Goal: Task Accomplishment & Management: Complete application form

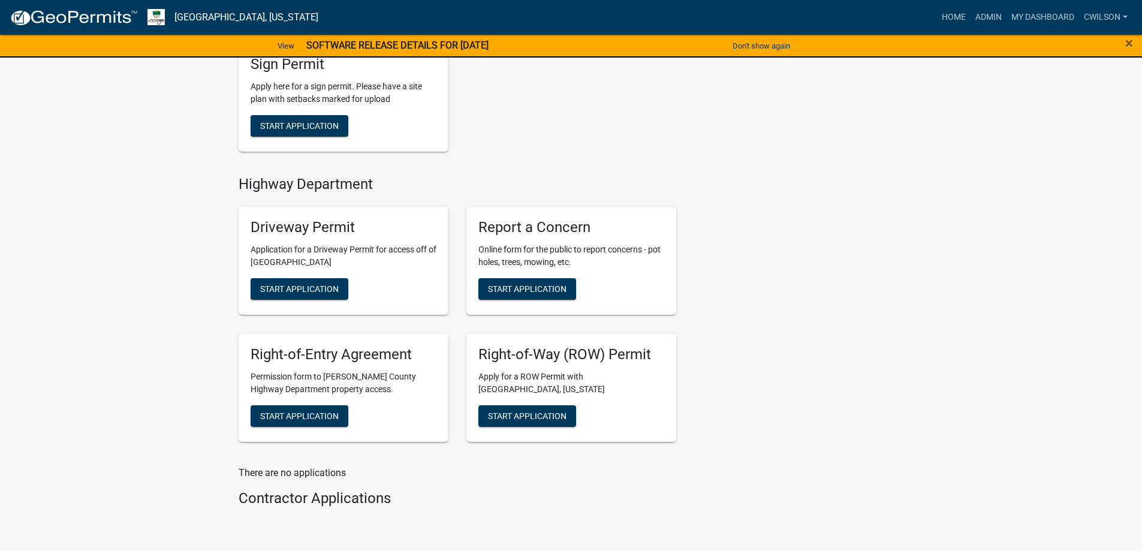
scroll to position [475, 0]
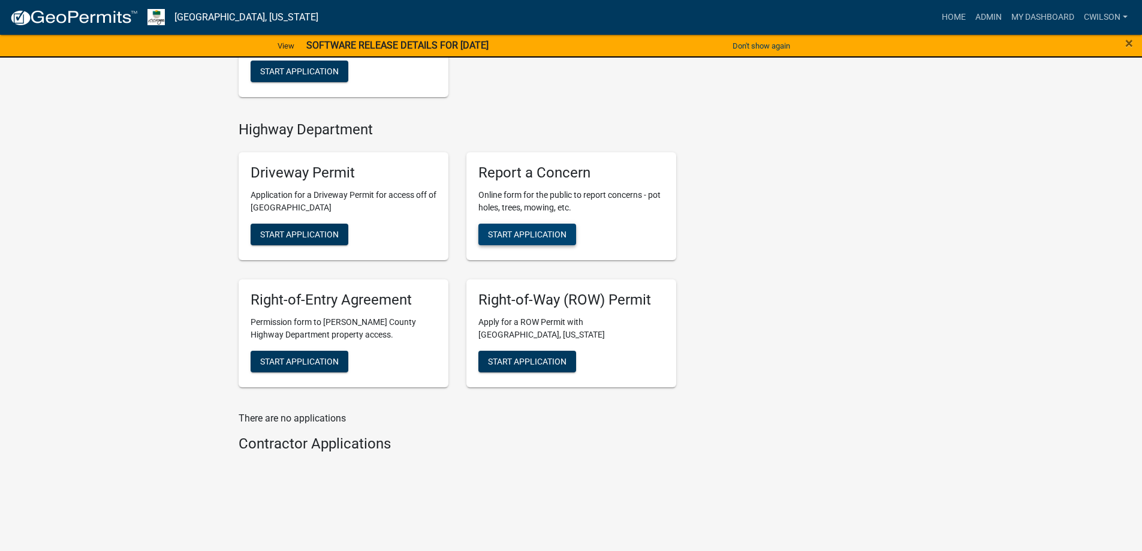
click at [551, 233] on span "Start Application" at bounding box center [527, 235] width 79 height 10
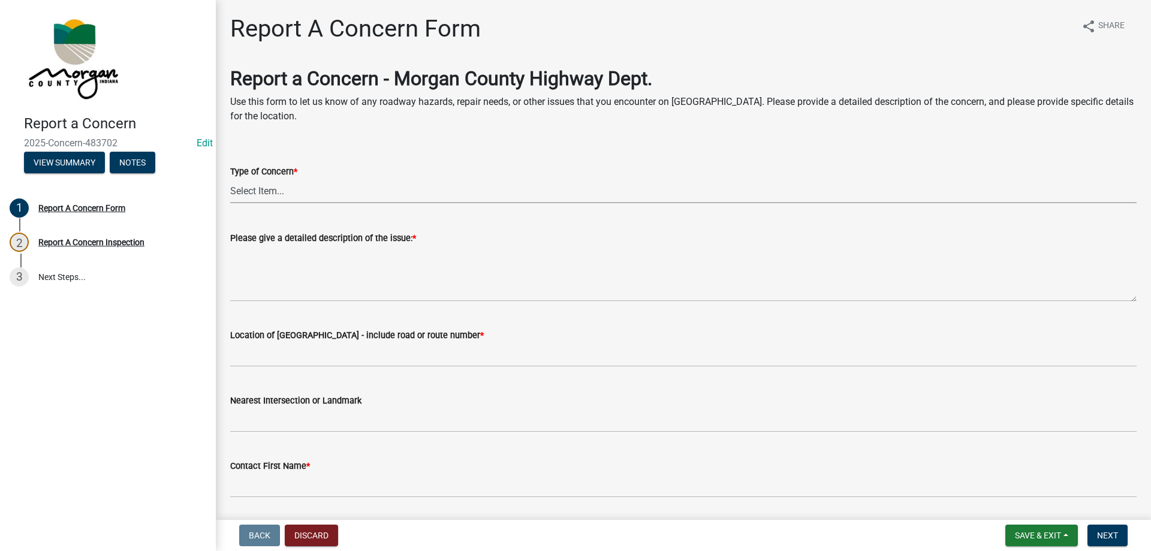
drag, startPoint x: 310, startPoint y: 183, endPoint x: 306, endPoint y: 190, distance: 8.3
click at [310, 183] on select "Select Item... Pot Hole Patching Ditch Tree Sign Mowing Culvert Other" at bounding box center [683, 191] width 906 height 25
click at [230, 179] on select "Select Item... Pot Hole Patching Ditch Tree Sign Mowing Culvert Other" at bounding box center [683, 191] width 906 height 25
select select "05549d27-706b-4fc5-87d5-786b3b3055f9"
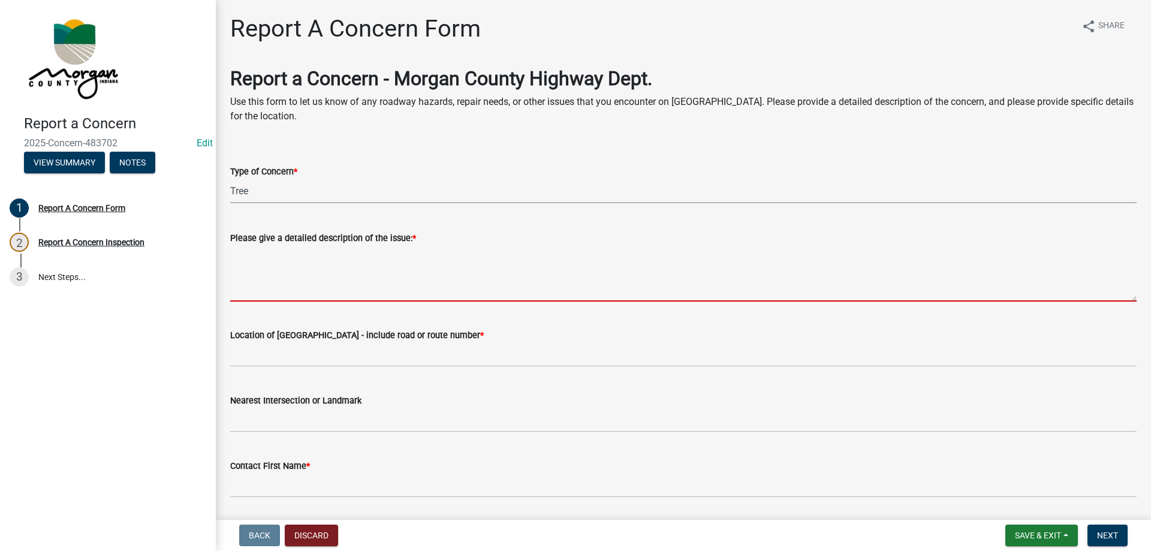
click at [300, 265] on textarea "Please give a detailed description of the issue: *" at bounding box center [683, 273] width 906 height 56
type textarea "n"
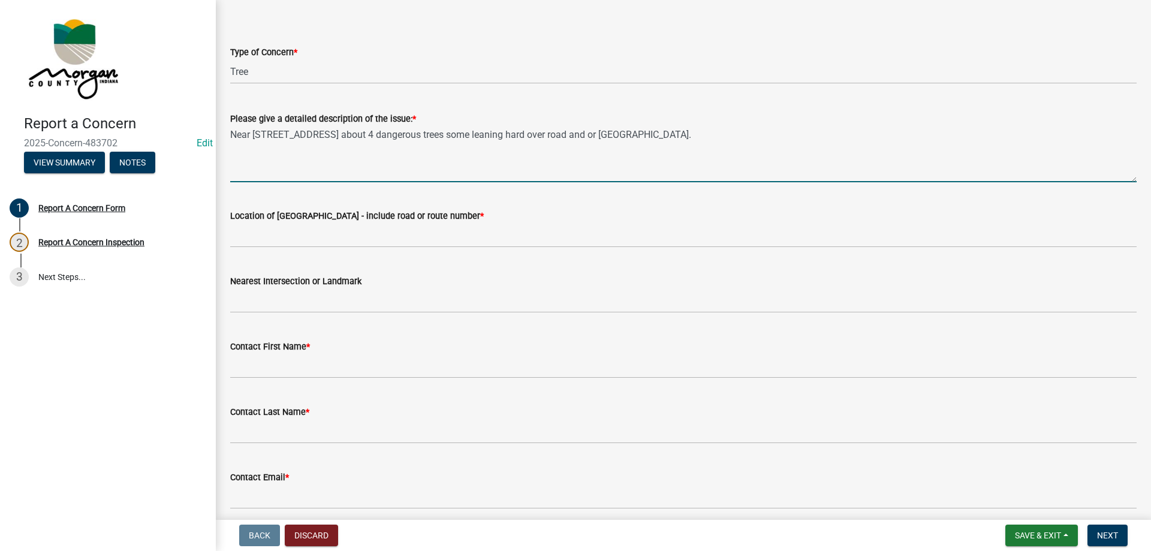
scroll to position [120, 0]
type textarea "Near [STREET_ADDRESS] about 4 dangerous trees some leaning hard over road and o…"
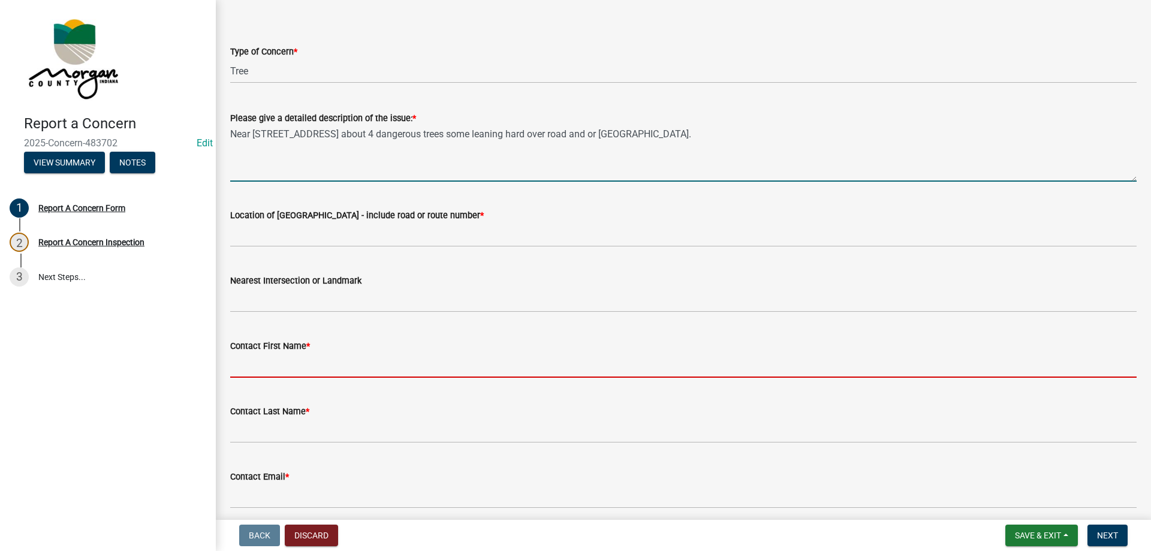
click at [302, 366] on input "Contact First Name *" at bounding box center [683, 365] width 906 height 25
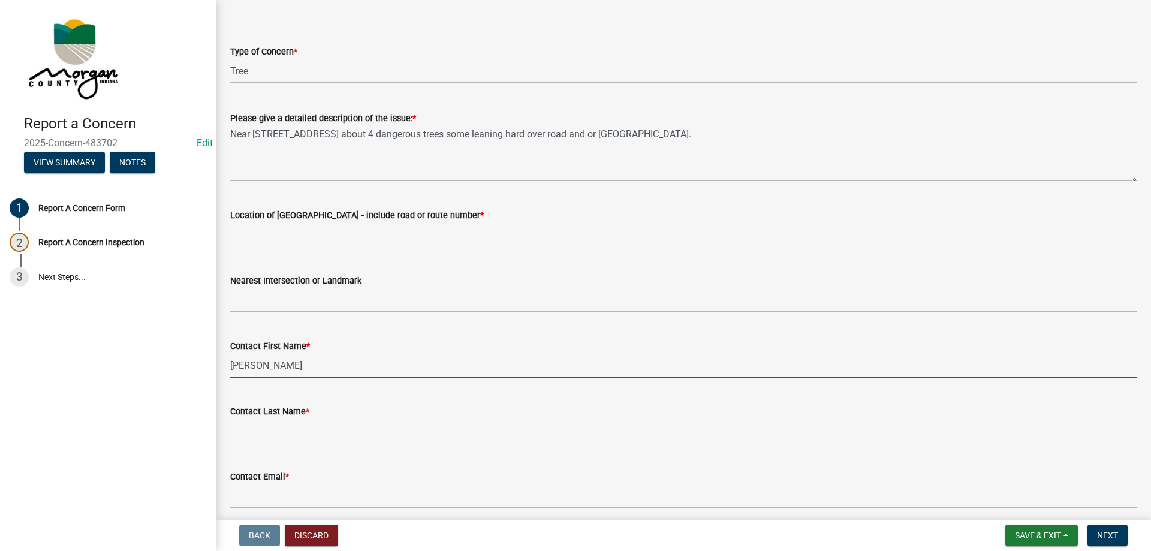
type input "[PERSON_NAME]"
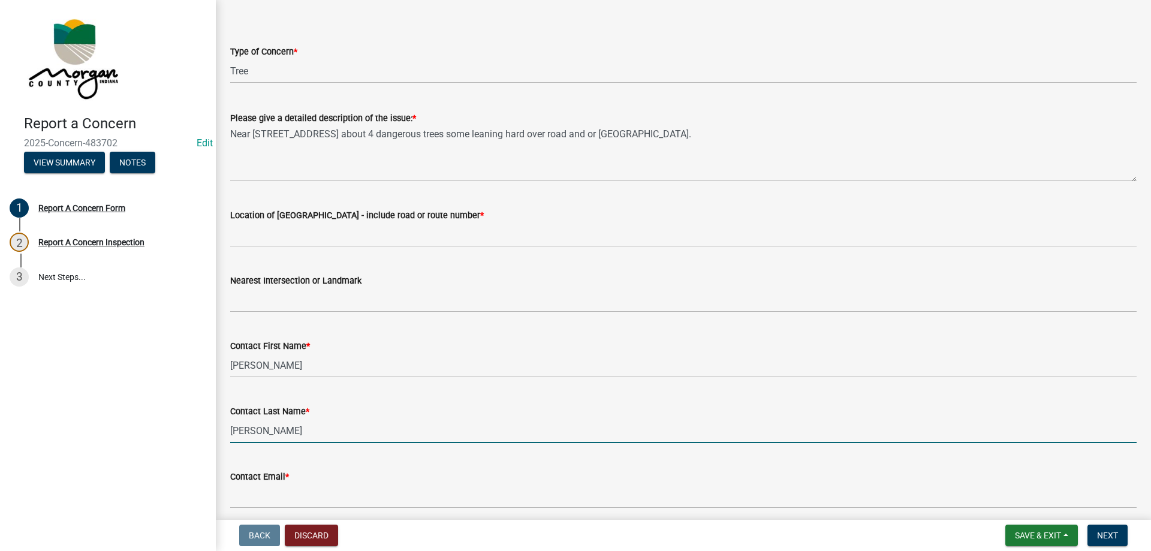
type input "[PERSON_NAME]"
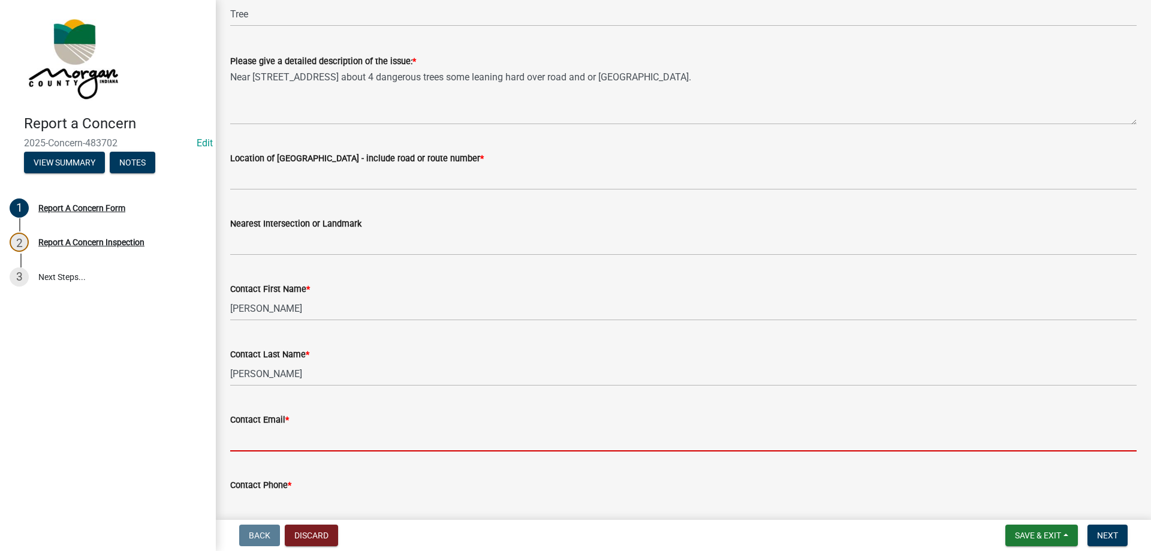
scroll to position [300, 0]
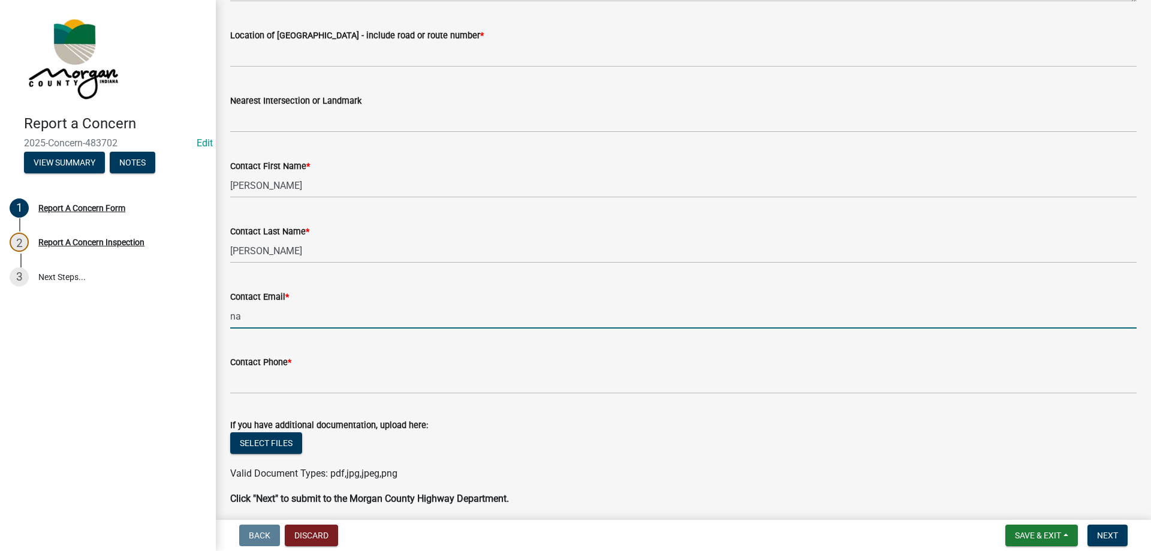
type input "[EMAIL_ADDRESS][DOMAIN_NAME]"
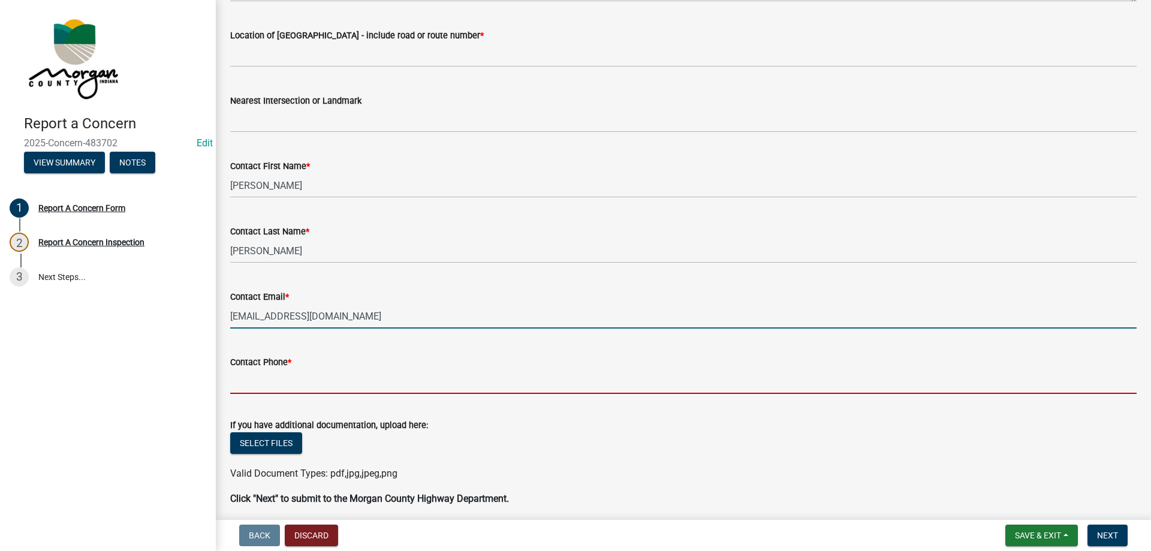
click at [278, 383] on input "Contact Phone *" at bounding box center [683, 381] width 906 height 25
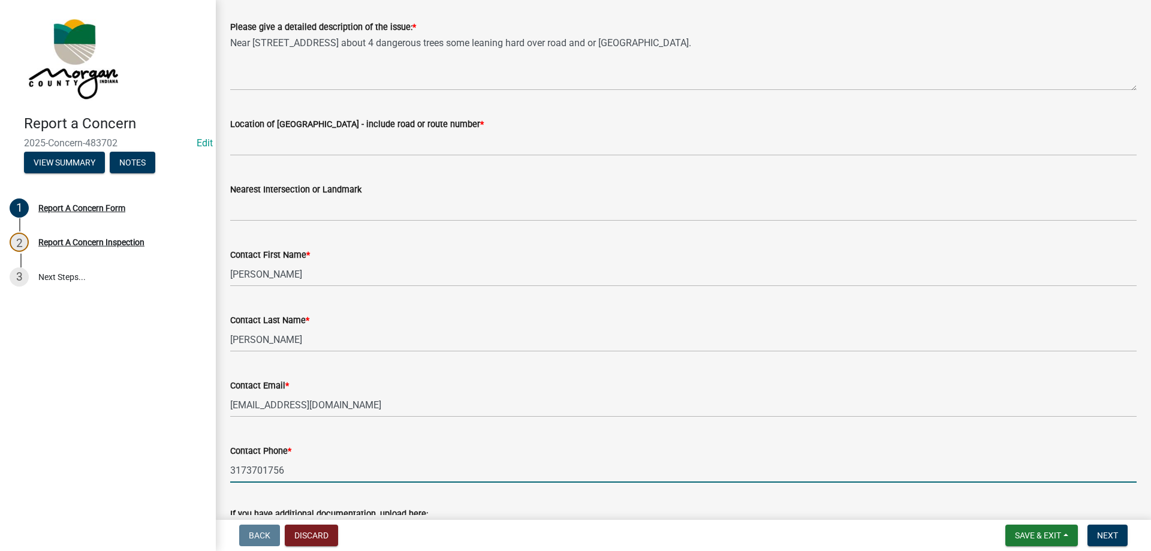
scroll to position [60, 0]
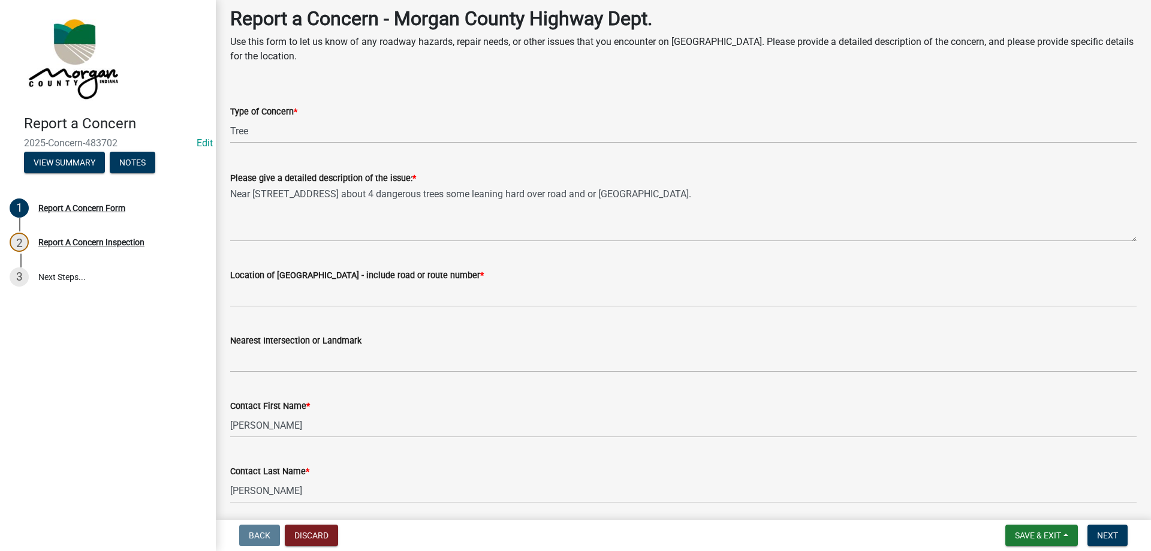
type input "3173701756"
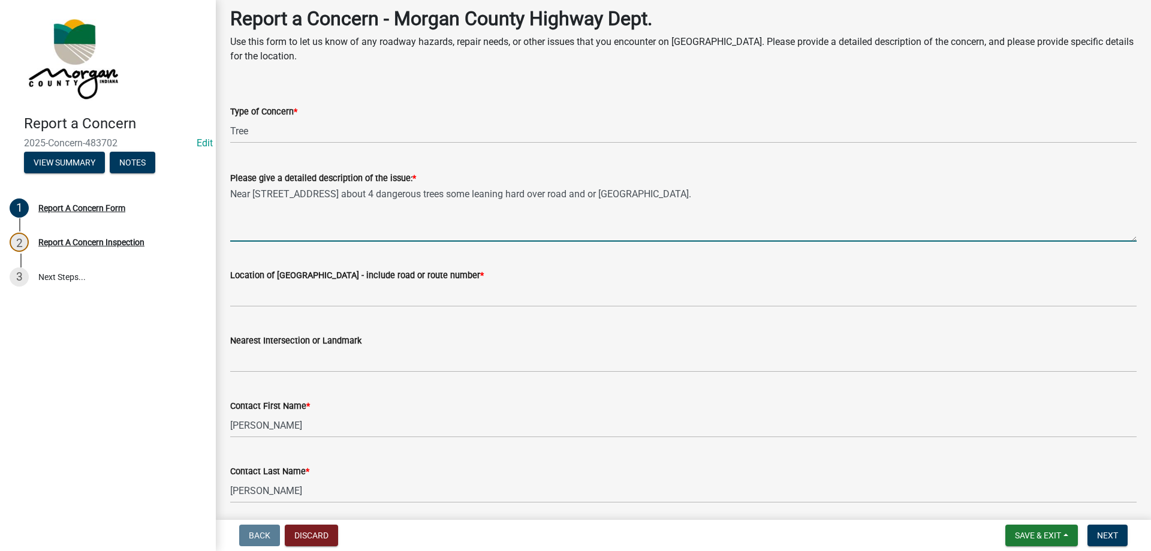
click at [666, 209] on textarea "Near [STREET_ADDRESS] about 4 dangerous trees some leaning hard over road and o…" at bounding box center [683, 213] width 906 height 56
drag, startPoint x: 615, startPoint y: 189, endPoint x: 628, endPoint y: 192, distance: 13.4
click at [615, 189] on textarea "Near [STREET_ADDRESS] about 4 dangerous trees some leaning hard over road and o…" at bounding box center [683, 213] width 906 height 56
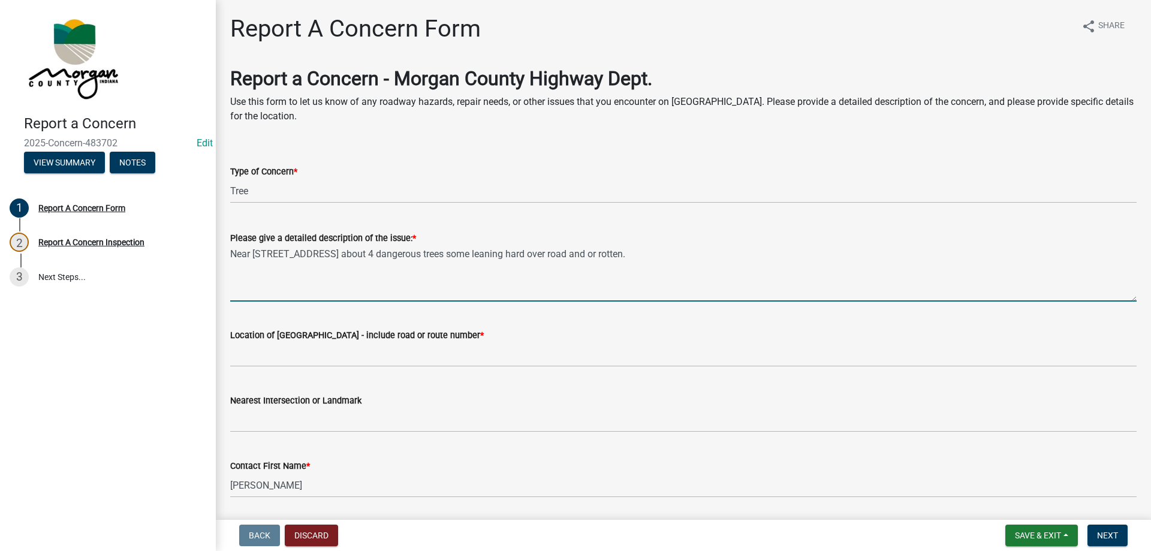
type textarea "Near [STREET_ADDRESS] about 4 dangerous trees some leaning hard over road and o…"
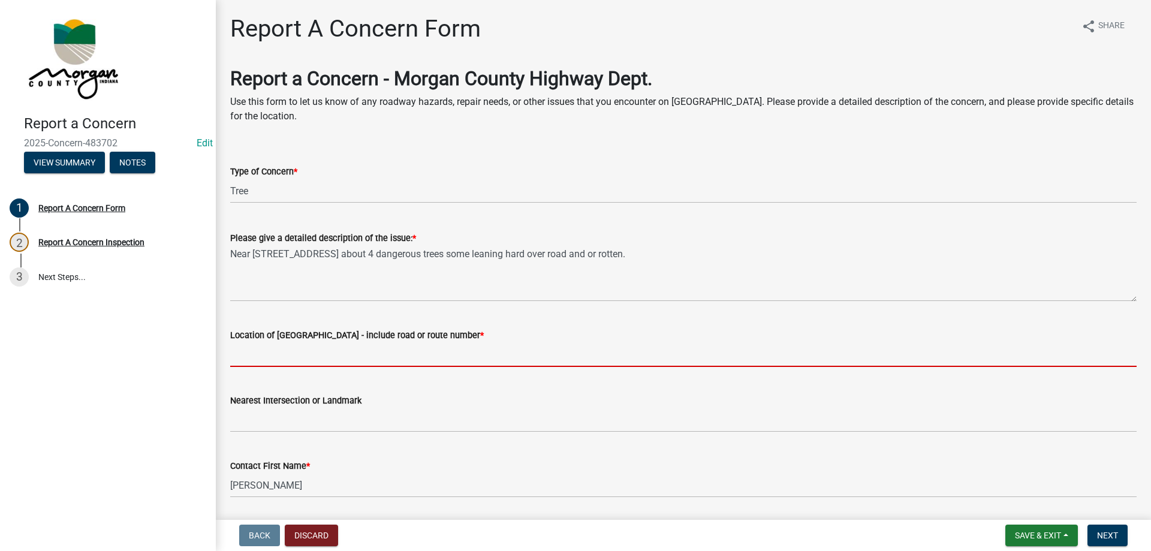
click at [291, 364] on input "Location of [GEOGRAPHIC_DATA] - include road or route number *" at bounding box center [683, 354] width 906 height 25
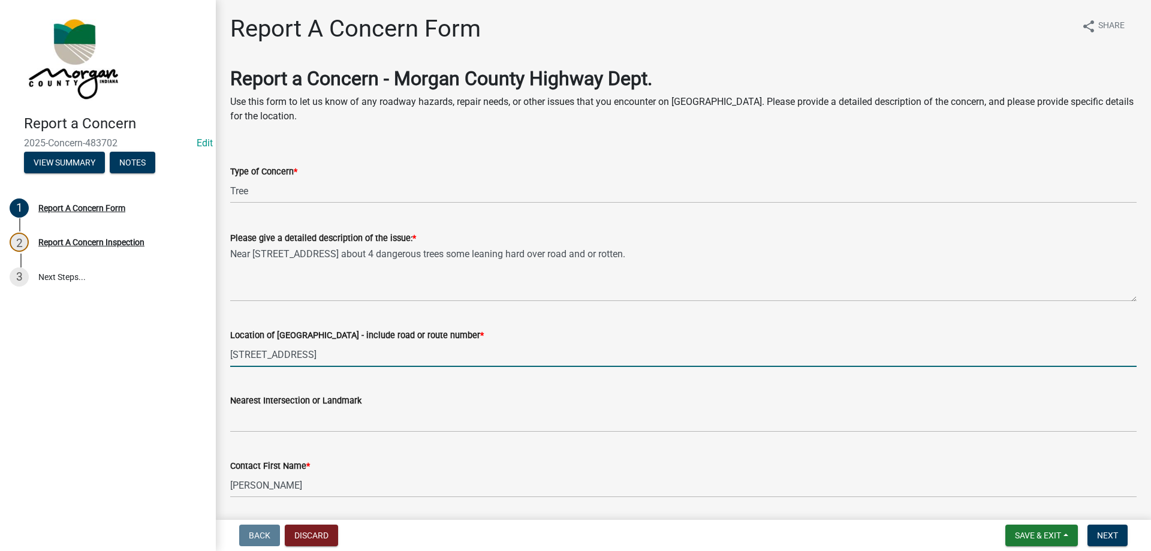
type input "[STREET_ADDRESS]"
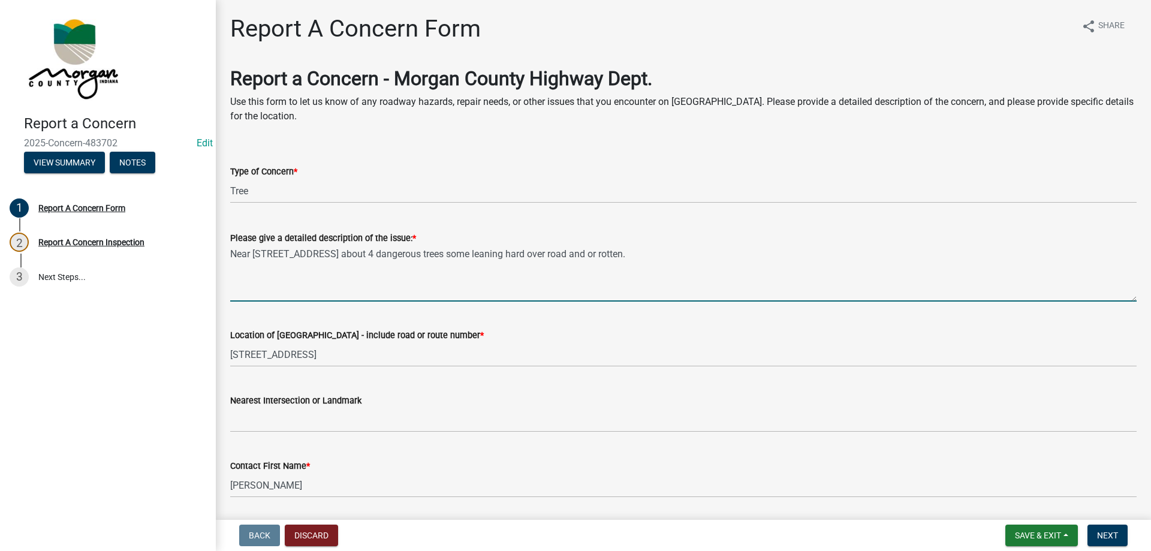
click at [631, 255] on textarea "Near [STREET_ADDRESS] about 4 dangerous trees some leaning hard over road and o…" at bounding box center [683, 273] width 906 height 56
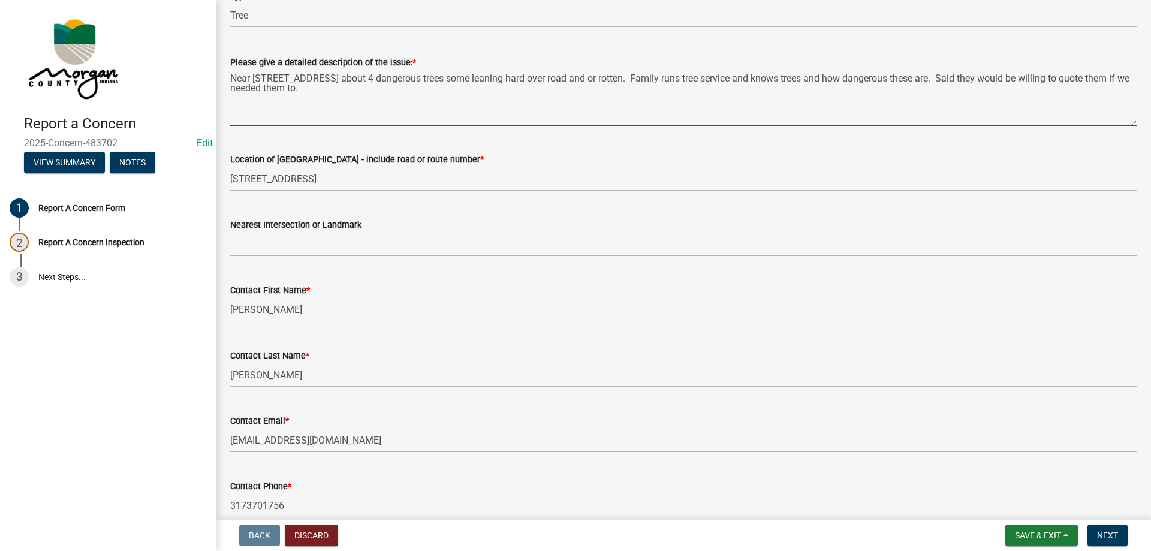
scroll to position [180, 0]
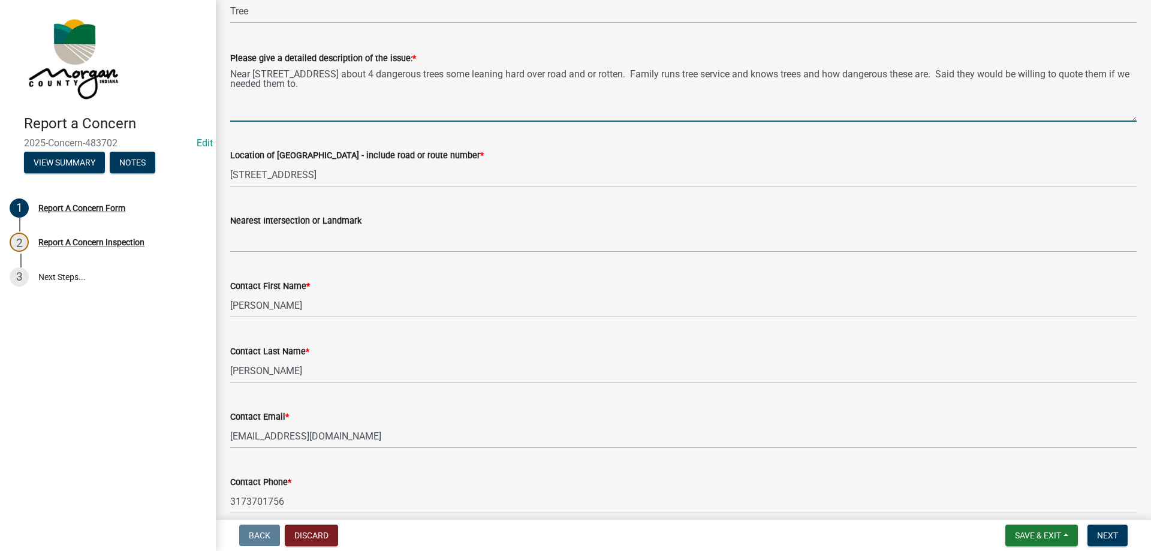
type textarea "Near [STREET_ADDRESS] about 4 dangerous trees some leaning hard over road and o…"
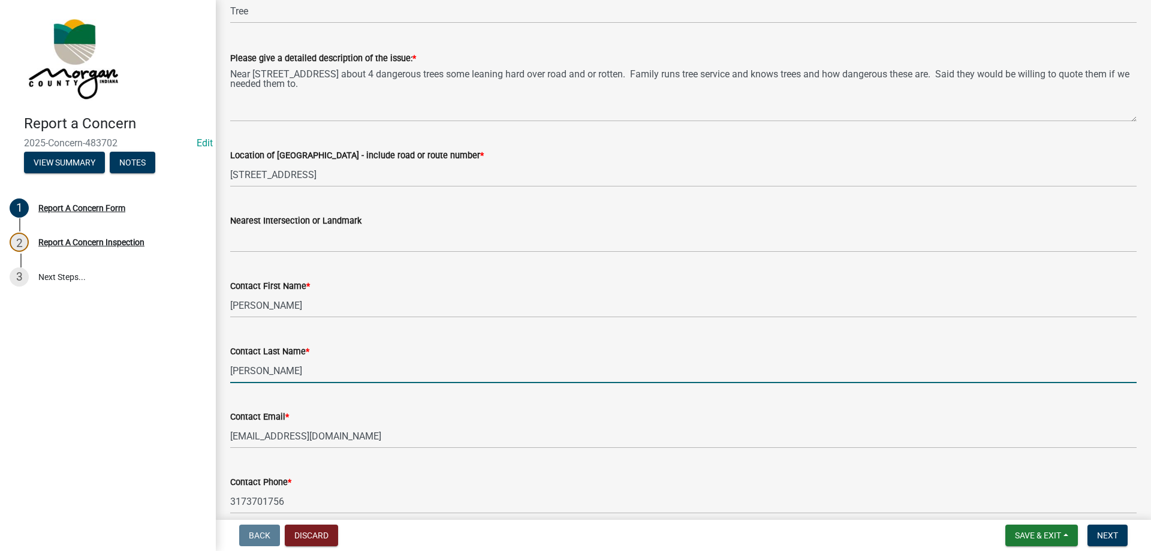
drag, startPoint x: 281, startPoint y: 364, endPoint x: 232, endPoint y: 367, distance: 48.6
click at [232, 367] on input "Vondersaar" at bounding box center [683, 370] width 906 height 25
click at [354, 363] on input "Vondersaar" at bounding box center [683, 370] width 906 height 25
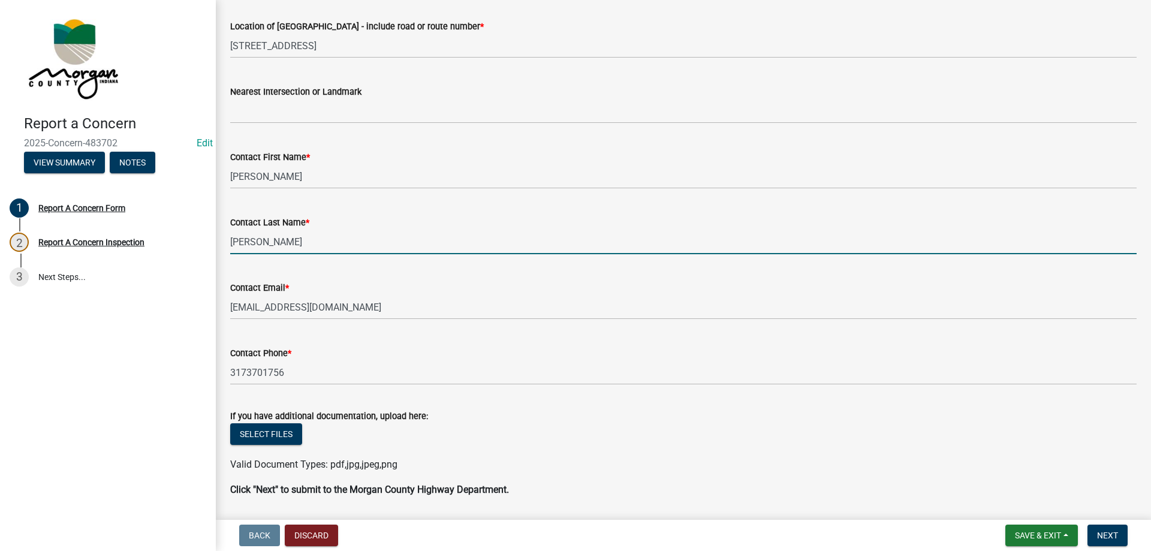
scroll to position [287, 0]
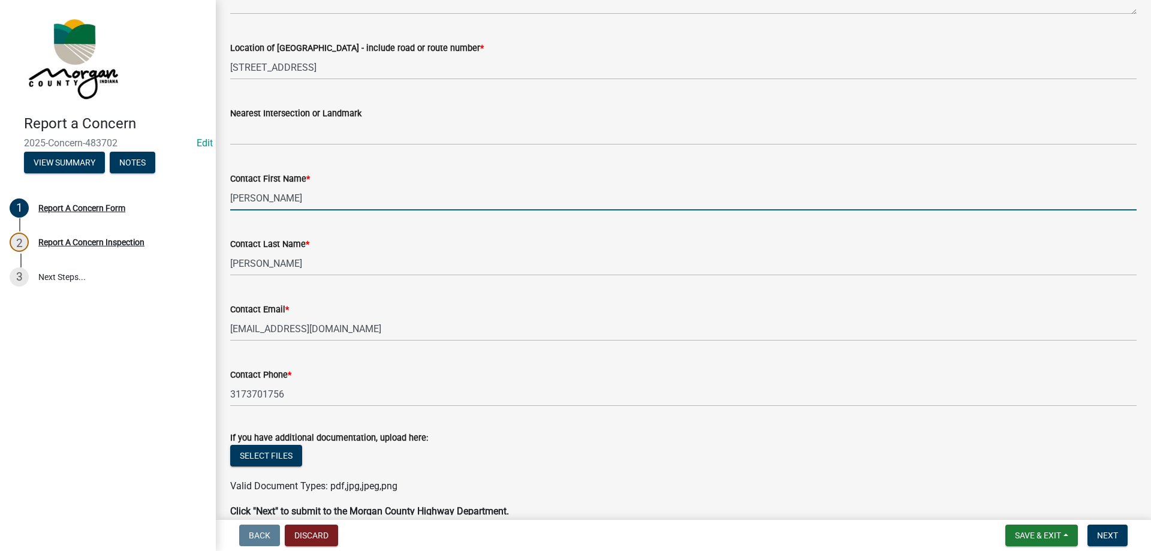
drag, startPoint x: 262, startPoint y: 196, endPoint x: 239, endPoint y: 198, distance: 22.9
click at [239, 198] on input "Miranda" at bounding box center [683, 198] width 906 height 25
click at [272, 202] on input "Miranda" at bounding box center [683, 198] width 906 height 25
drag, startPoint x: 269, startPoint y: 201, endPoint x: 231, endPoint y: 199, distance: 38.4
click at [231, 199] on input "Miranda" at bounding box center [683, 198] width 906 height 25
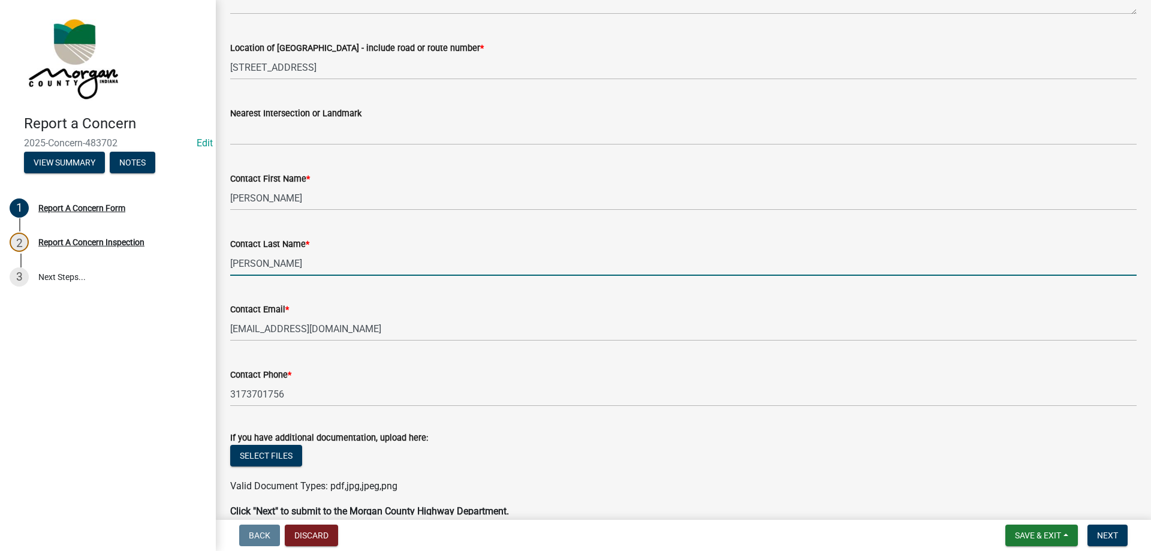
drag, startPoint x: 287, startPoint y: 269, endPoint x: 227, endPoint y: 260, distance: 60.1
click at [227, 260] on div "Contact Last Name * Vondersaar" at bounding box center [683, 248] width 924 height 56
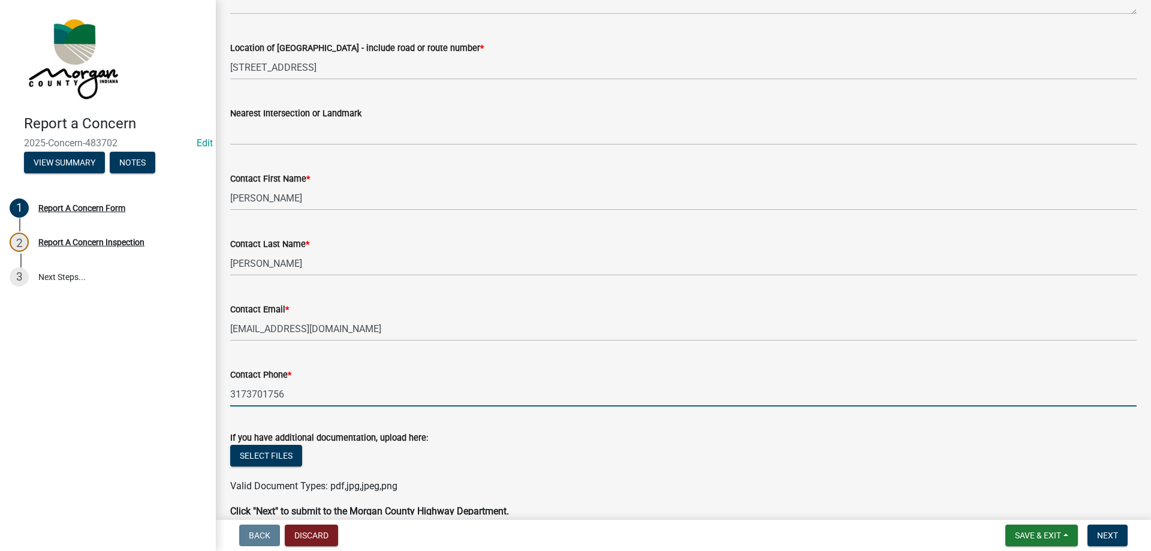
drag, startPoint x: 298, startPoint y: 388, endPoint x: 205, endPoint y: 393, distance: 93.0
click at [205, 393] on div "Report a Concern 2025-Concern-483702 Edit View Summary Notes 1 Report A Concern…" at bounding box center [575, 275] width 1151 height 551
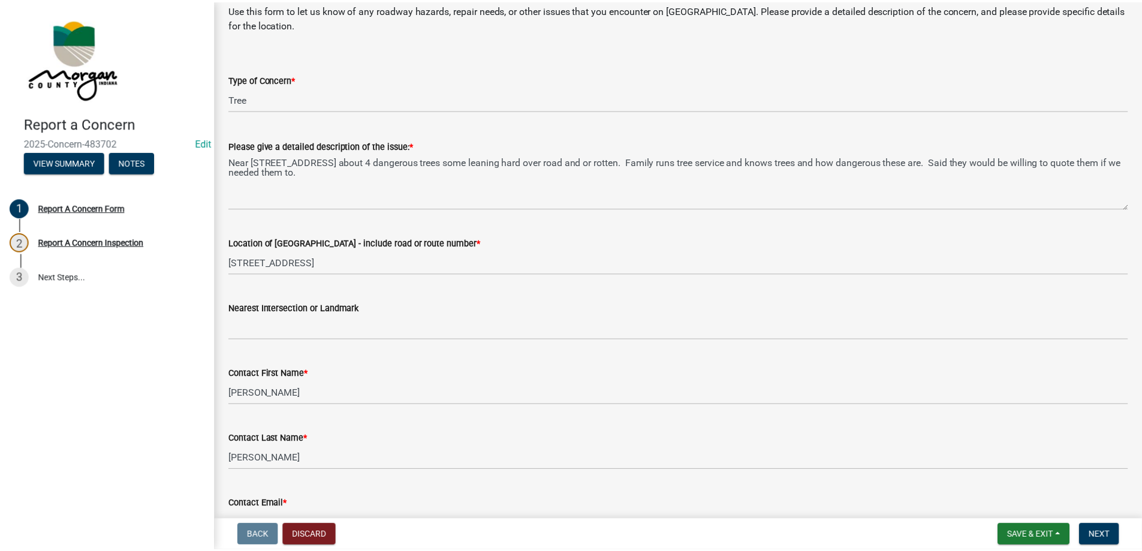
scroll to position [0, 0]
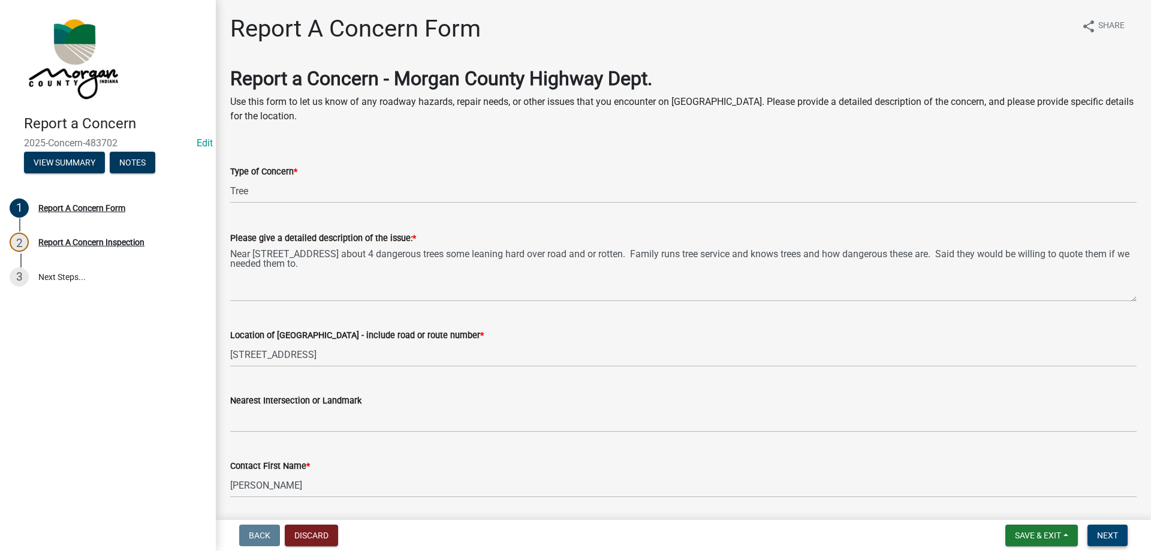
click at [1110, 535] on span "Next" at bounding box center [1107, 535] width 21 height 10
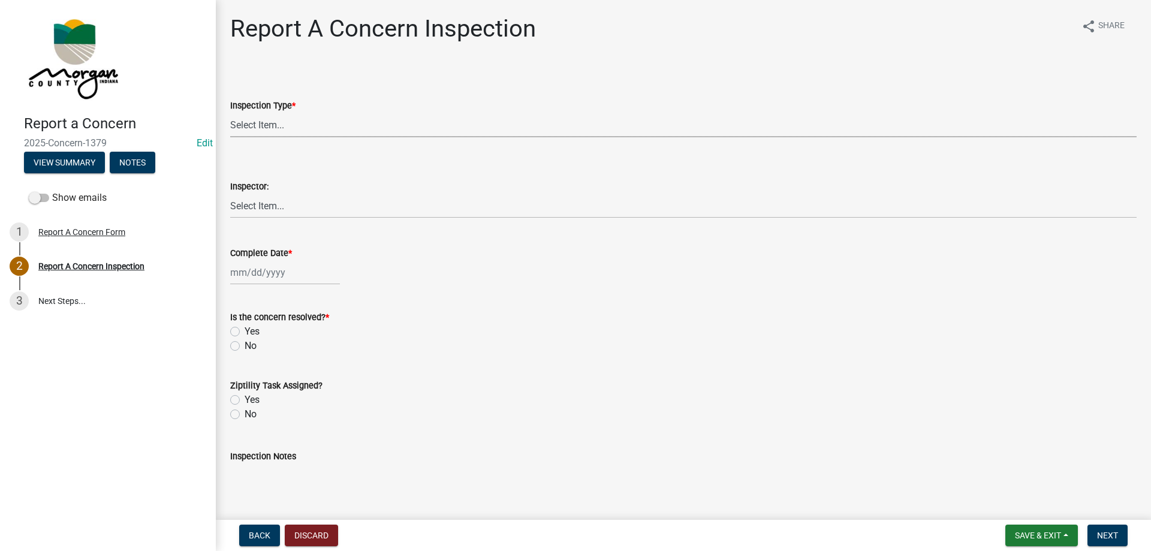
click at [400, 123] on select "Select Item... Pot Hole Patching Ditch Tree Sign Mowing Culvert Other" at bounding box center [683, 125] width 906 height 25
click at [230, 113] on select "Select Item... Pot Hole Patching Ditch Tree Sign Mowing Culvert Other" at bounding box center [683, 125] width 906 height 25
select select "05549d27-706b-4fc5-87d5-786b3b3055f9"
click at [263, 204] on select "Select Item... Charlie Wilson Justin Schneck Ron Owens John Grenier Eddie Fishe…" at bounding box center [683, 206] width 906 height 25
click at [230, 194] on select "Select Item... Charlie Wilson Justin Schneck Ron Owens John Grenier Eddie Fishe…" at bounding box center [683, 206] width 906 height 25
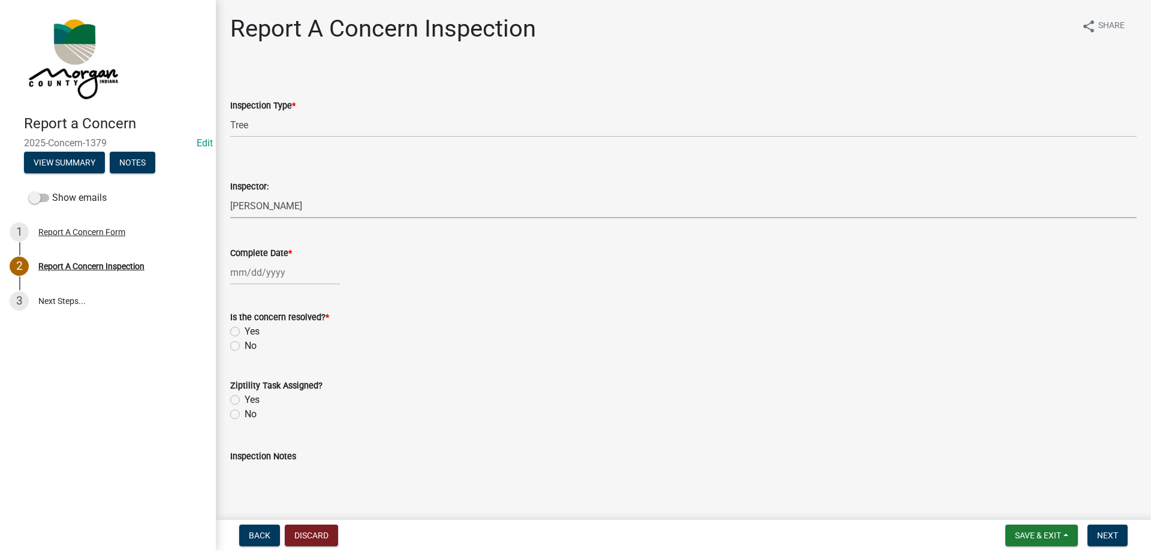
select select "8bda91b2-ac7b-41e2-ae5b-cef6dd645a83"
select select "9"
select select "2025"
drag, startPoint x: 268, startPoint y: 278, endPoint x: 269, endPoint y: 284, distance: 6.7
click at [268, 278] on div "Jan Feb Mar Apr May Jun Jul Aug Sep Oct Nov Dec 1525 1526 1527 1528 1529 1530 1…" at bounding box center [285, 272] width 110 height 25
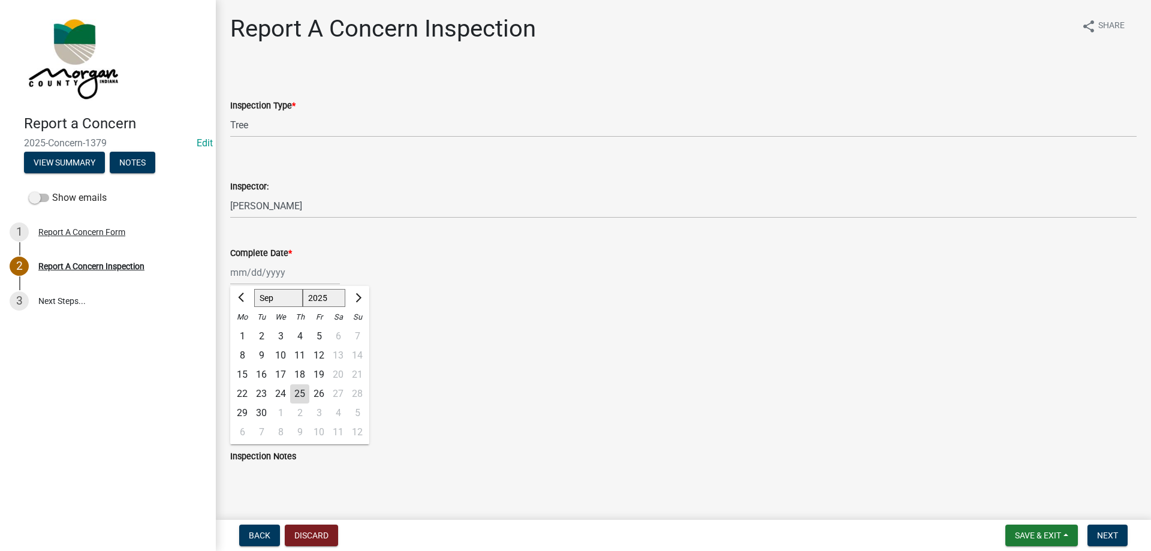
click at [293, 393] on div "25" at bounding box center [299, 393] width 19 height 19
type input "[DATE]"
click at [245, 328] on label "Yes" at bounding box center [252, 331] width 15 height 14
click at [245, 328] on input "Yes" at bounding box center [249, 328] width 8 height 8
radio input "true"
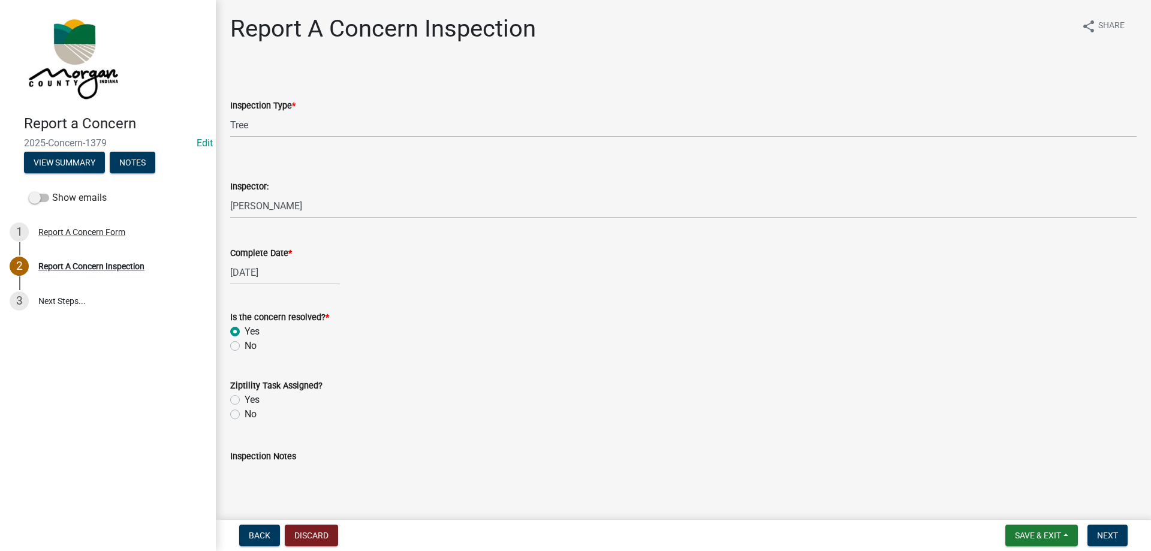
click at [245, 401] on label "Yes" at bounding box center [252, 400] width 15 height 14
click at [245, 400] on input "Yes" at bounding box center [249, 397] width 8 height 8
radio input "true"
click at [248, 462] on div "Inspection Notes" at bounding box center [683, 456] width 906 height 14
click at [293, 464] on textarea "Inspection Notes" at bounding box center [683, 491] width 906 height 56
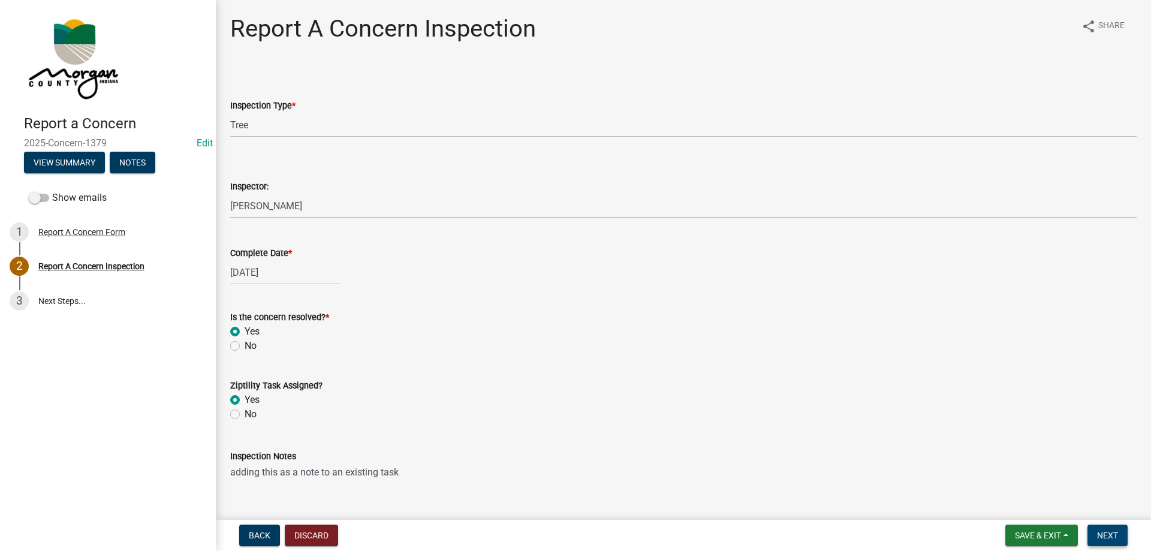
type textarea "adding this as a note to an existing task"
click at [1108, 527] on button "Next" at bounding box center [1107, 535] width 40 height 22
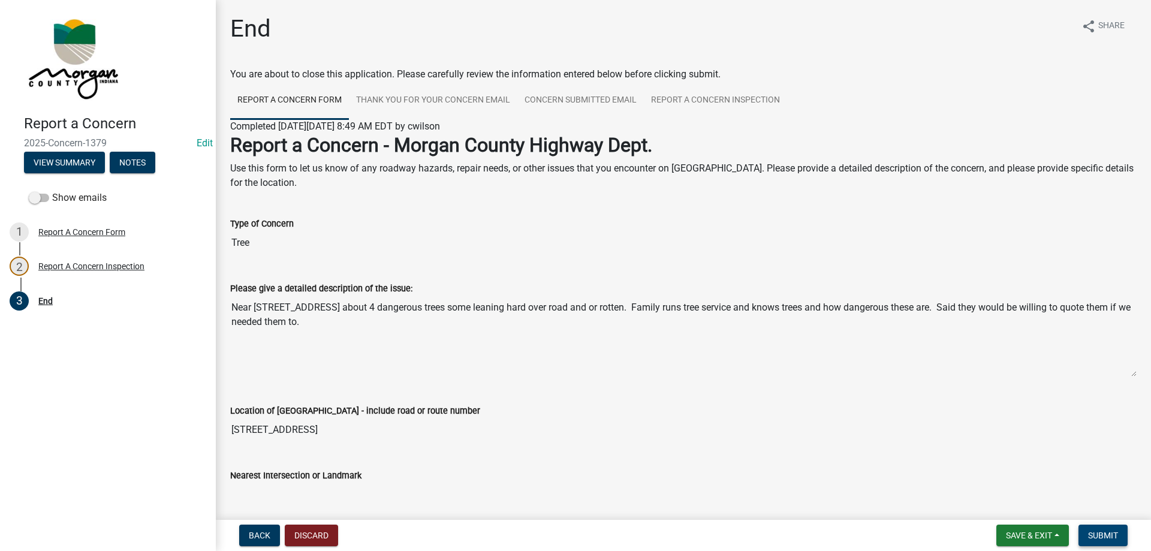
click at [1115, 534] on span "Submit" at bounding box center [1103, 535] width 30 height 10
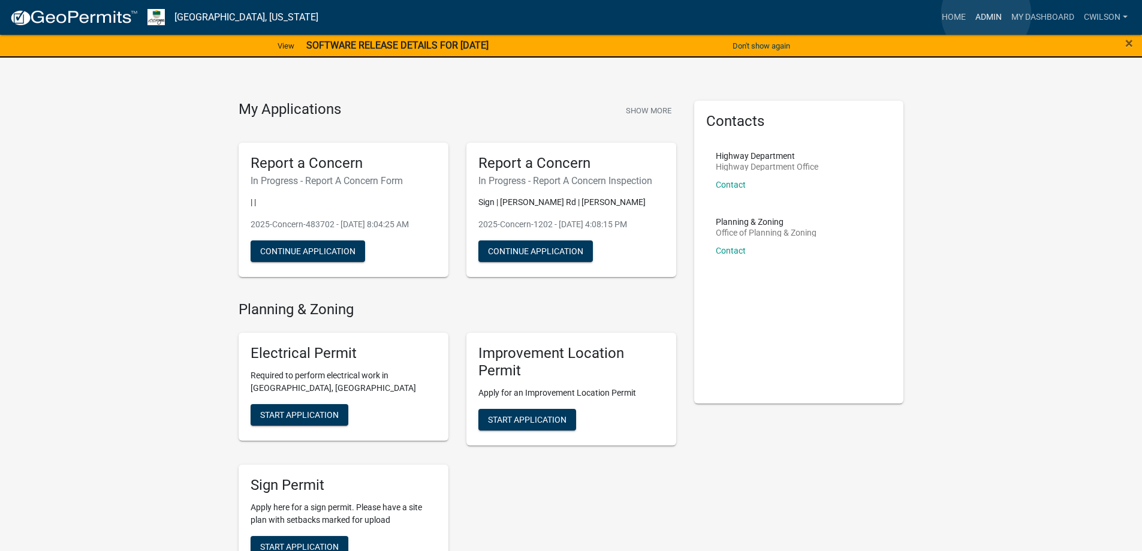
click at [986, 14] on link "Admin" at bounding box center [988, 17] width 36 height 23
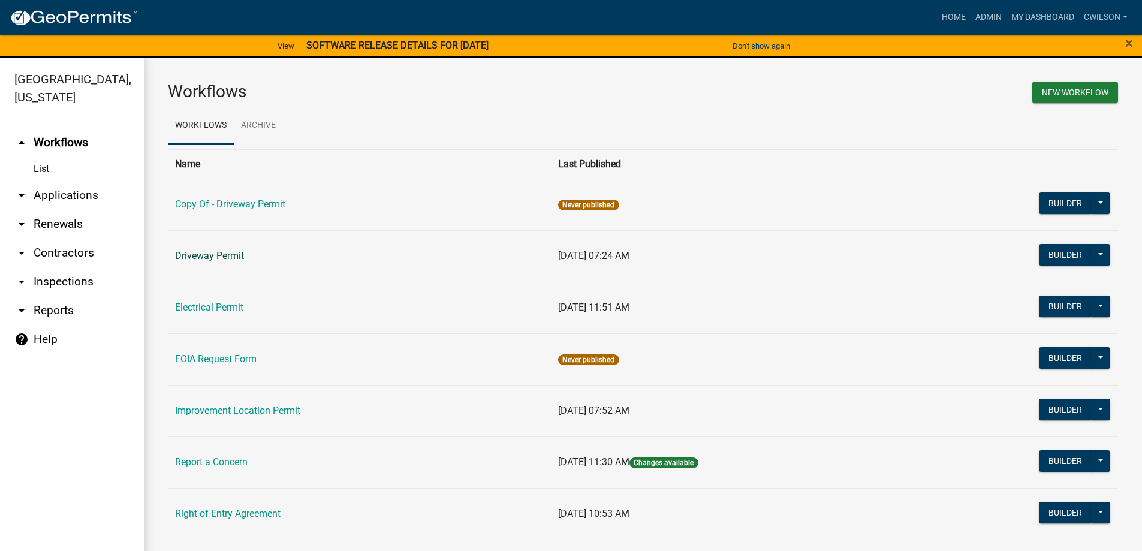
click at [242, 260] on link "Driveway Permit" at bounding box center [209, 255] width 69 height 11
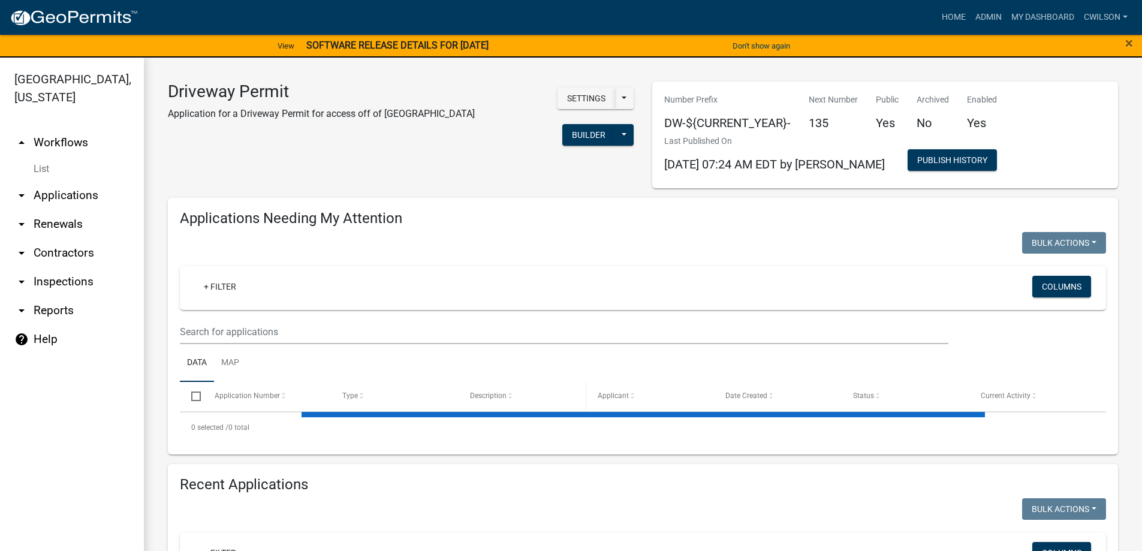
select select "2: 50"
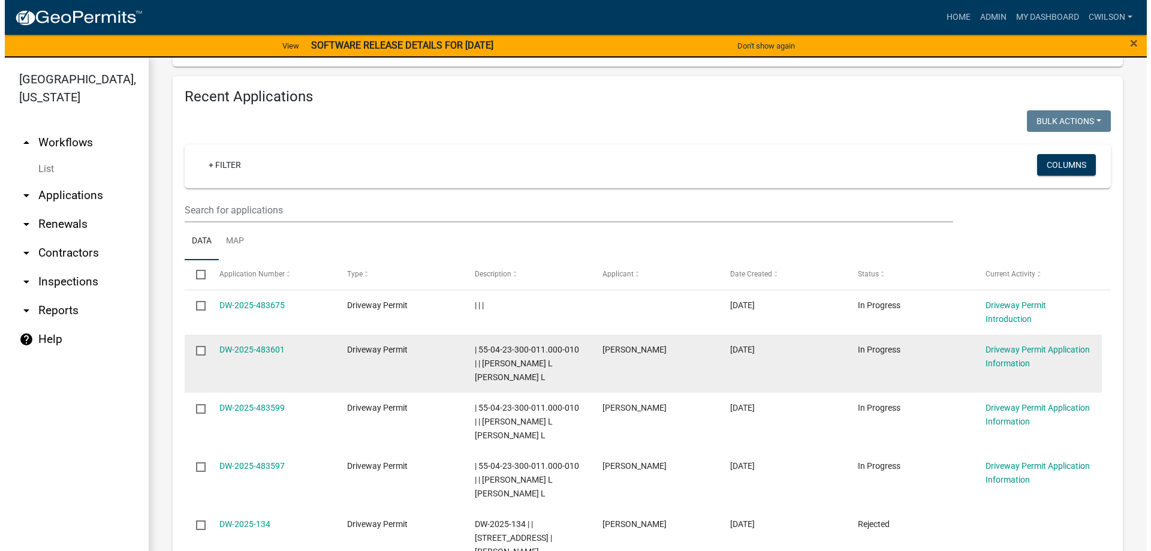
scroll to position [599, 0]
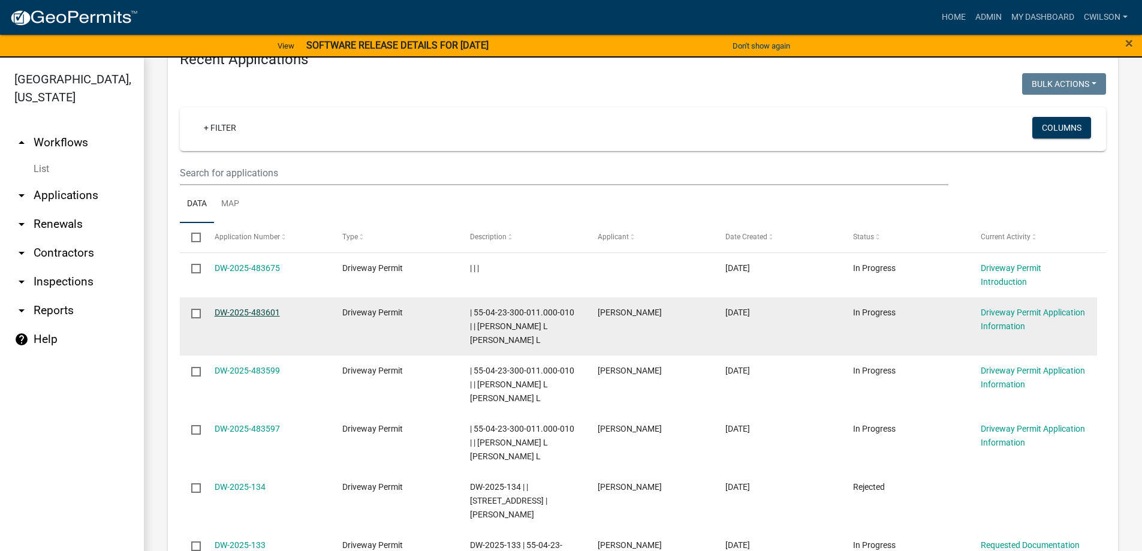
click at [263, 307] on link "DW-2025-483601" at bounding box center [247, 312] width 65 height 10
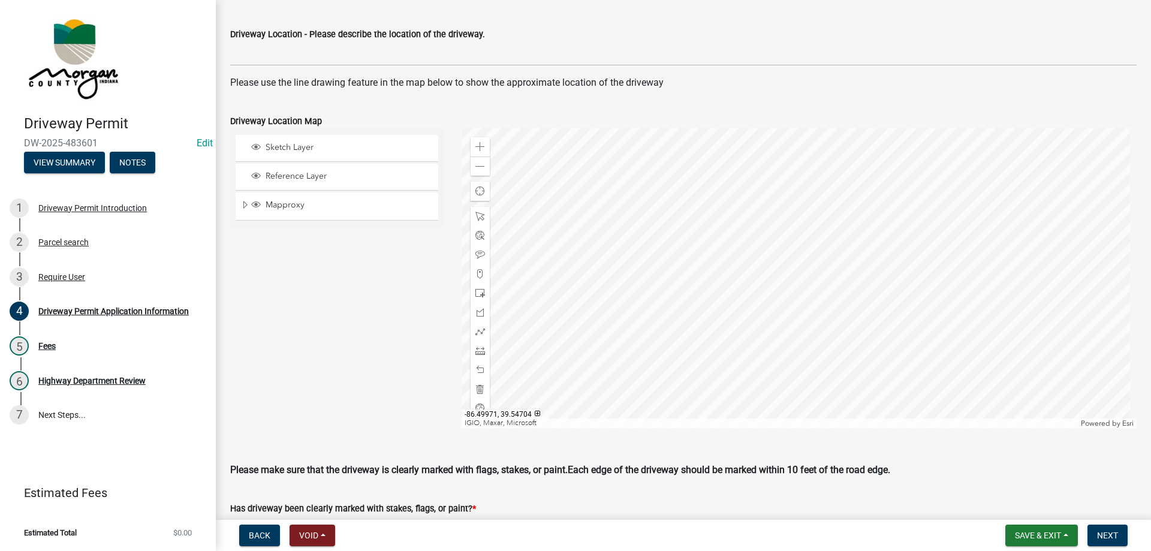
scroll to position [360, 0]
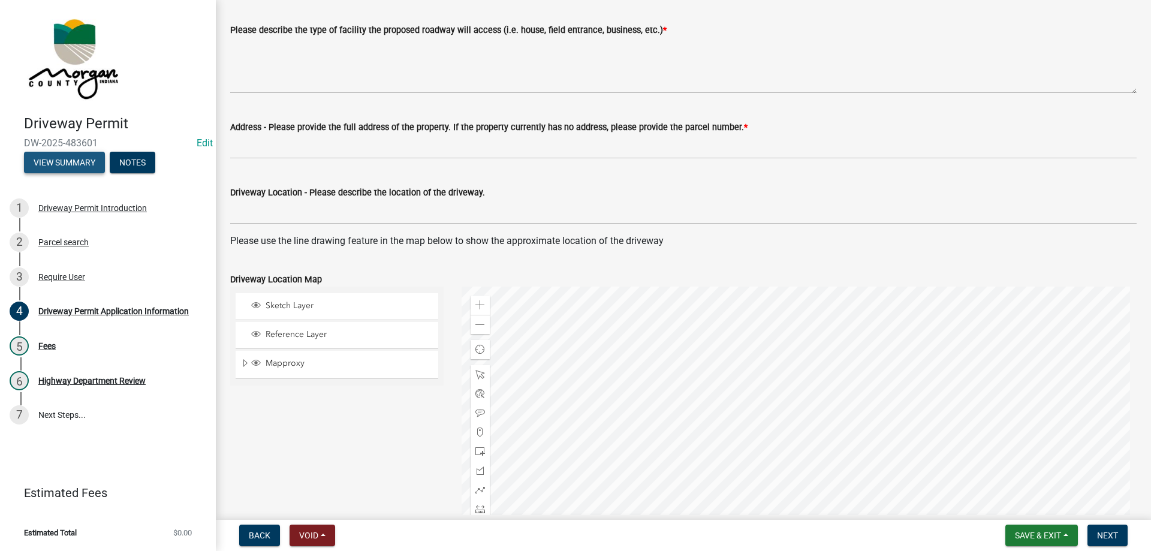
click at [73, 165] on button "View Summary" at bounding box center [64, 163] width 81 height 22
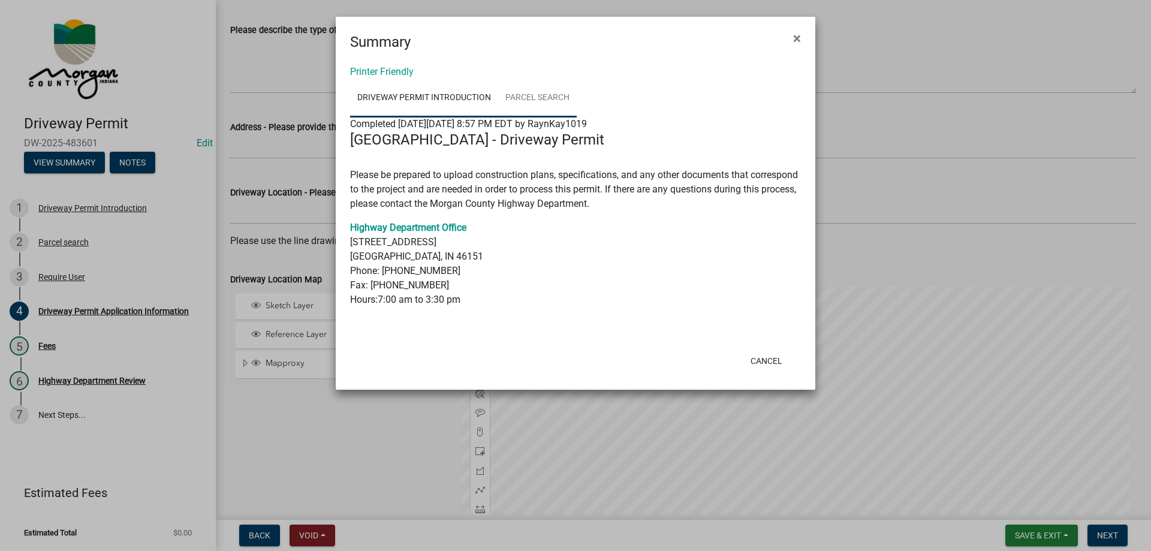
click at [541, 100] on link "Parcel search" at bounding box center [537, 98] width 79 height 38
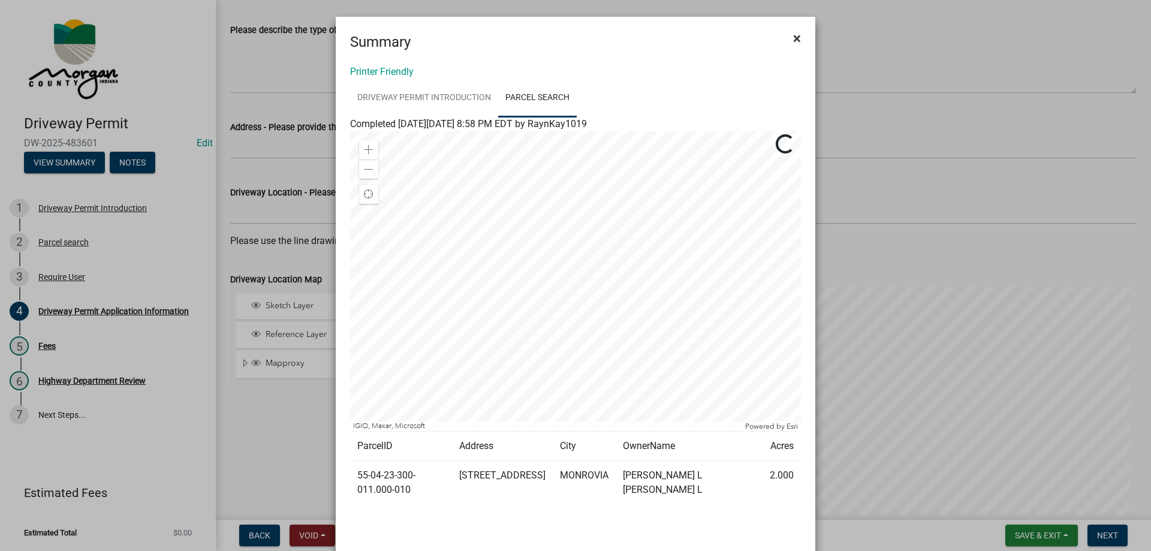
click at [793, 41] on span "×" at bounding box center [797, 38] width 8 height 17
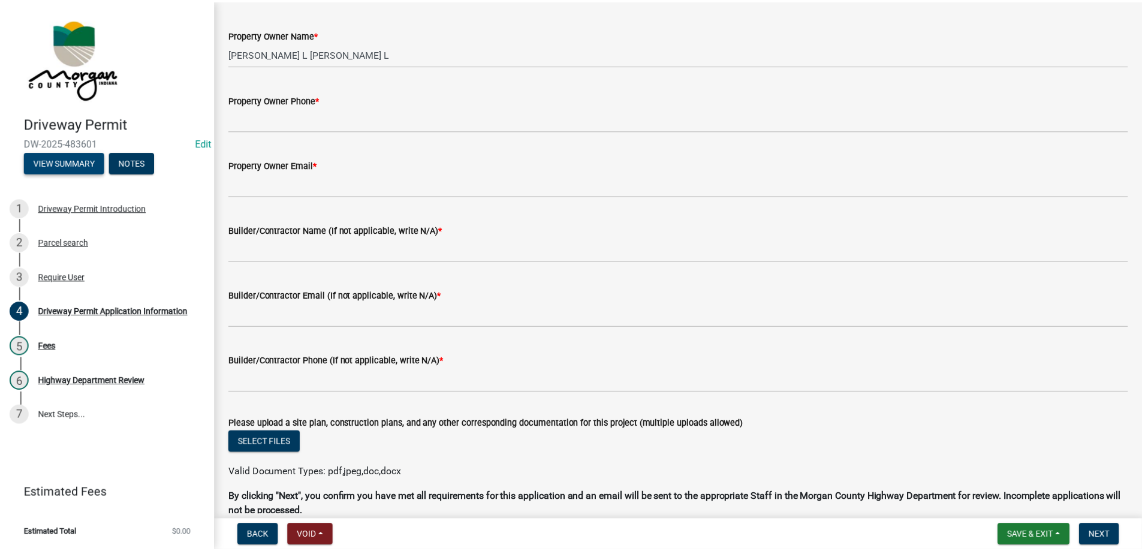
scroll to position [1192, 0]
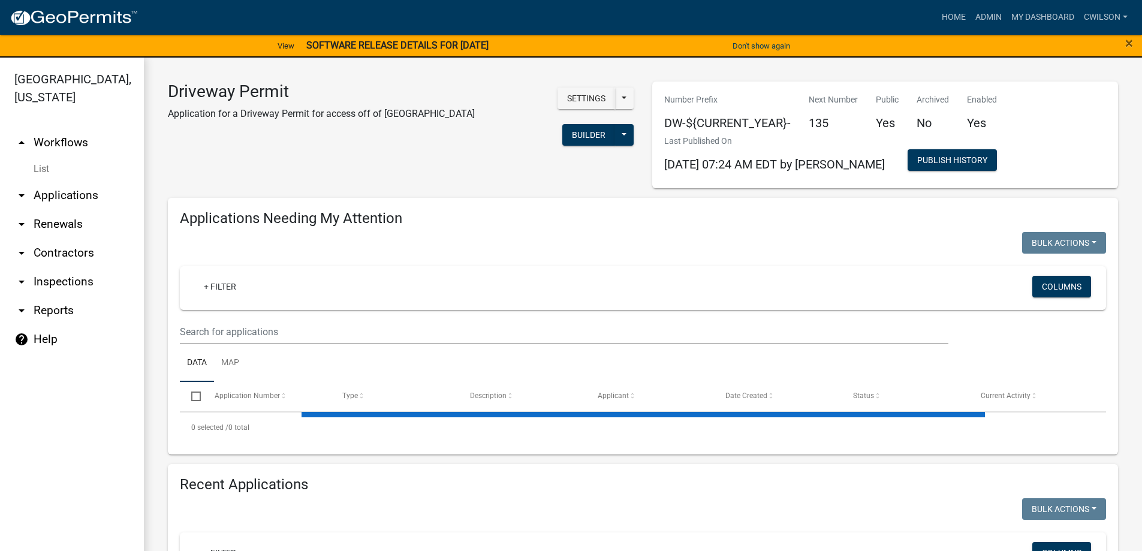
select select "2: 50"
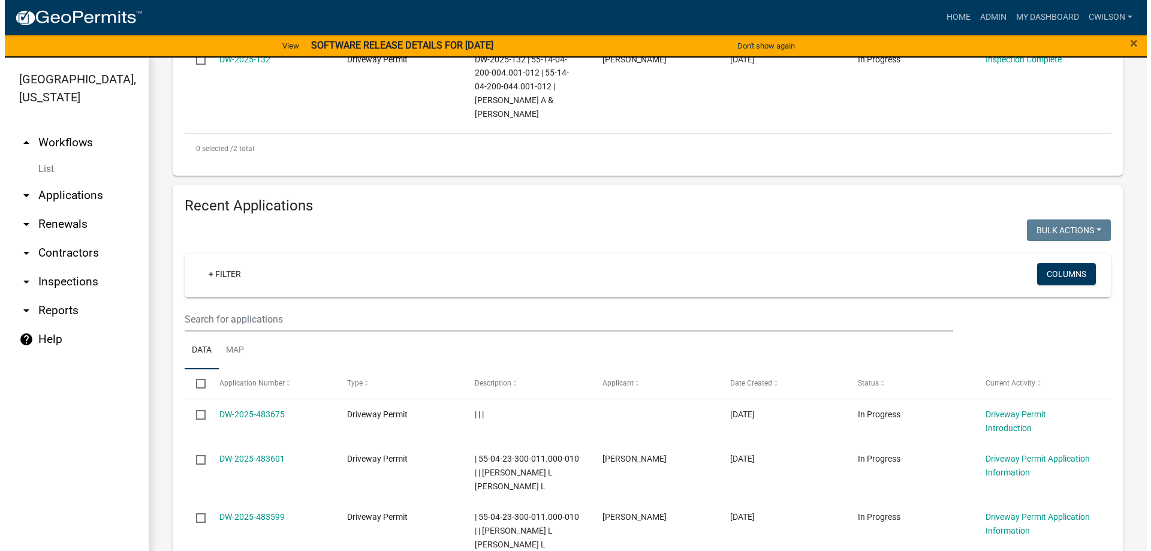
scroll to position [599, 0]
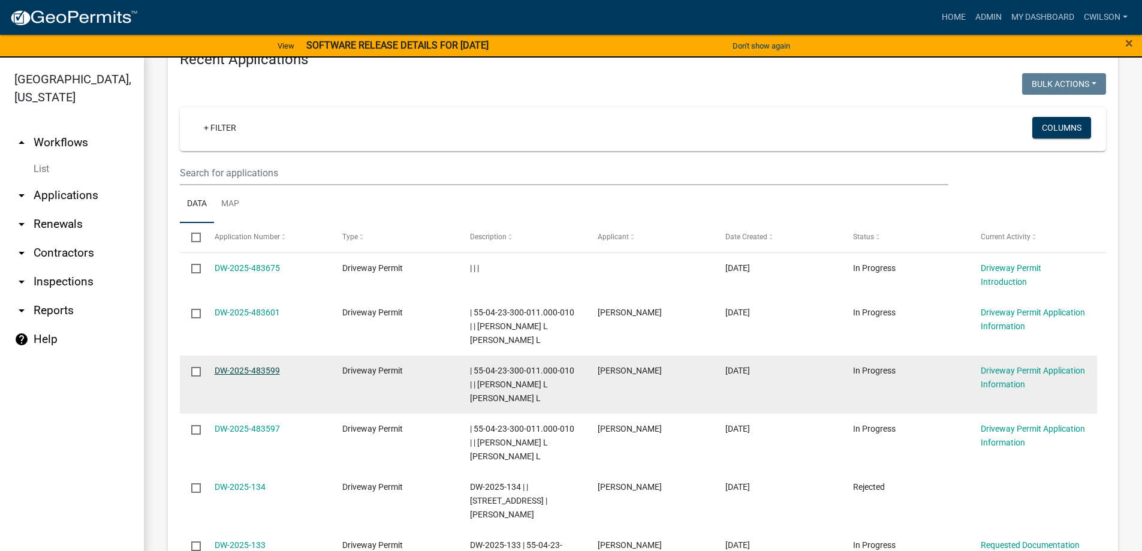
click at [273, 366] on link "DW-2025-483599" at bounding box center [247, 371] width 65 height 10
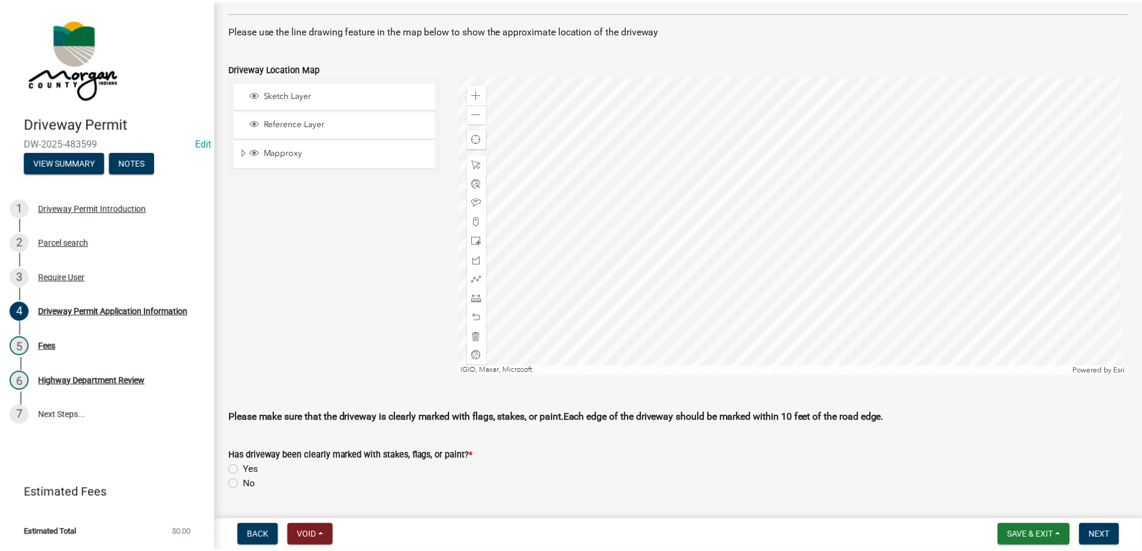
scroll to position [599, 0]
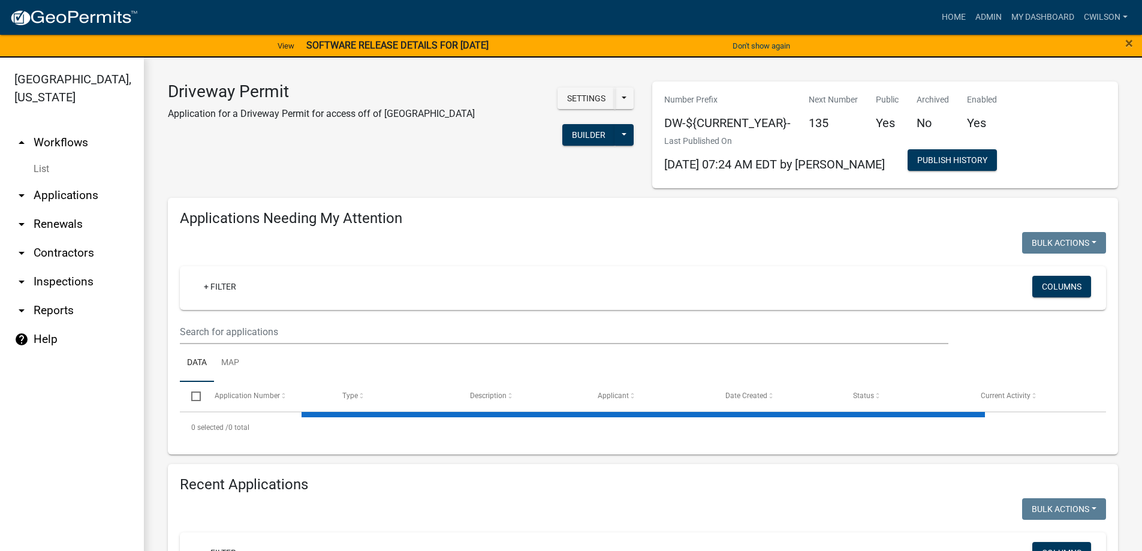
select select "2: 50"
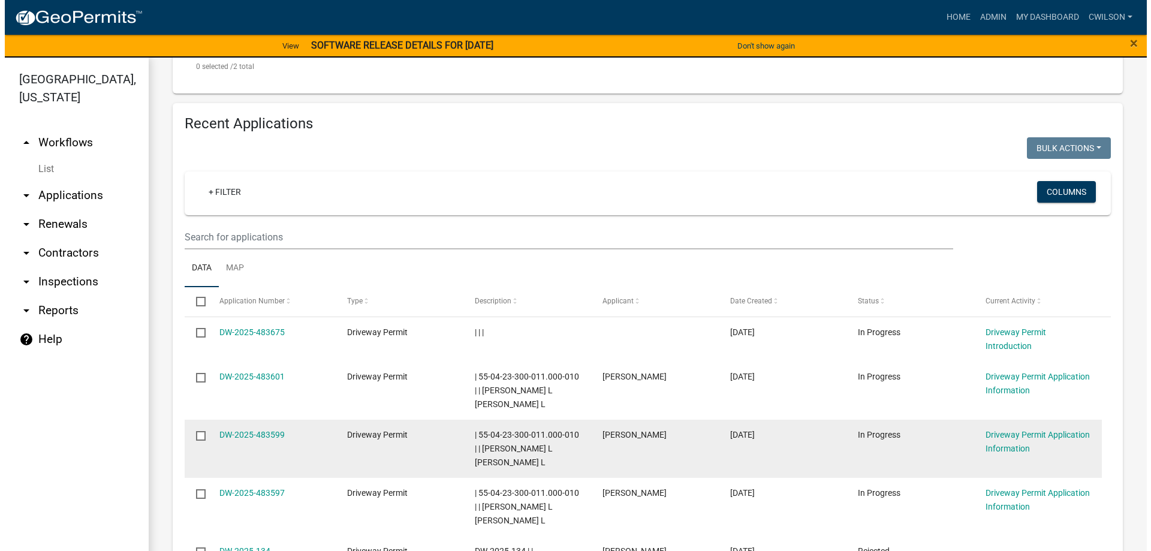
scroll to position [599, 0]
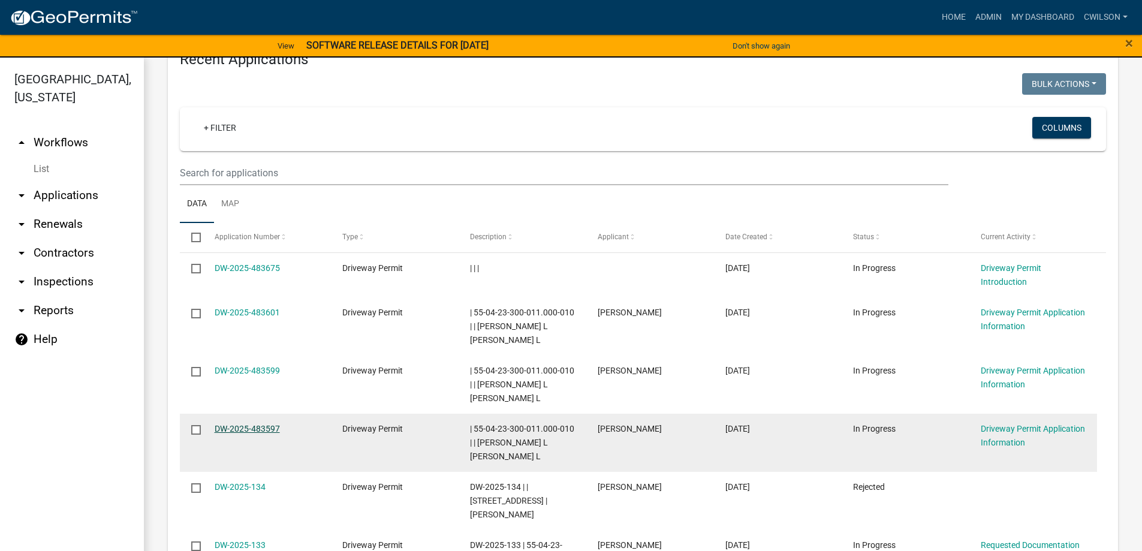
click at [257, 424] on link "DW-2025-483597" at bounding box center [247, 429] width 65 height 10
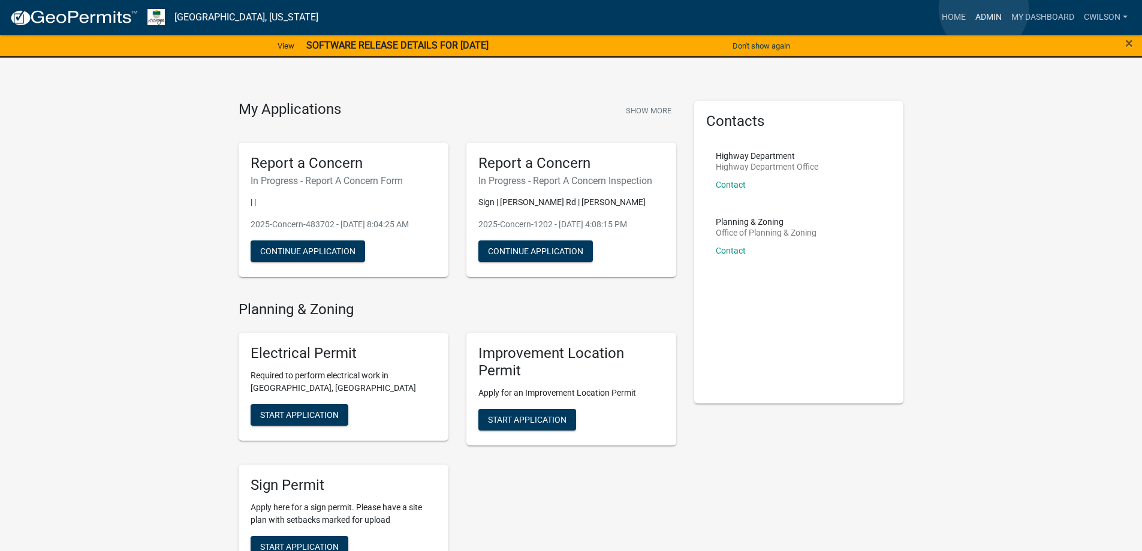
click at [984, 9] on link "Admin" at bounding box center [988, 17] width 36 height 23
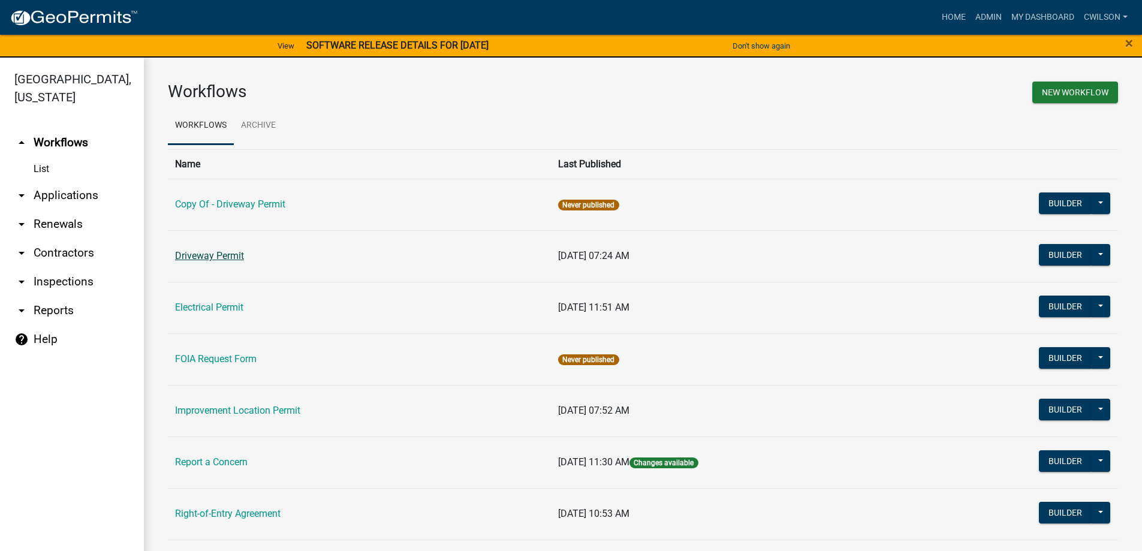
click at [204, 254] on link "Driveway Permit" at bounding box center [209, 255] width 69 height 11
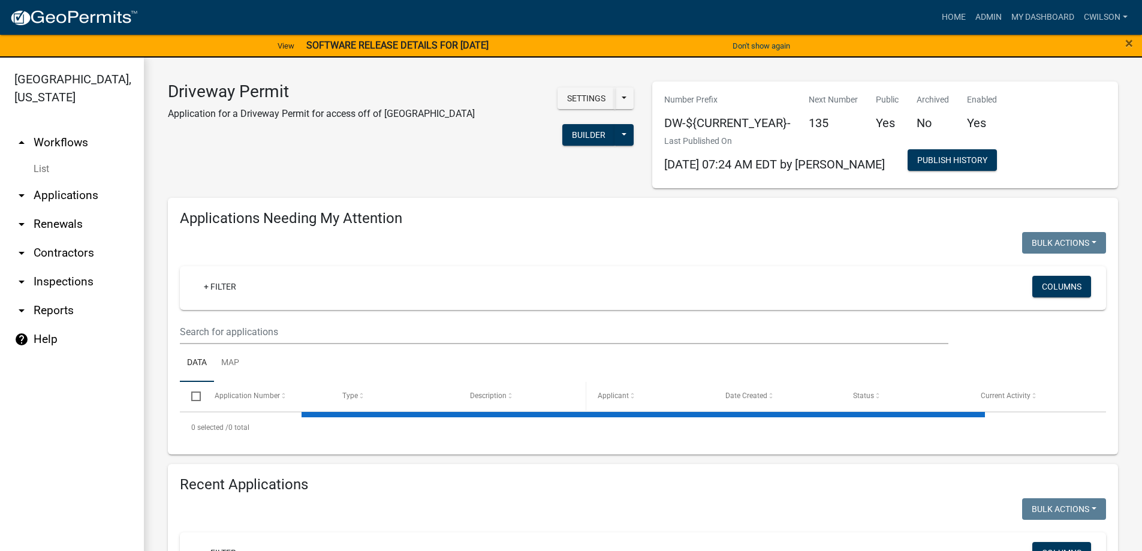
select select "2: 50"
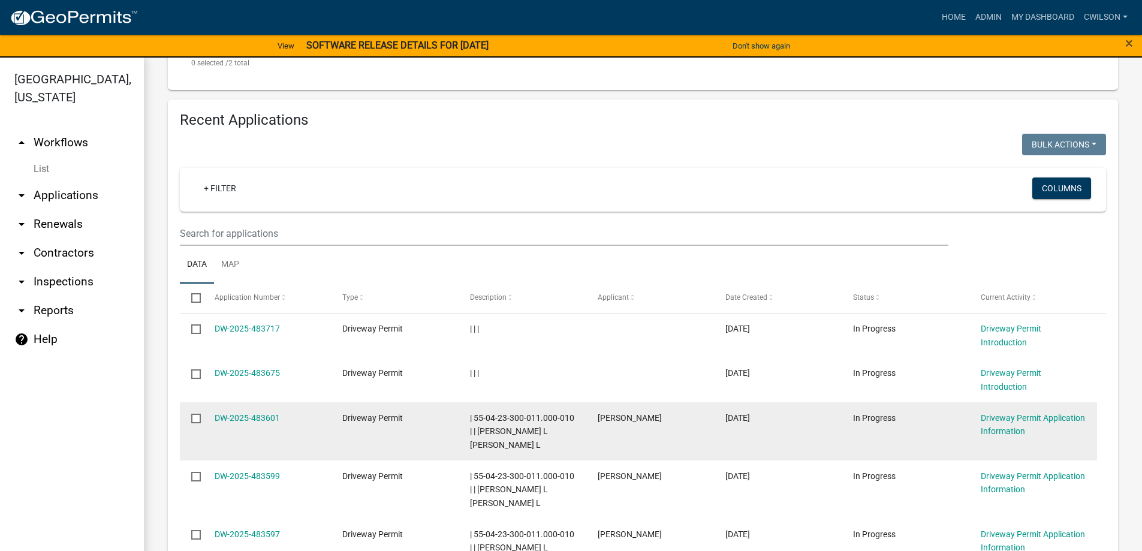
scroll to position [599, 0]
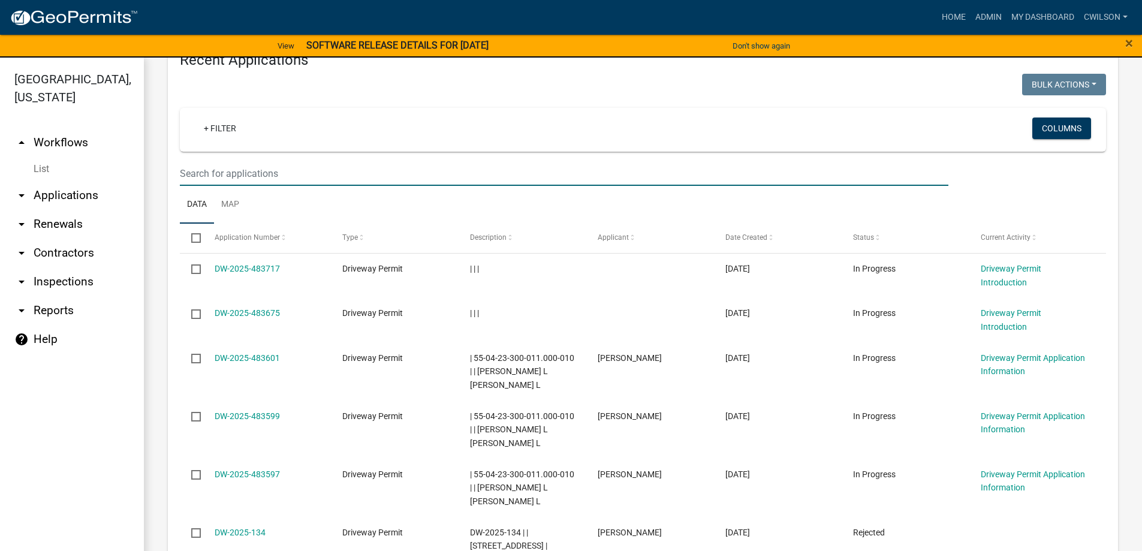
click at [258, 161] on input "text" at bounding box center [564, 173] width 768 height 25
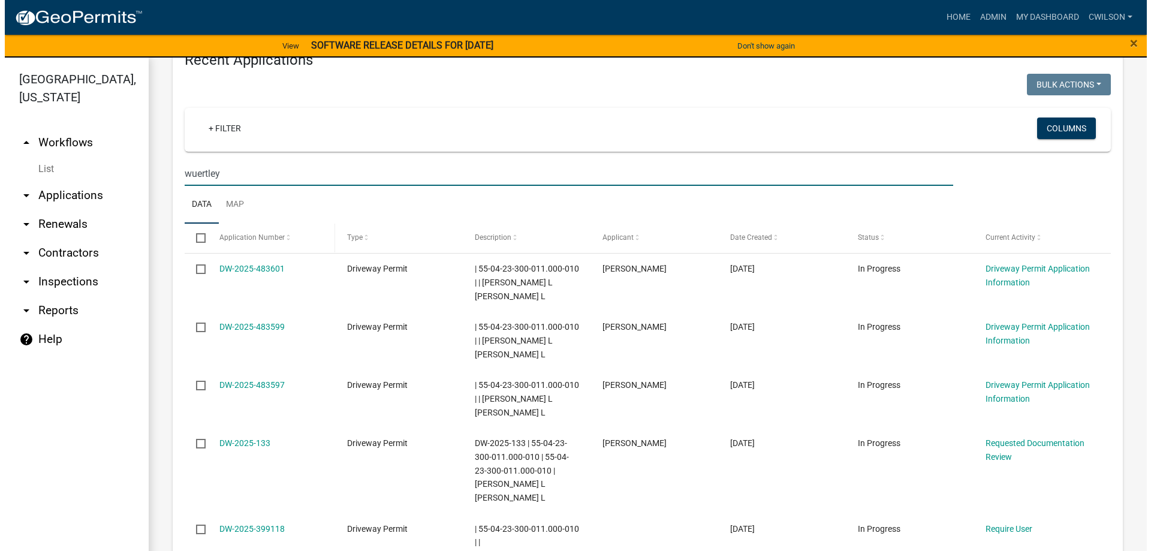
scroll to position [580, 0]
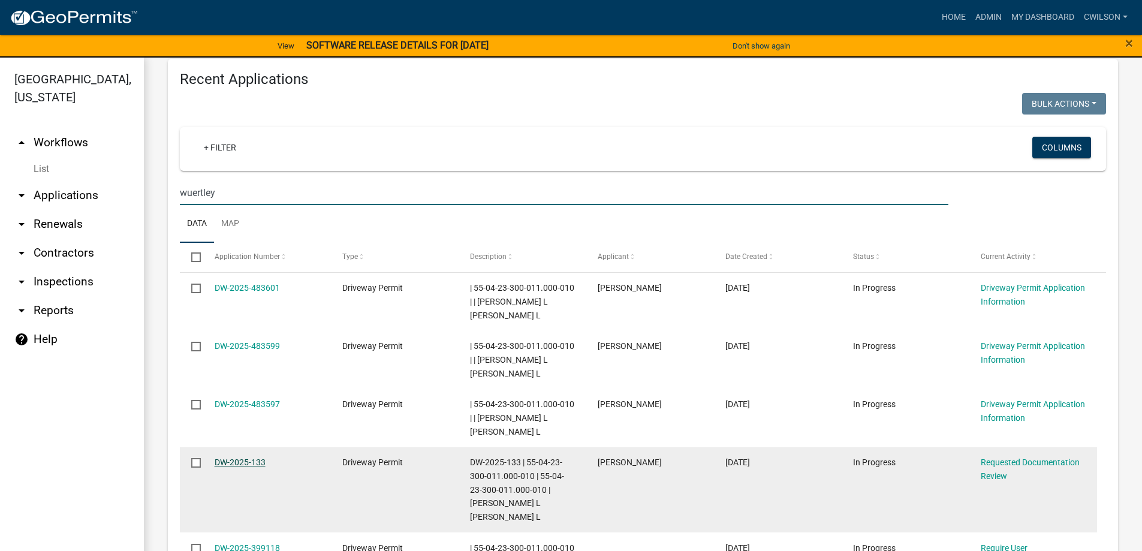
type input "wuertley"
click at [250, 457] on link "DW-2025-133" at bounding box center [240, 462] width 51 height 10
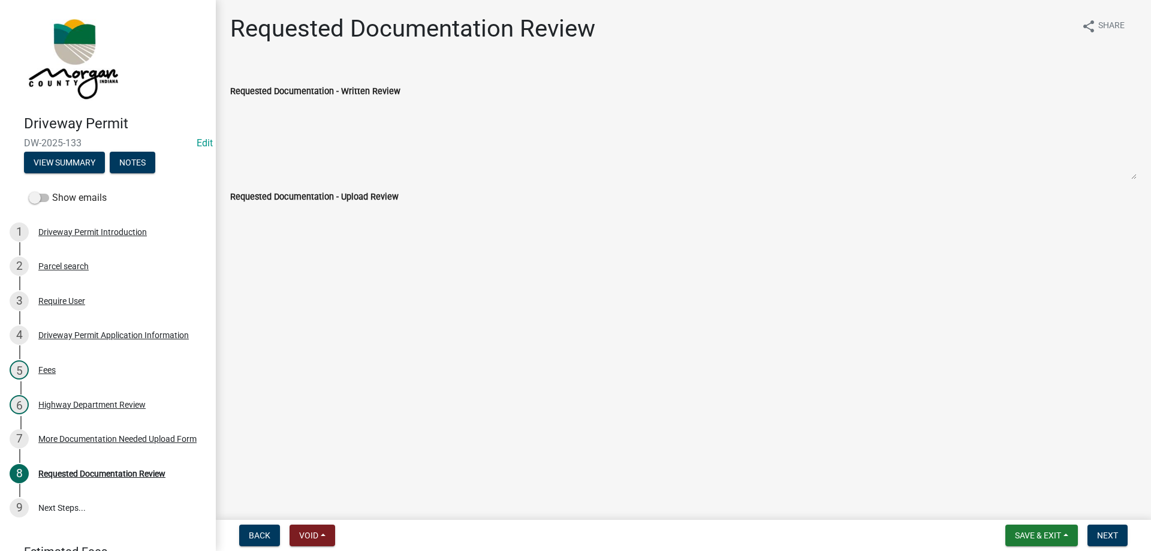
click at [345, 137] on textarea "Requested Documentation - Written Review" at bounding box center [683, 139] width 906 height 82
click at [304, 111] on textarea "Requested Documentation - Written Review" at bounding box center [683, 139] width 906 height 82
click at [299, 247] on main "Requested Documentation Review share Share Requested Documentation - Written Re…" at bounding box center [683, 257] width 935 height 515
click at [319, 144] on textarea "Requested Documentation - Written Review" at bounding box center [683, 139] width 906 height 82
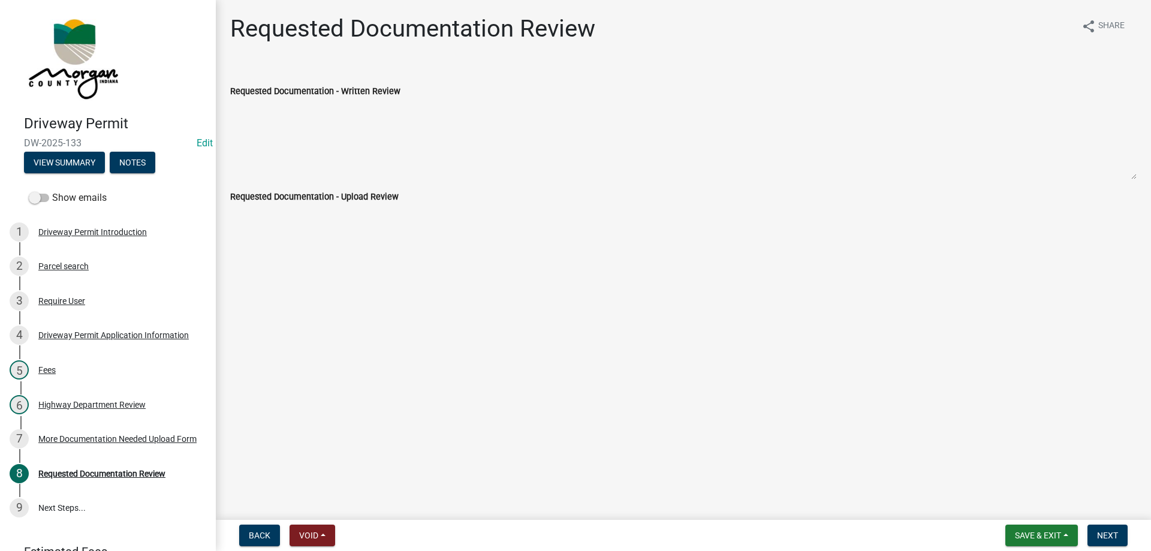
drag, startPoint x: 278, startPoint y: 119, endPoint x: 284, endPoint y: 107, distance: 13.7
click at [282, 108] on textarea "Requested Documentation - Written Review" at bounding box center [683, 139] width 906 height 82
click at [284, 105] on textarea "Requested Documentation - Written Review" at bounding box center [683, 139] width 906 height 82
click at [262, 531] on span "Back" at bounding box center [260, 535] width 22 height 10
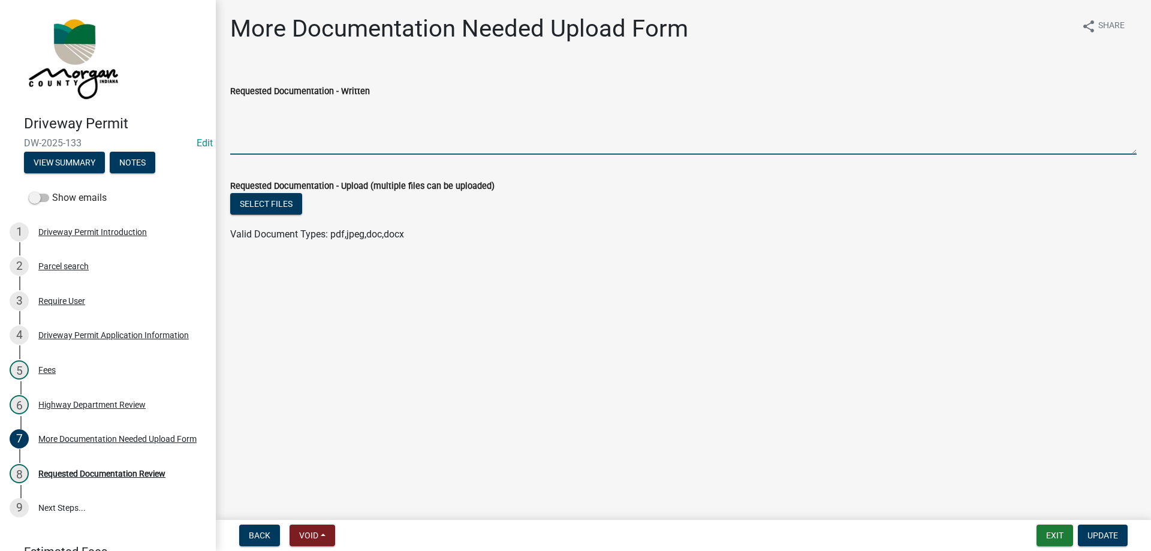
click at [255, 120] on textarea "Requested Documentation - Written" at bounding box center [683, 126] width 906 height 56
type textarea "m"
type textarea "Driveway has been marked"
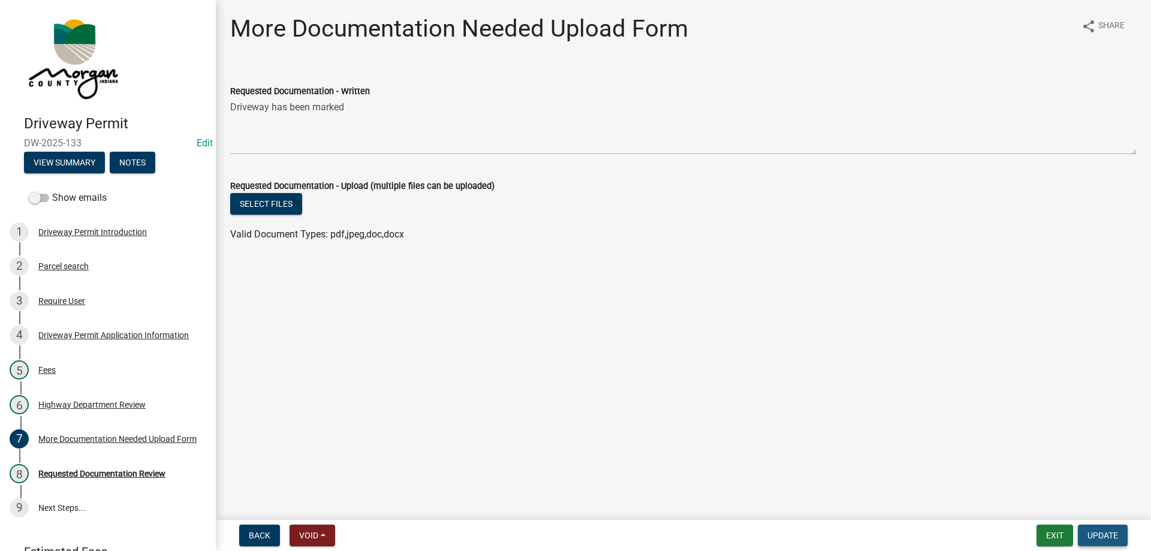
click at [1110, 534] on span "Update" at bounding box center [1102, 535] width 31 height 10
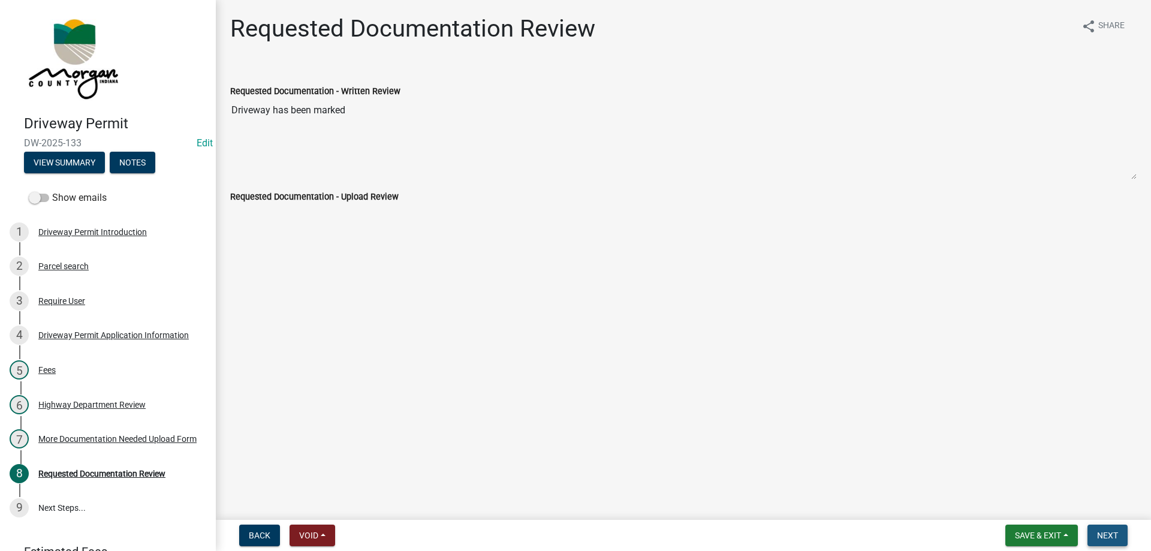
click at [1110, 538] on span "Next" at bounding box center [1107, 535] width 21 height 10
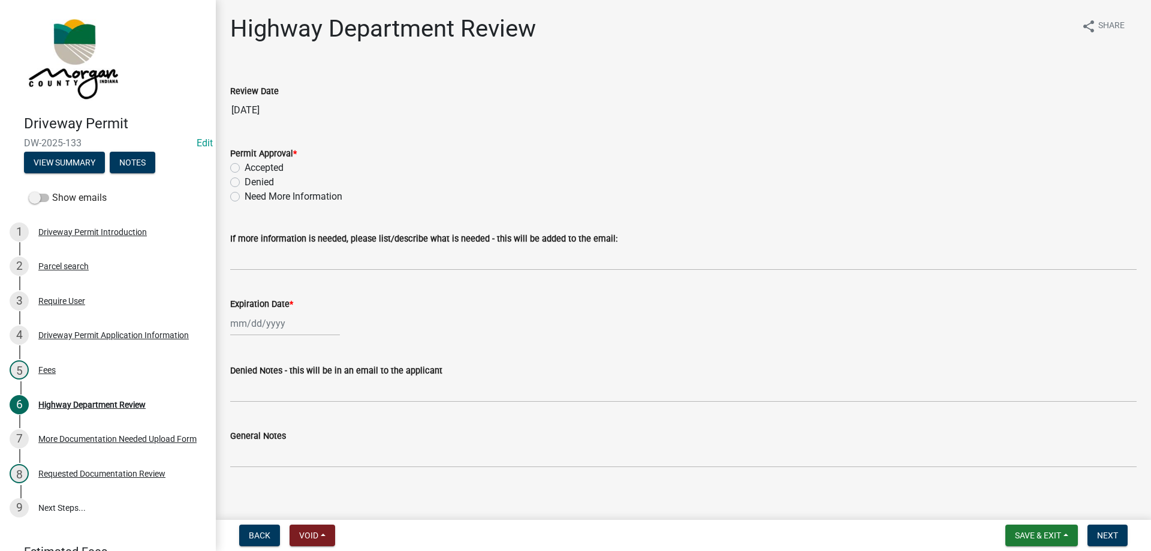
click at [245, 165] on label "Accepted" at bounding box center [264, 168] width 39 height 14
click at [245, 165] on input "Accepted" at bounding box center [249, 165] width 8 height 8
radio input "true"
click at [236, 324] on div at bounding box center [285, 323] width 110 height 25
select select "9"
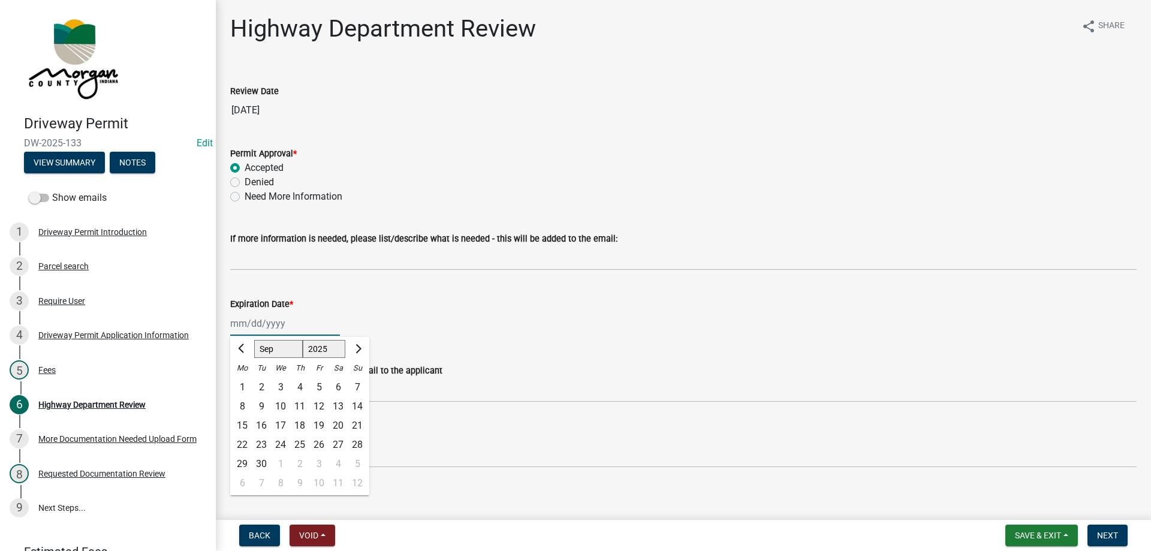
click at [330, 351] on select "1525 1526 1527 1528 1529 1530 1531 1532 1533 1534 1535 1536 1537 1538 1539 1540…" at bounding box center [324, 349] width 43 height 18
select select "2026"
click at [303, 340] on select "1525 1526 1527 1528 1529 1530 1531 1532 1533 1534 1535 1536 1537 1538 1539 1540…" at bounding box center [324, 349] width 43 height 18
click at [277, 442] on div "23" at bounding box center [280, 444] width 19 height 19
type input "09/23/2026"
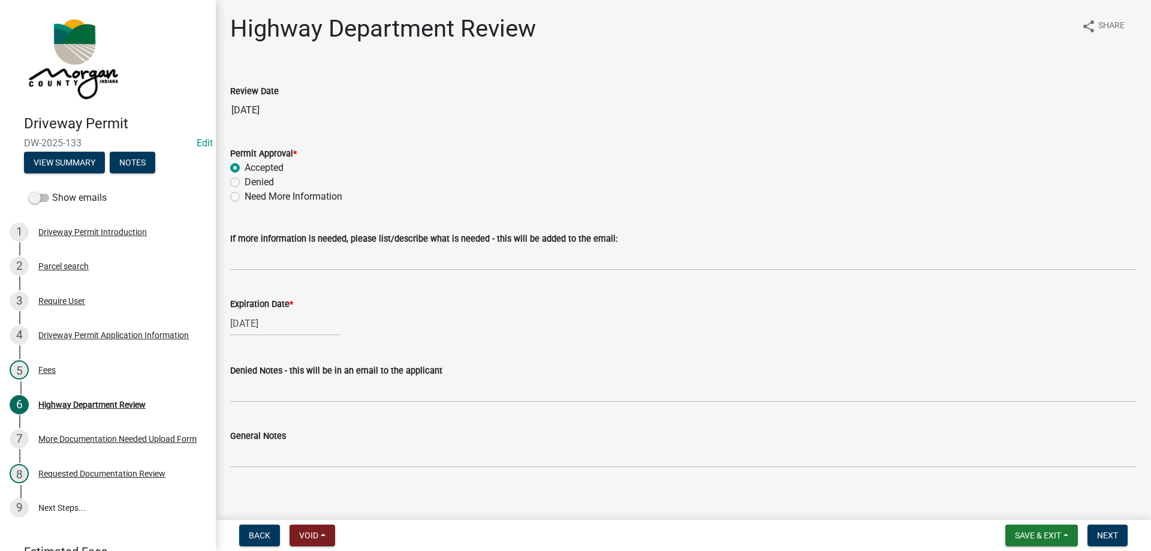
scroll to position [9, 0]
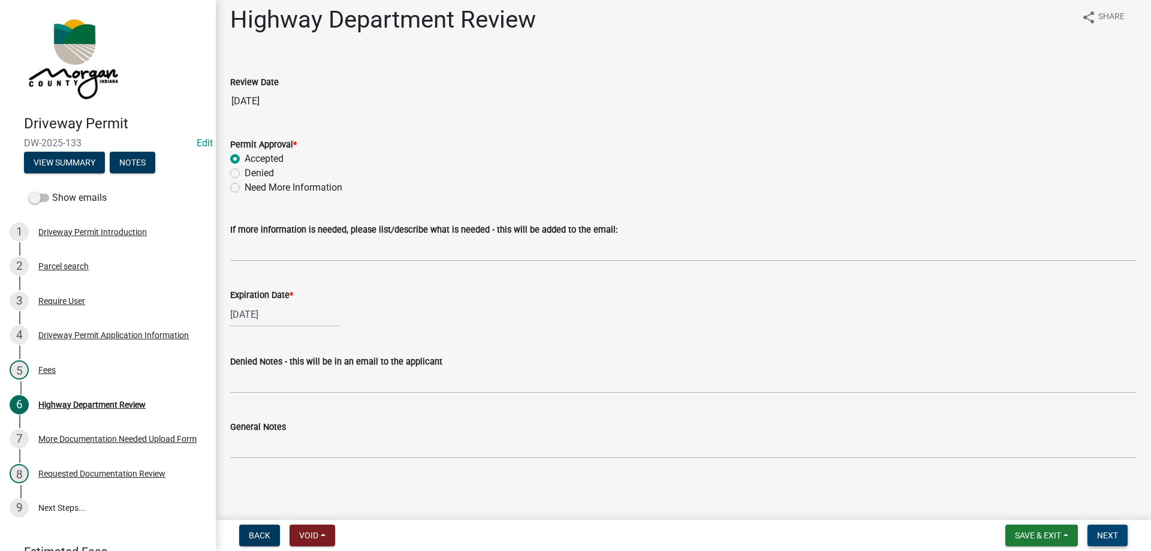
click at [1111, 531] on span "Next" at bounding box center [1107, 535] width 21 height 10
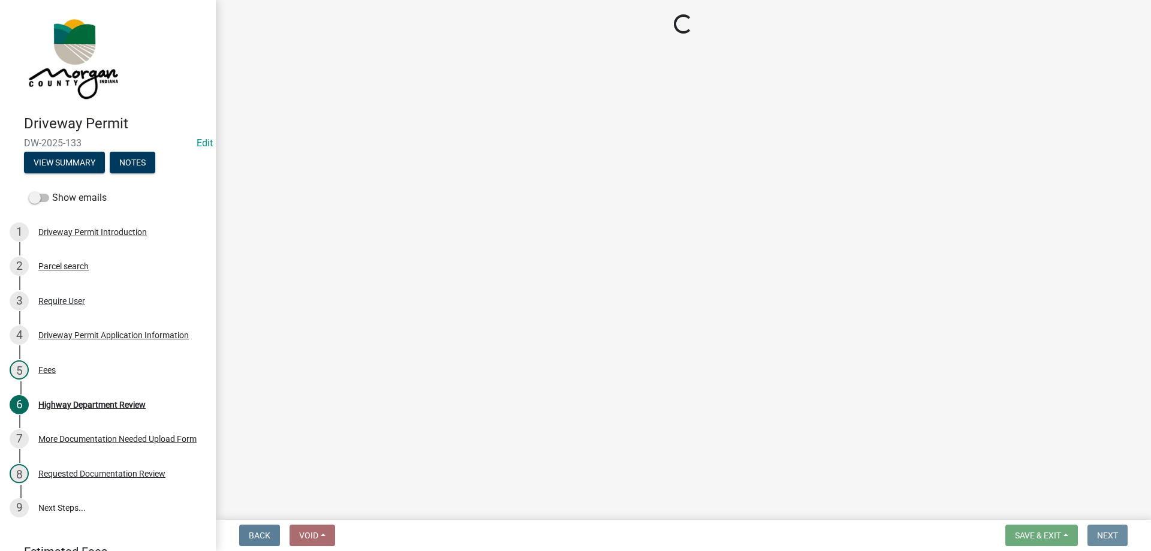
scroll to position [0, 0]
select select "3: 3"
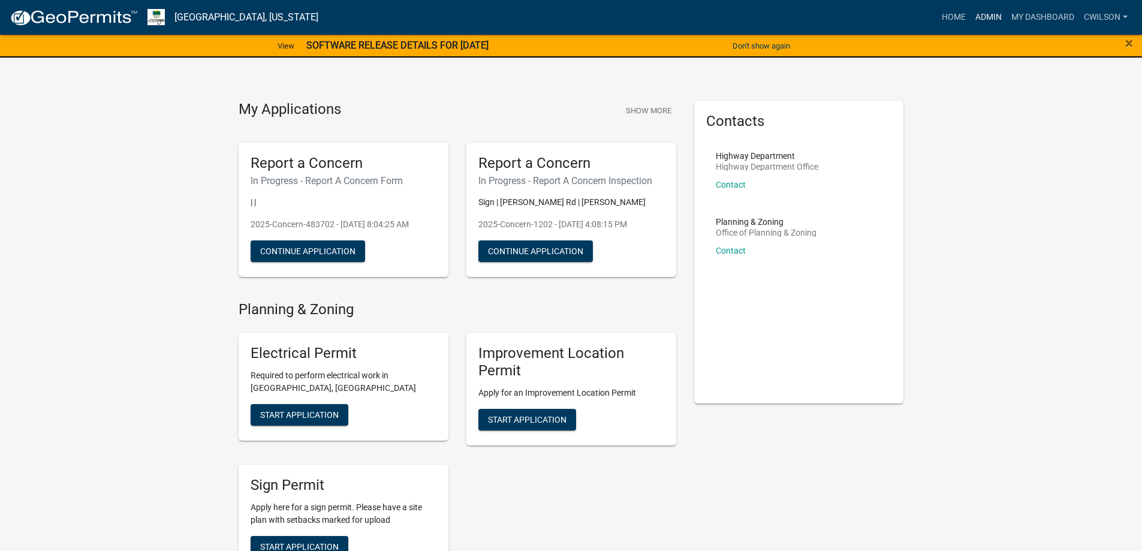
click at [993, 19] on link "Admin" at bounding box center [988, 17] width 36 height 23
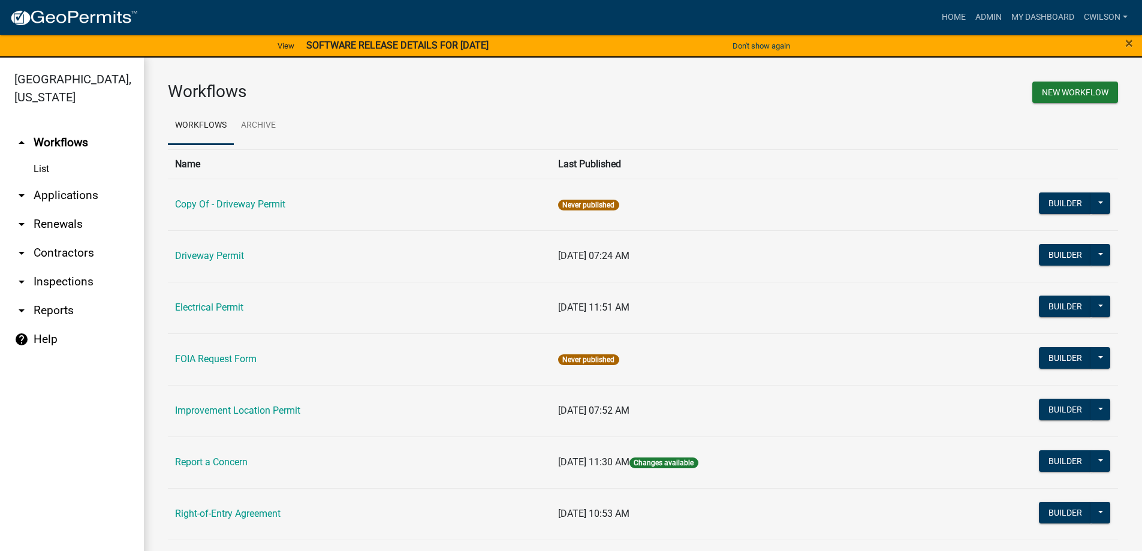
click at [216, 263] on td "Driveway Permit" at bounding box center [359, 256] width 383 height 52
click at [222, 250] on link "Driveway Permit" at bounding box center [209, 255] width 69 height 11
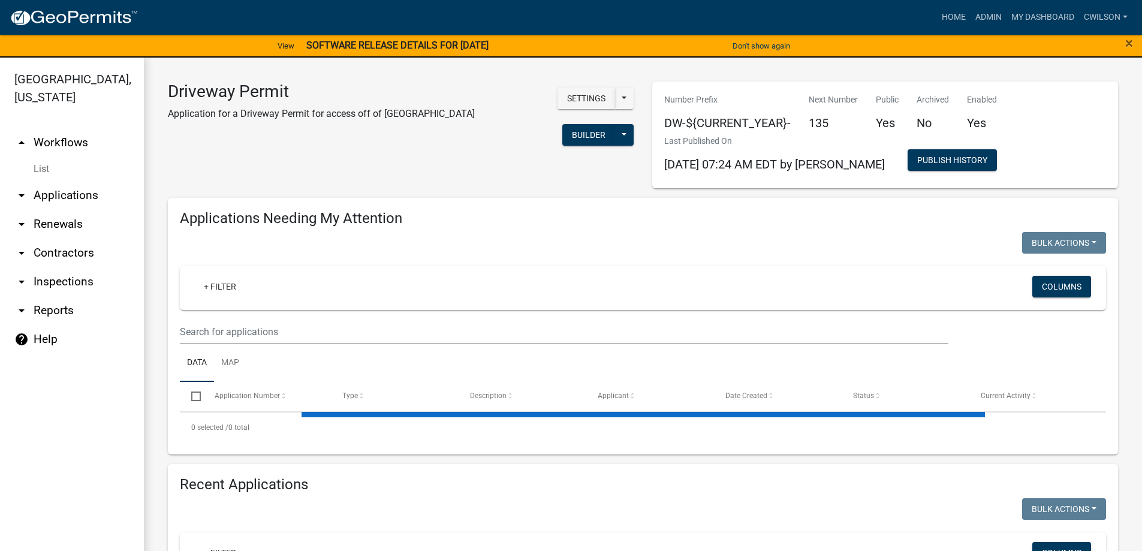
select select "2: 50"
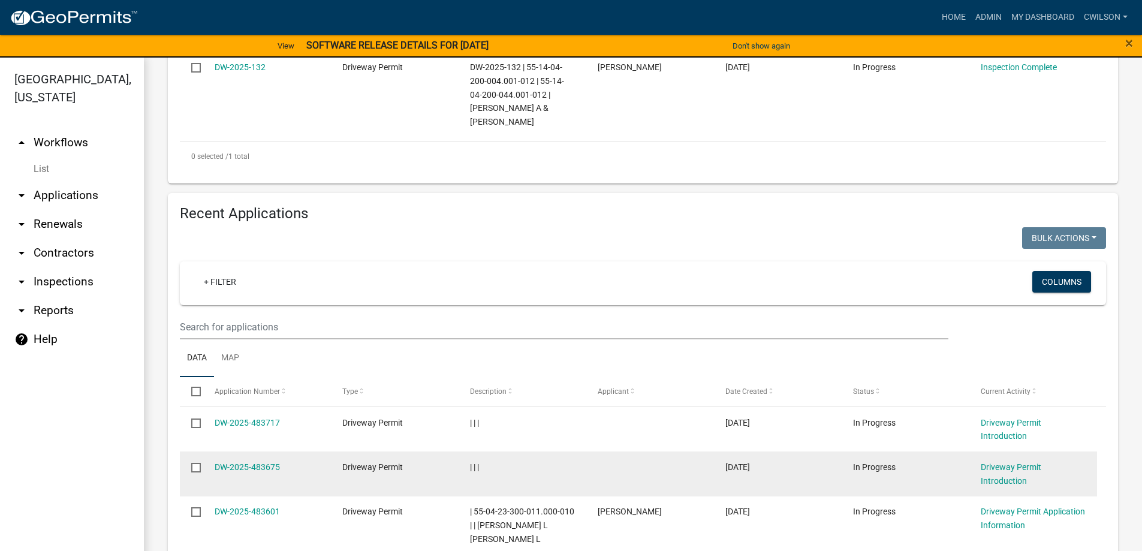
scroll to position [480, 0]
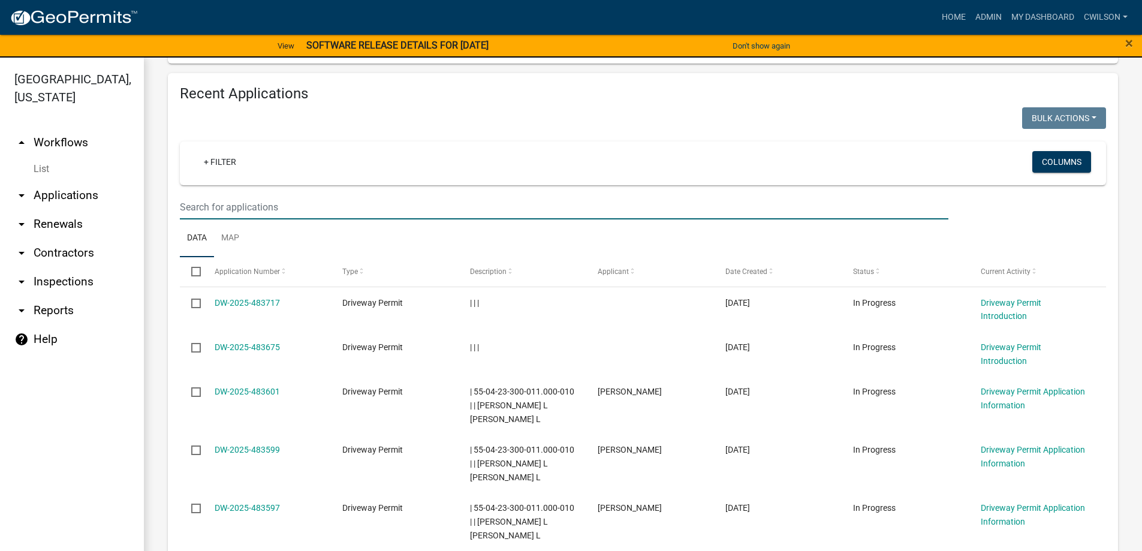
click at [264, 196] on input "text" at bounding box center [564, 207] width 768 height 25
paste input "55-04-23-300-011.000-010"
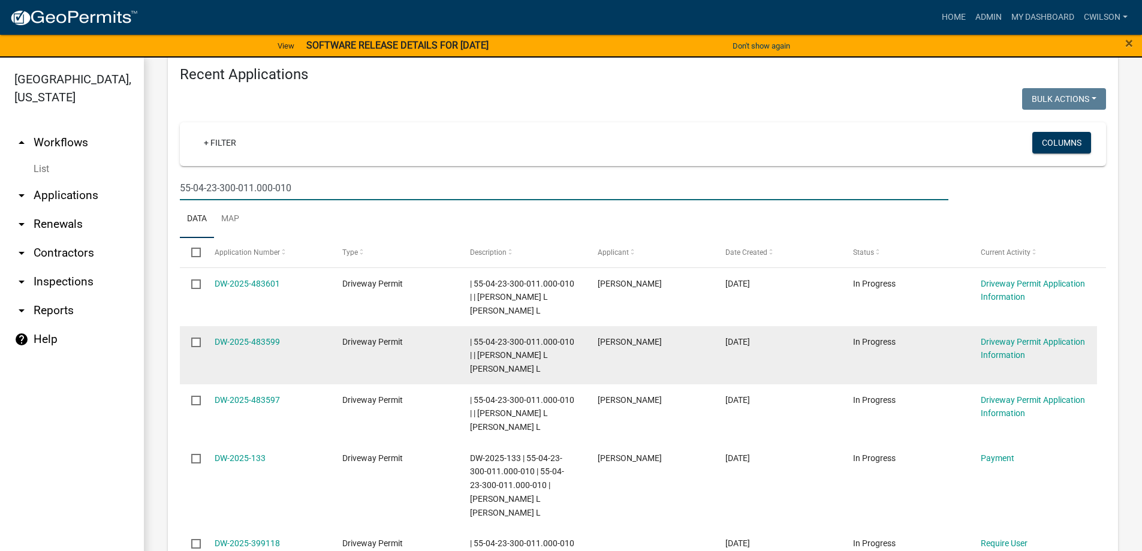
scroll to position [508, 0]
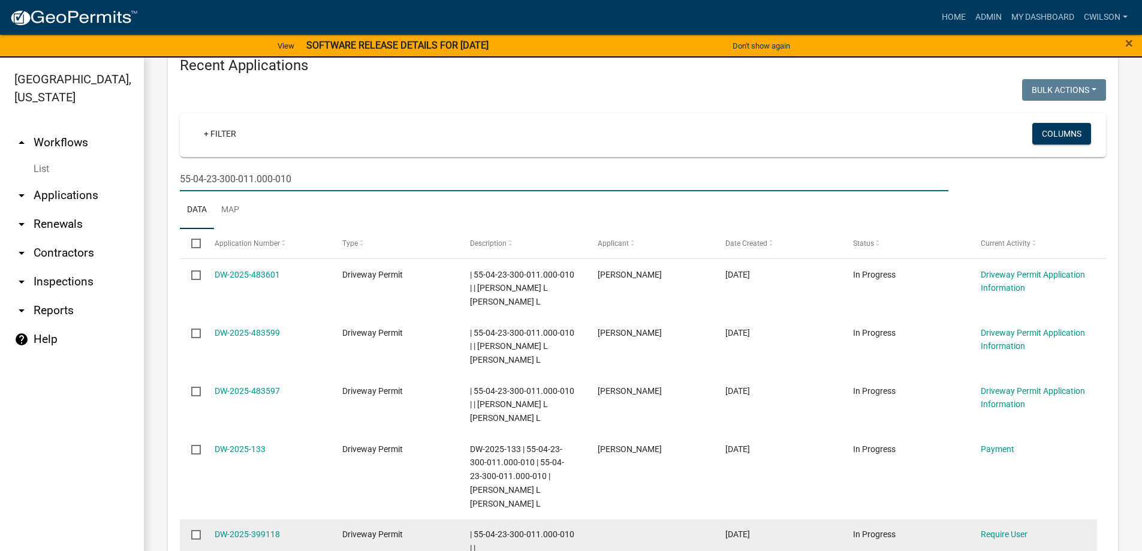
type input "55-04-23-300-011.000-010"
click at [195, 530] on input "checkbox" at bounding box center [195, 534] width 8 height 8
checkbox input "true"
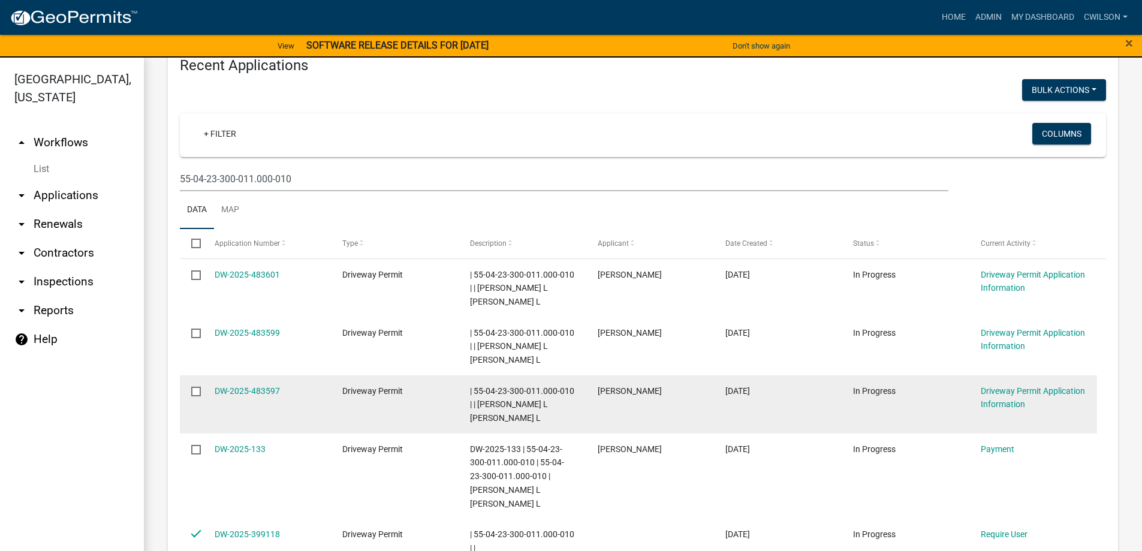
click at [194, 387] on input "checkbox" at bounding box center [195, 391] width 8 height 8
checkbox input "true"
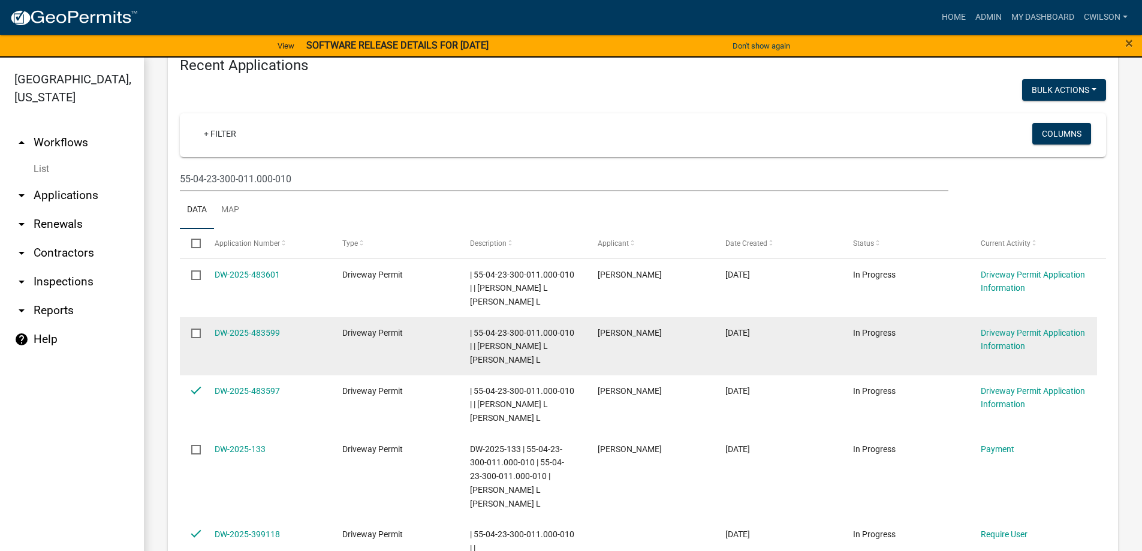
click at [192, 328] on input "checkbox" at bounding box center [195, 332] width 8 height 8
checkbox input "true"
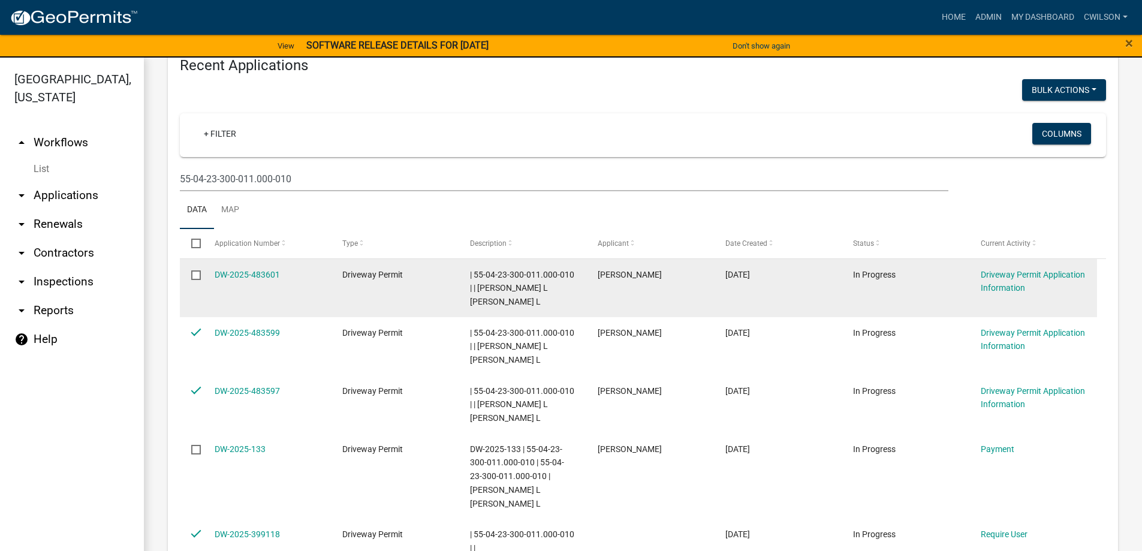
click at [194, 270] on input "checkbox" at bounding box center [195, 274] width 8 height 8
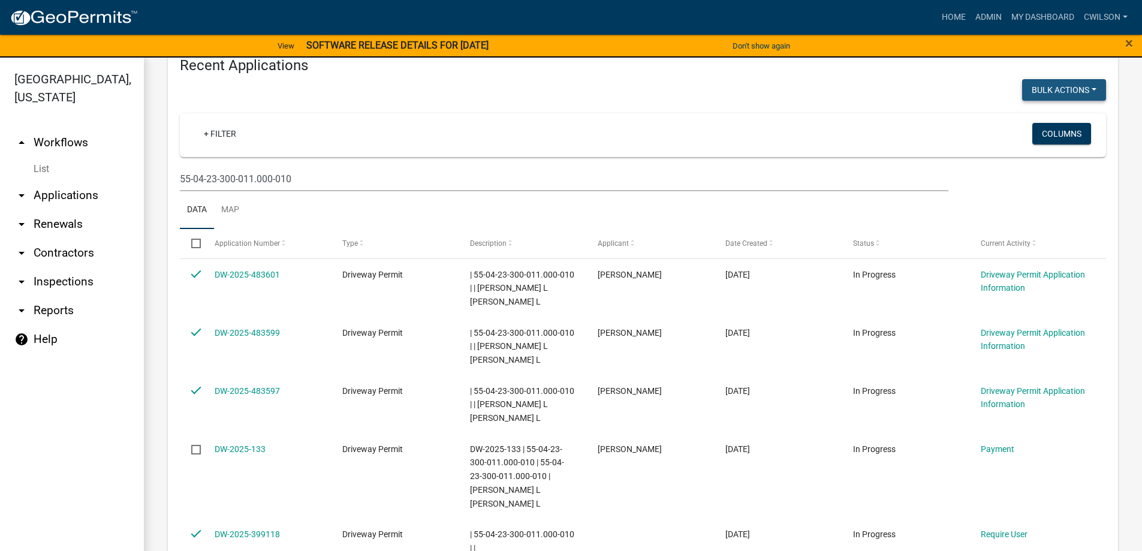
click at [1026, 79] on button "Bulk Actions" at bounding box center [1064, 90] width 84 height 22
click at [1021, 108] on button "Void" at bounding box center [1058, 121] width 96 height 29
checkbox input "false"
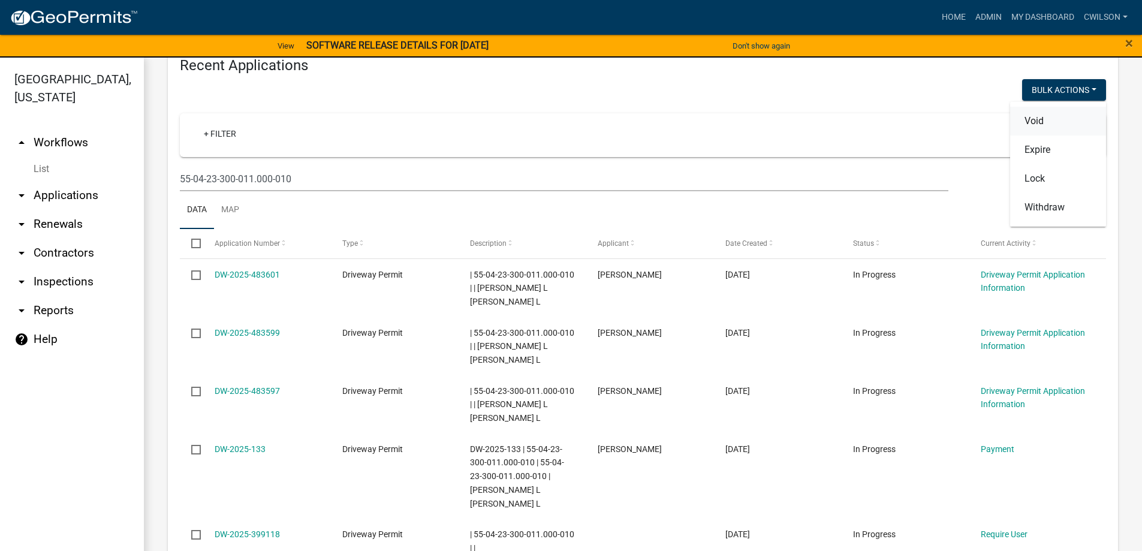
checkbox input "false"
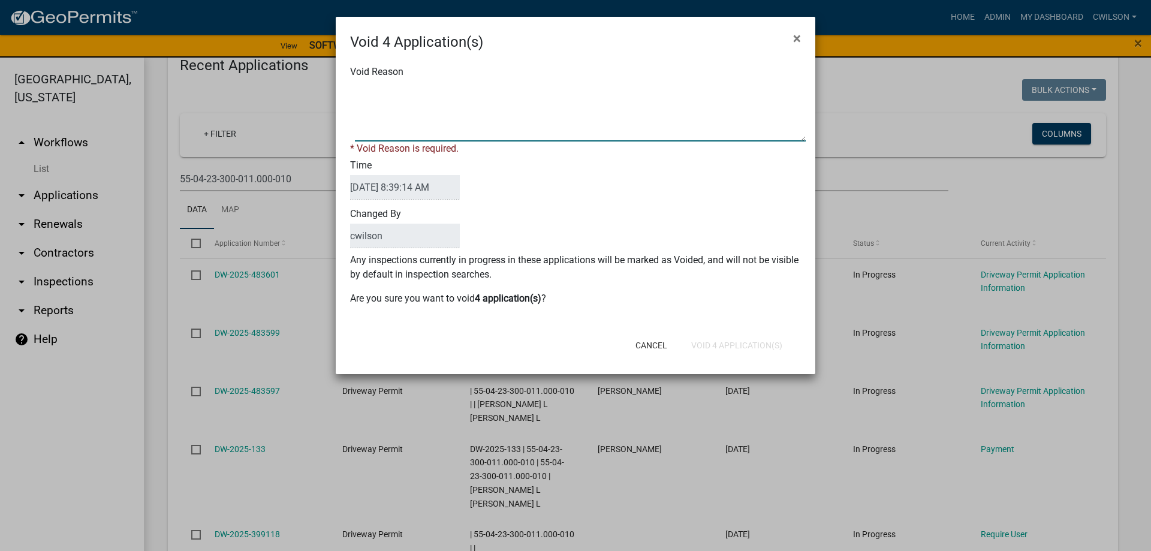
click at [483, 102] on textarea "Void Reason" at bounding box center [580, 112] width 451 height 60
type textarea "N/A"
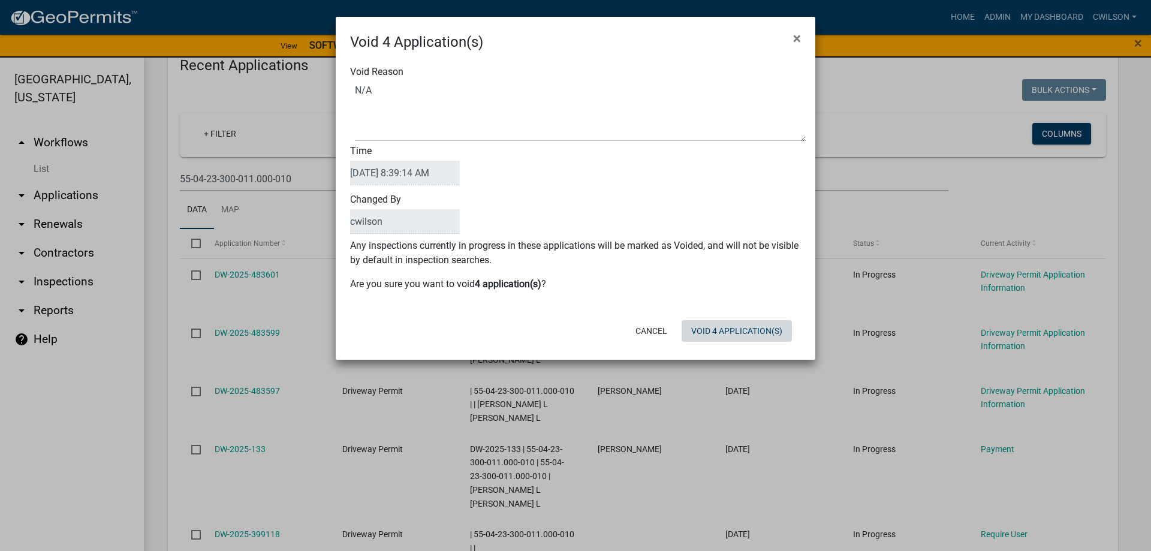
click at [760, 348] on form "Void 4 Application(s) × Void Reason Time 09/25/2025 8:39:14 AM Changed By cwils…" at bounding box center [576, 183] width 480 height 332
click at [735, 332] on button "Void 4 Application(s)" at bounding box center [737, 331] width 110 height 22
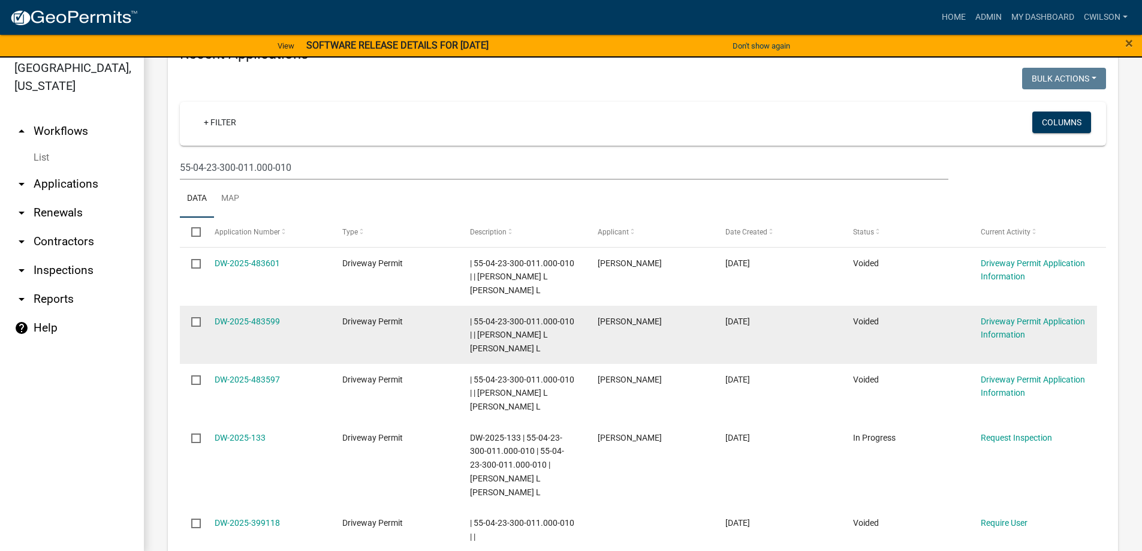
scroll to position [14, 0]
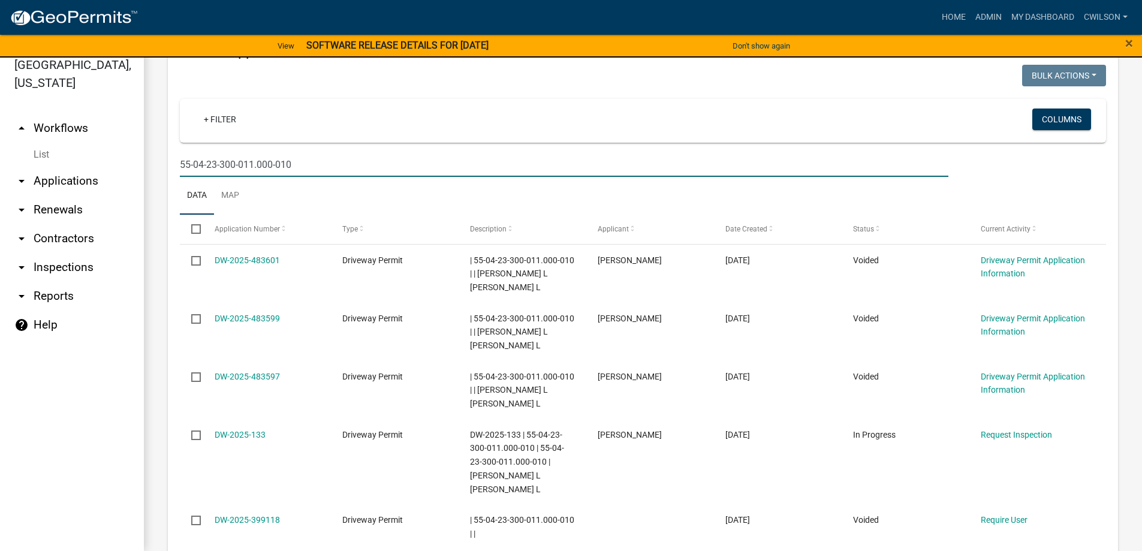
click at [298, 152] on input "55-04-23-300-011.000-010" at bounding box center [564, 164] width 768 height 25
click at [474, 152] on input "55-04-23-300-011.000-010" at bounding box center [564, 164] width 768 height 25
click at [866, 159] on input "55-04-23-300-011.000-010" at bounding box center [564, 164] width 768 height 25
type input "5"
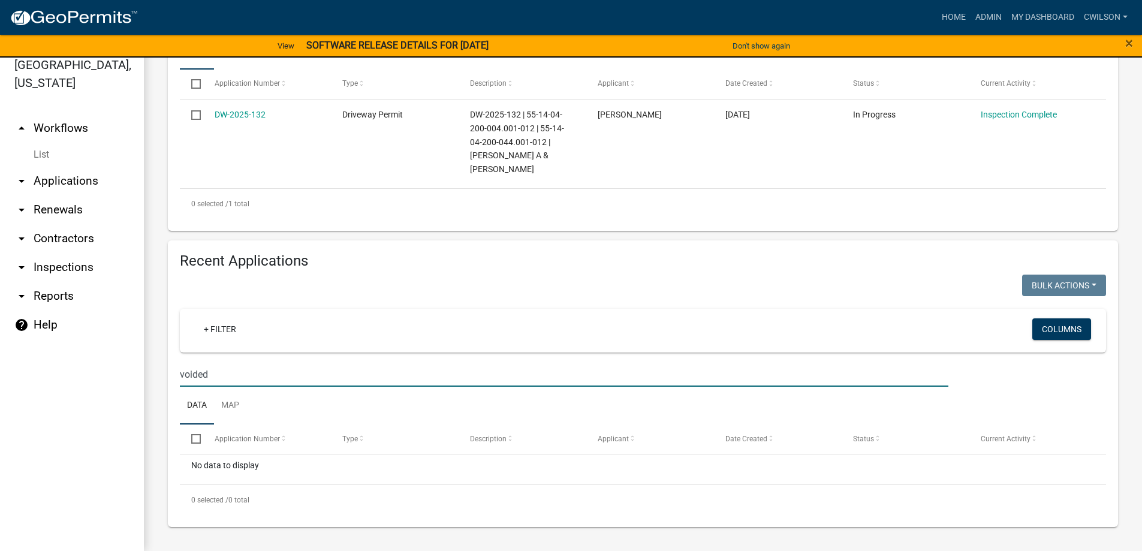
scroll to position [284, 0]
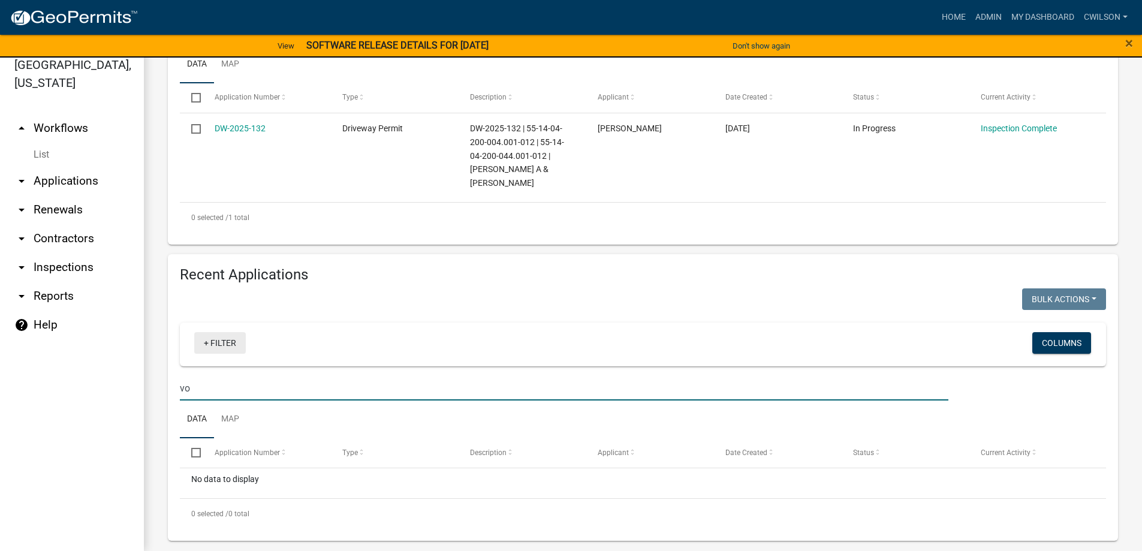
type input "v"
click at [203, 333] on link "+ Filter" at bounding box center [220, 343] width 52 height 22
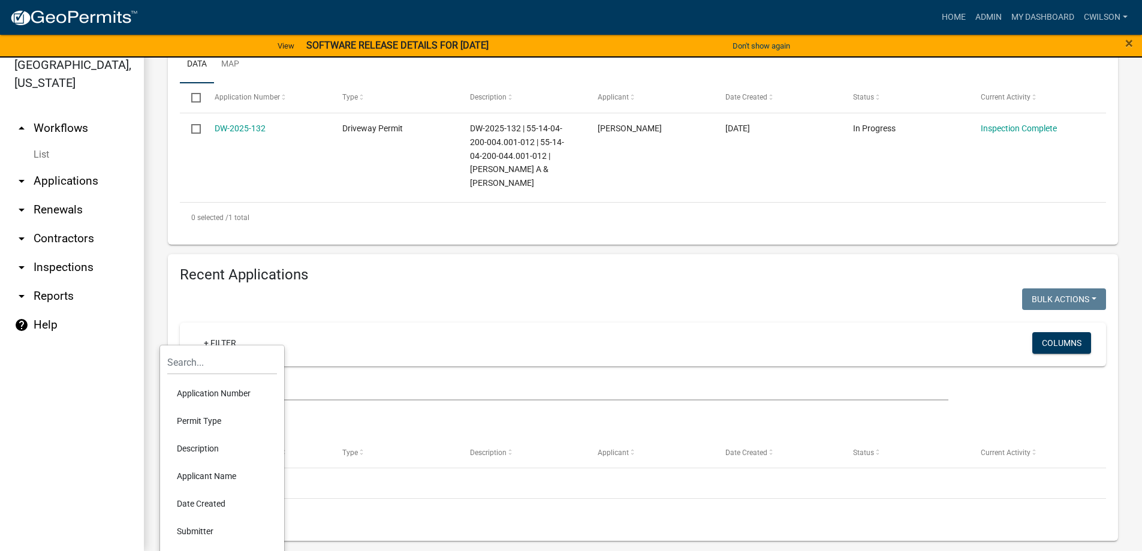
scroll to position [254, 0]
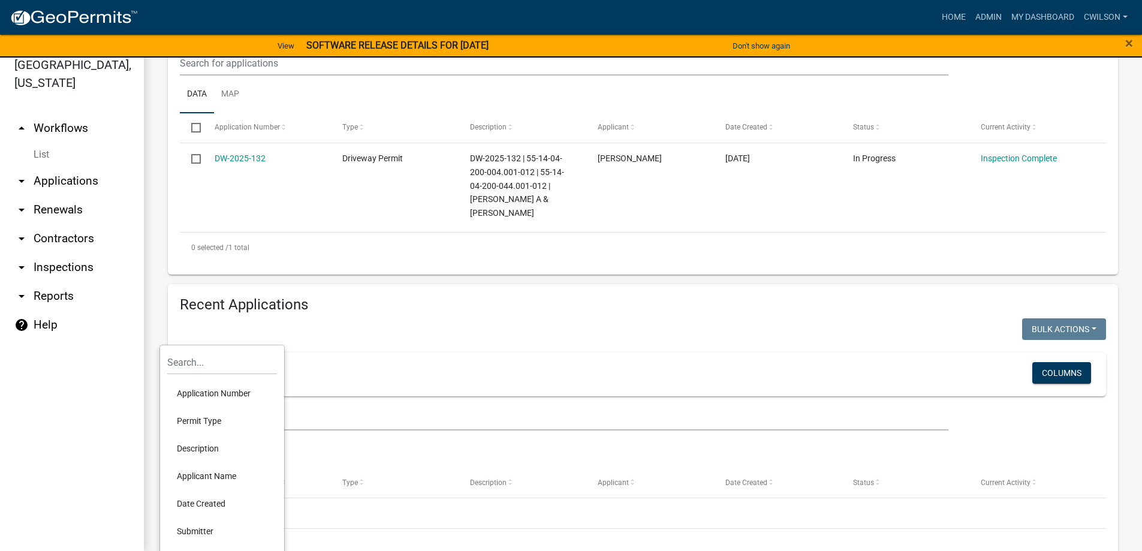
select select "2: 50"
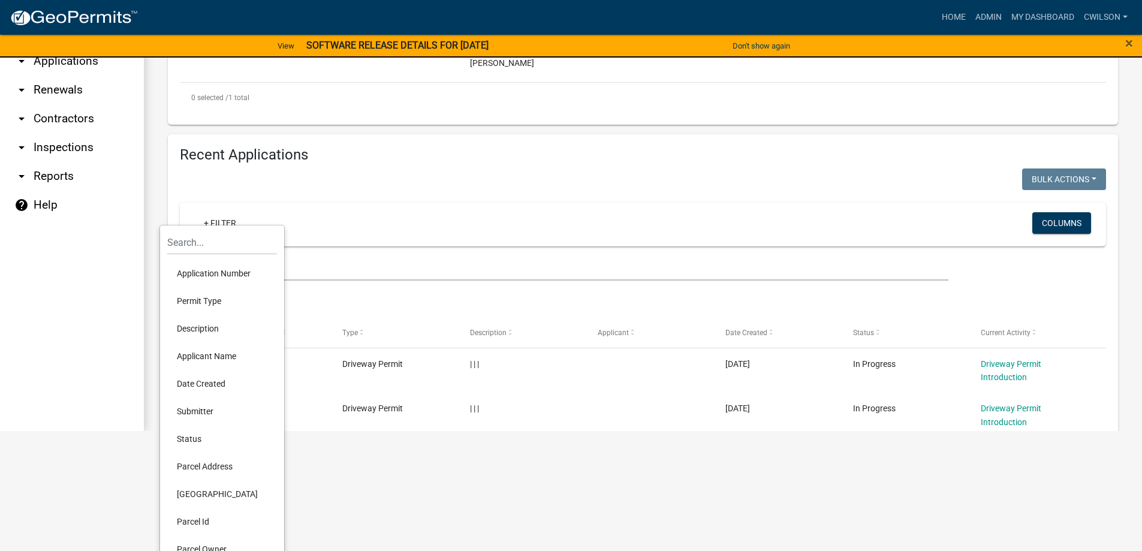
scroll to position [184, 0]
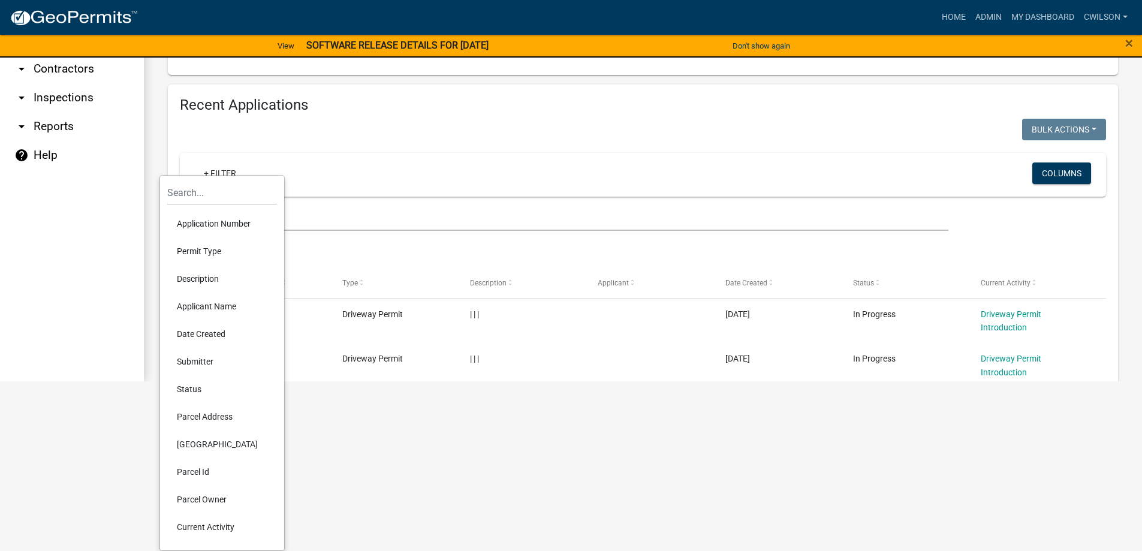
click at [196, 390] on li "Status" at bounding box center [222, 389] width 110 height 28
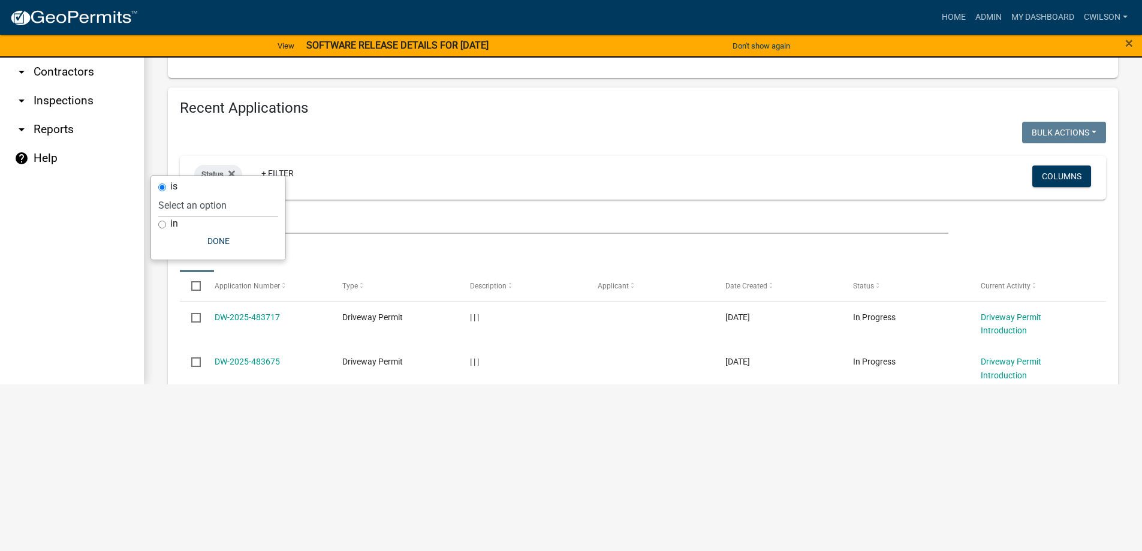
scroll to position [14, 0]
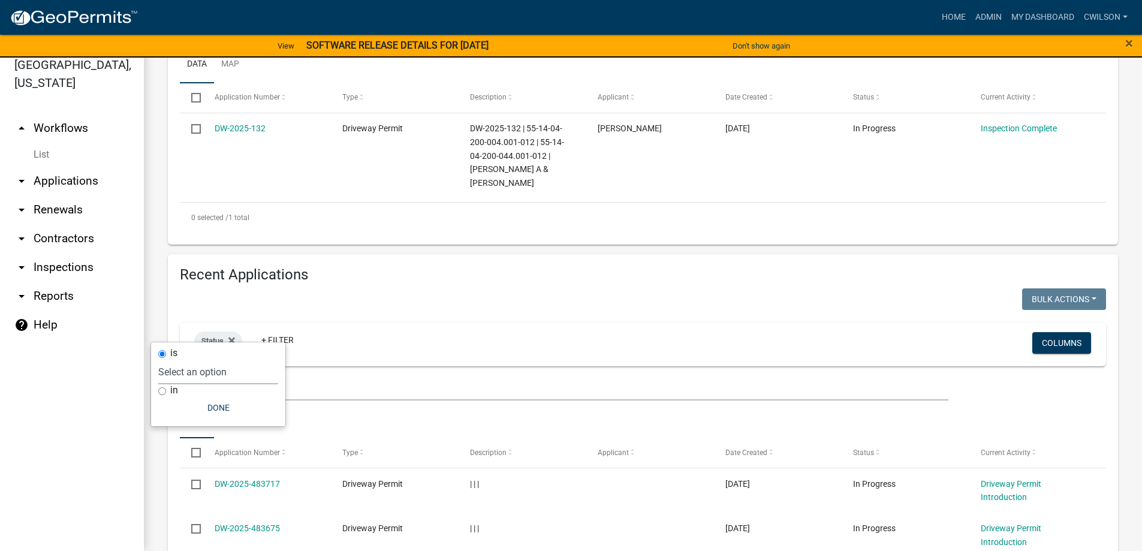
click at [178, 371] on select "Select an option Not Started In Progress Completed Expired Locked Withdrawn Voi…" at bounding box center [218, 372] width 120 height 25
select select "3"
click at [175, 360] on select "Select an option Not Started In Progress Completed Expired Locked Withdrawn Voi…" at bounding box center [218, 372] width 120 height 25
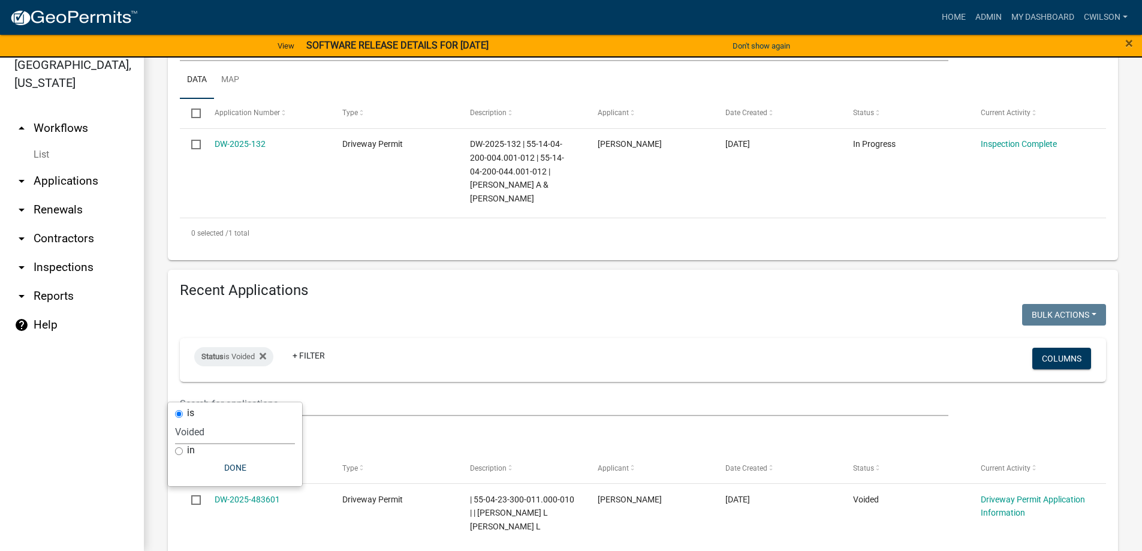
scroll to position [300, 0]
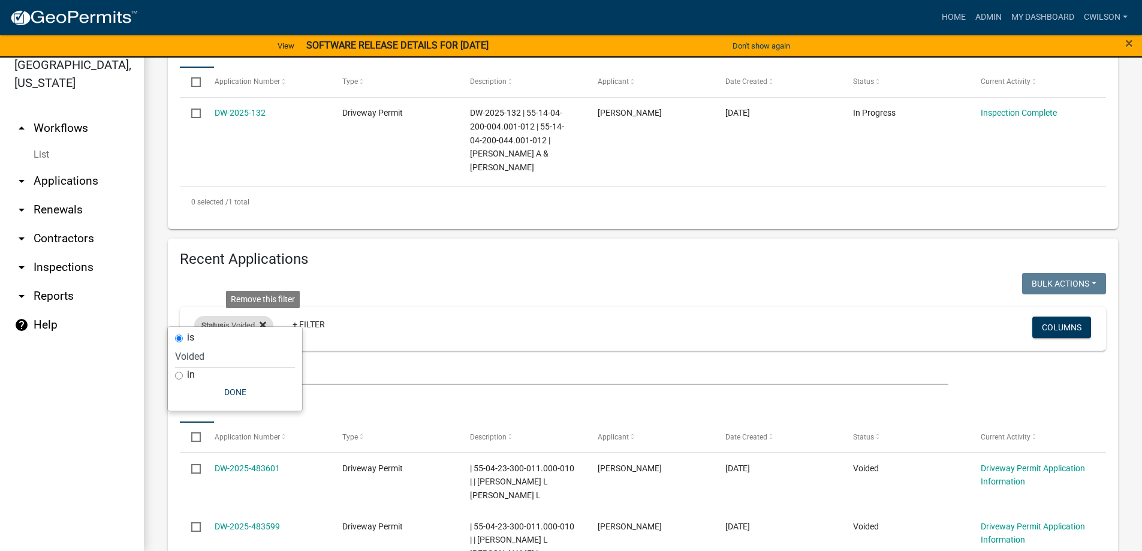
click at [263, 320] on icon at bounding box center [263, 325] width 7 height 10
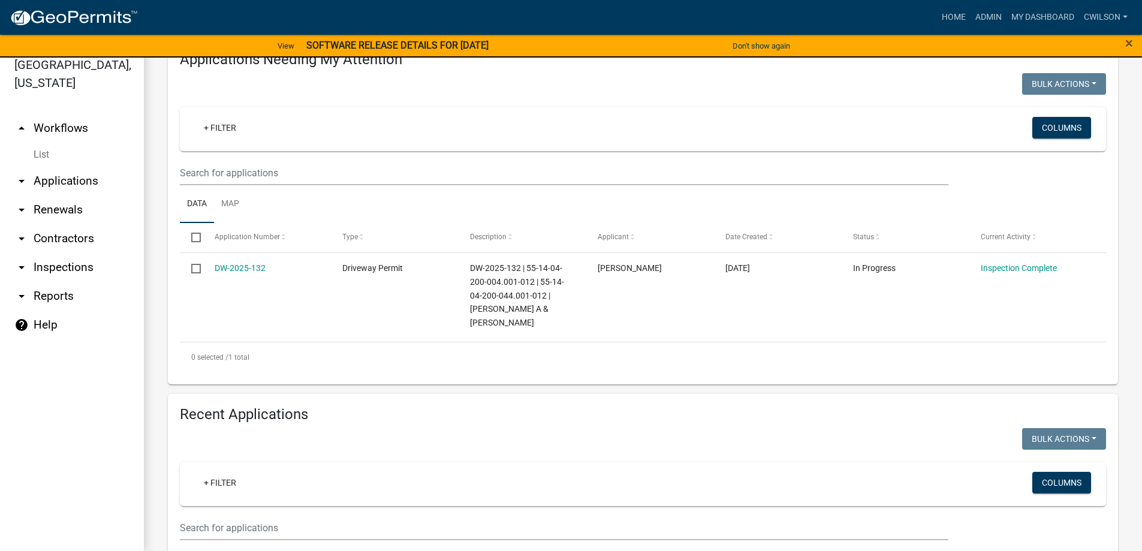
scroll to position [0, 0]
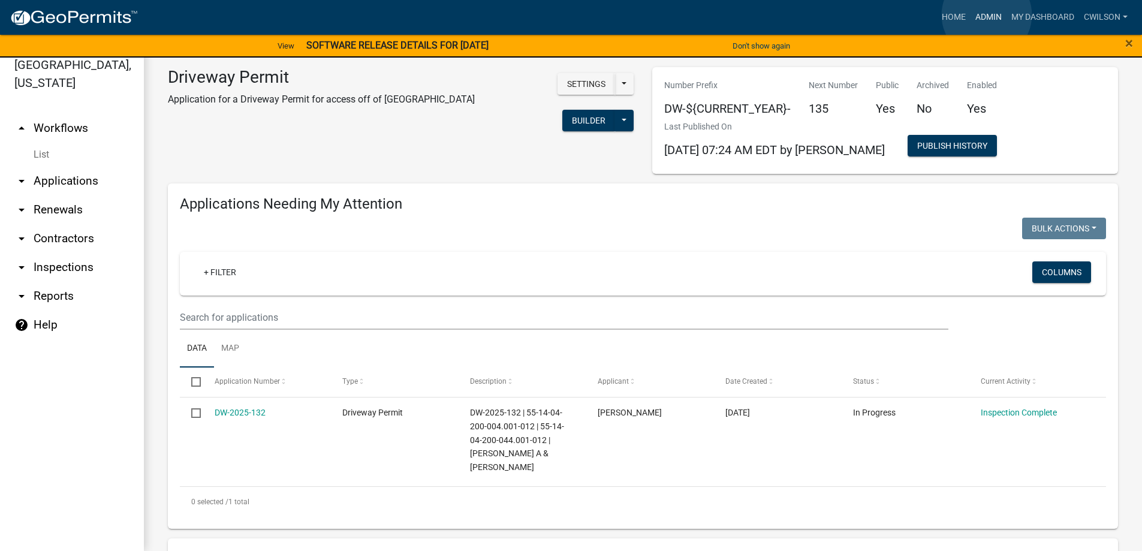
click at [987, 15] on link "Admin" at bounding box center [988, 17] width 36 height 23
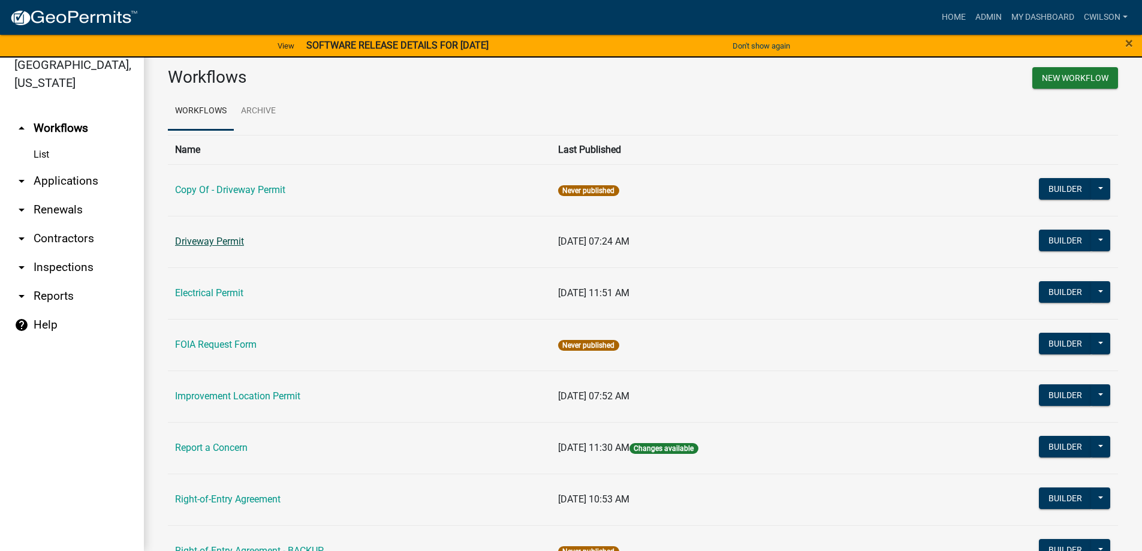
click at [224, 242] on link "Driveway Permit" at bounding box center [209, 241] width 69 height 11
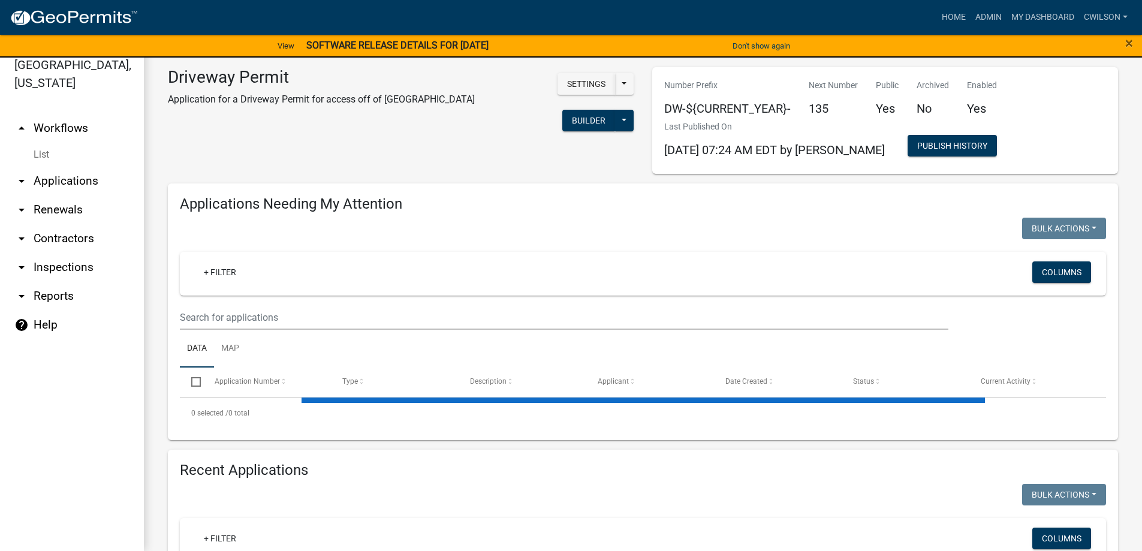
select select "2: 50"
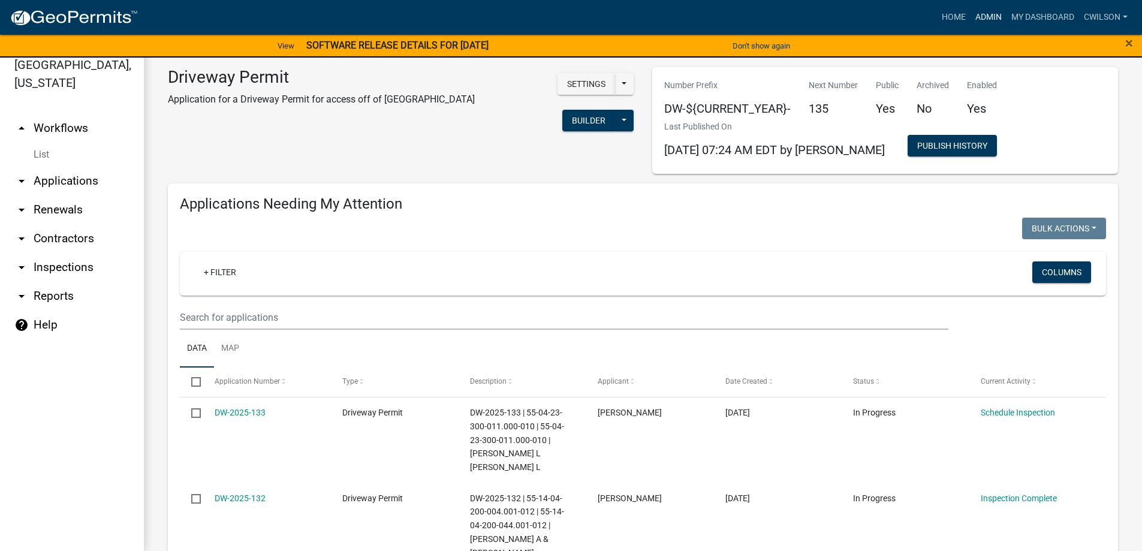
click at [973, 9] on link "Admin" at bounding box center [988, 17] width 36 height 23
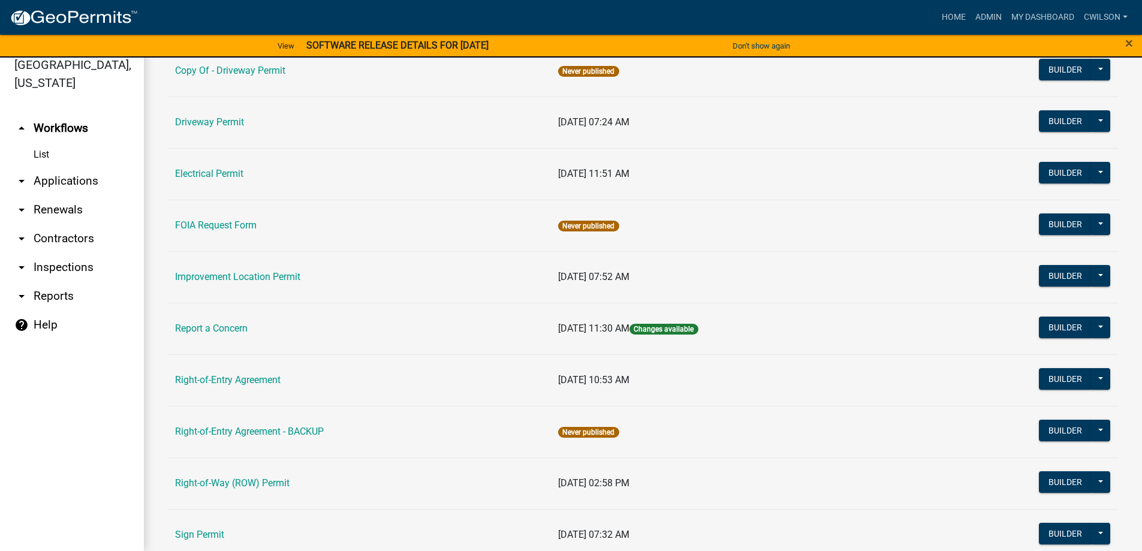
scroll to position [120, 0]
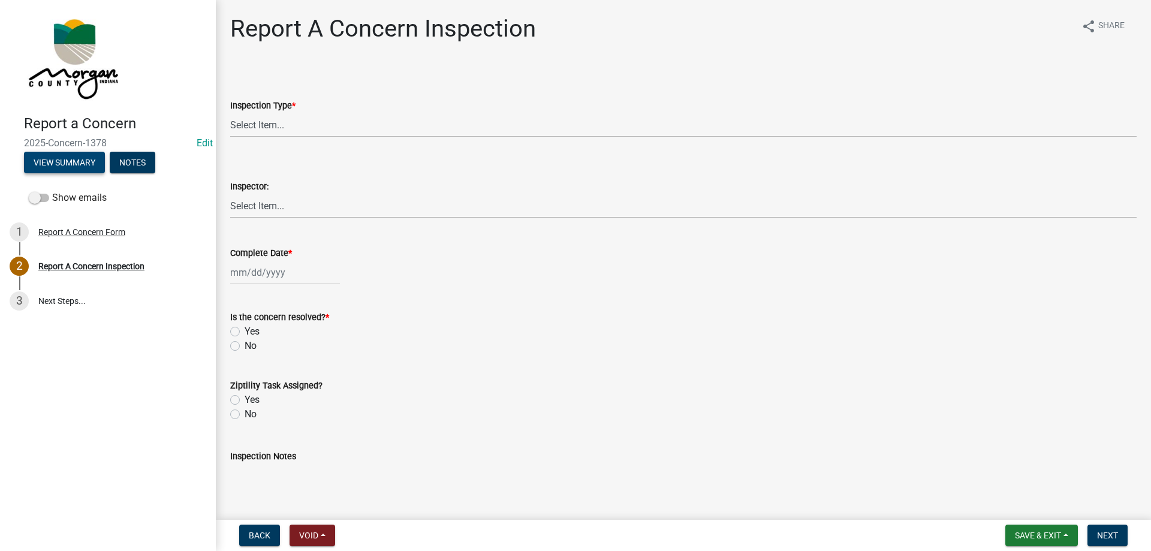
click at [48, 163] on button "View Summary" at bounding box center [64, 163] width 81 height 22
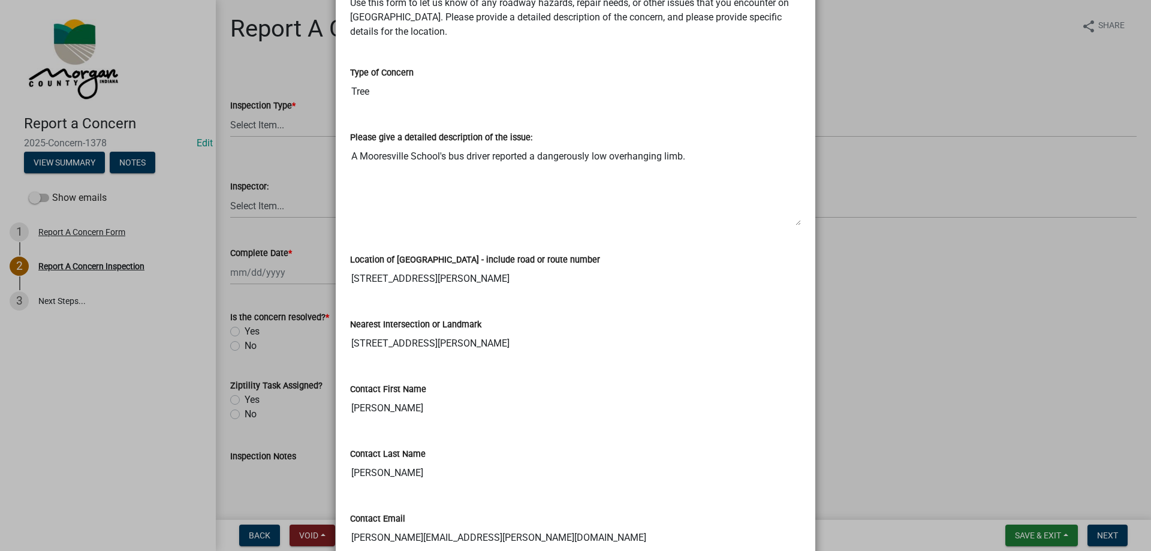
scroll to position [204, 0]
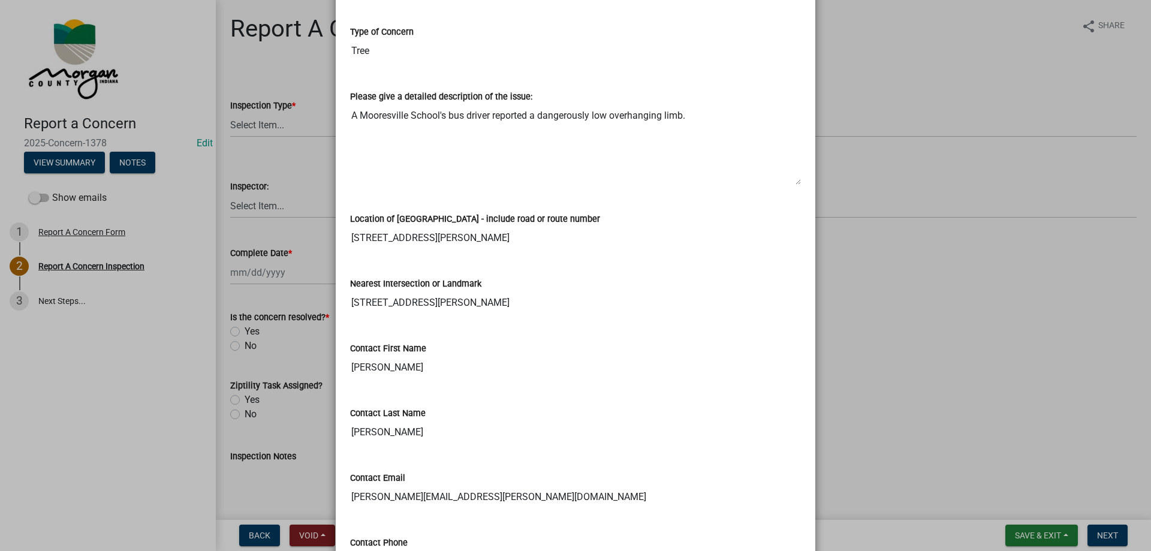
click at [892, 76] on ngb-modal-window "Summary × Printer Friendly Report A Concern Form Thank You for Your Concern Ema…" at bounding box center [575, 275] width 1151 height 551
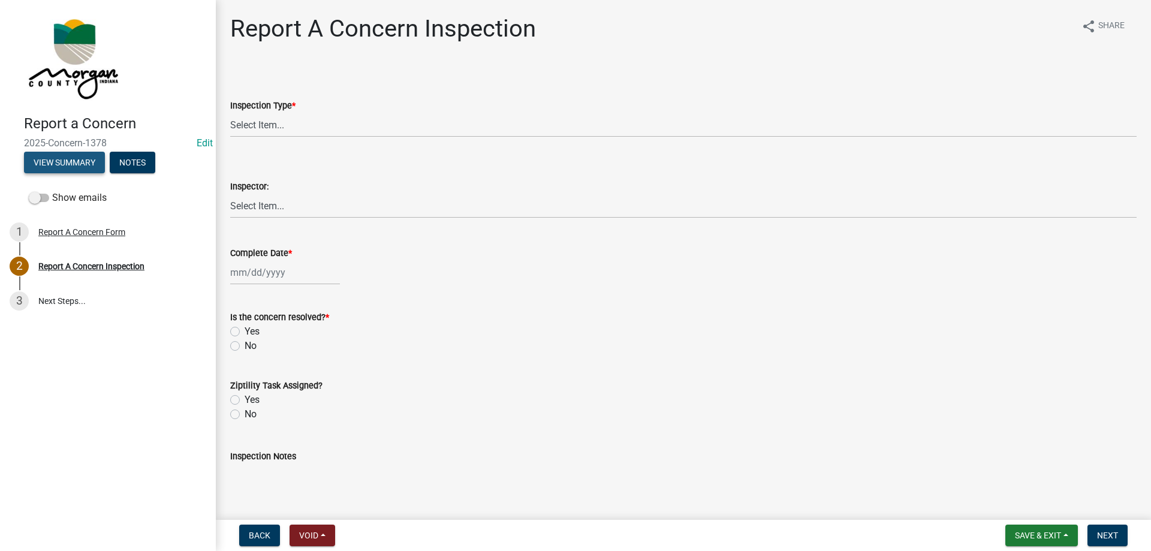
click at [67, 160] on button "View Summary" at bounding box center [64, 163] width 81 height 22
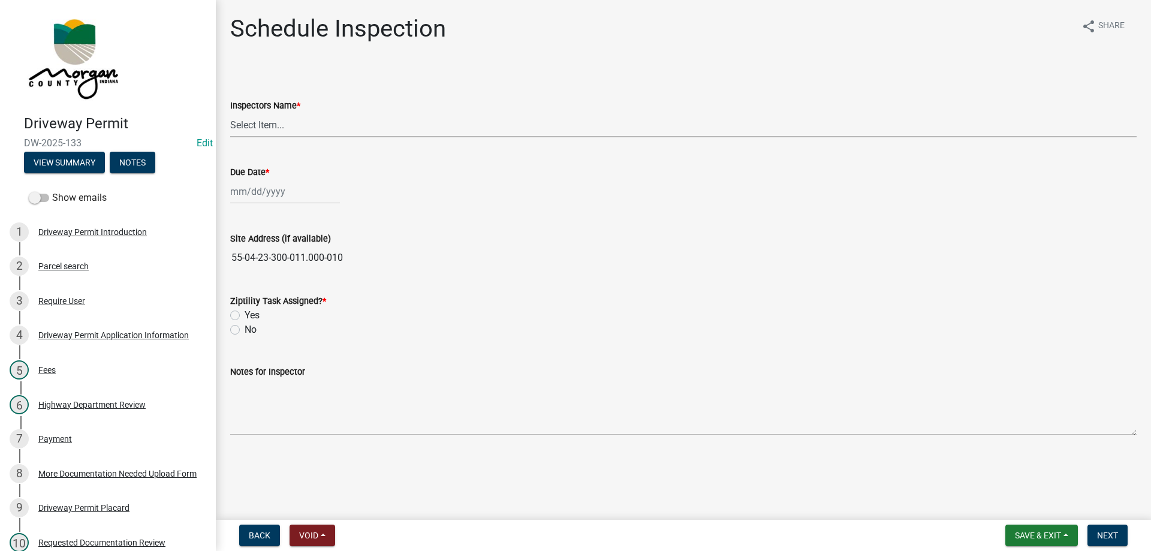
click at [246, 132] on select "Select Item... zvanbibber ([PERSON_NAME]) [PERSON_NAME] ([PERSON_NAME]) cwilson…" at bounding box center [683, 125] width 906 height 25
select select "f43c685e-11f8-4afe-9ab5-5cb009ced6b8"
click at [230, 113] on select "Select Item... zvanbibber ([PERSON_NAME]) [PERSON_NAME] ([PERSON_NAME]) cwilson…" at bounding box center [683, 125] width 906 height 25
select select "9"
select select "2025"
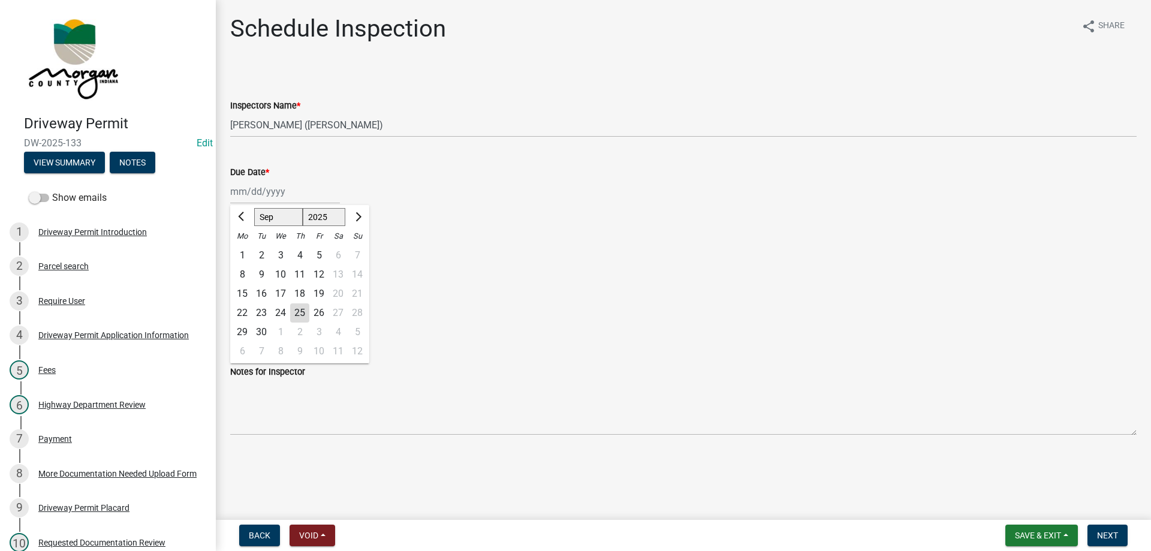
click at [245, 190] on div "Jan Feb Mar Apr May Jun Jul Aug Sep Oct Nov Dec 1525 1526 1527 1528 1529 1530 1…" at bounding box center [285, 191] width 110 height 25
click at [360, 216] on span "Next month" at bounding box center [356, 216] width 9 height 9
select select "10"
click at [300, 251] on div "2" at bounding box center [299, 255] width 19 height 19
type input "10/02/2025"
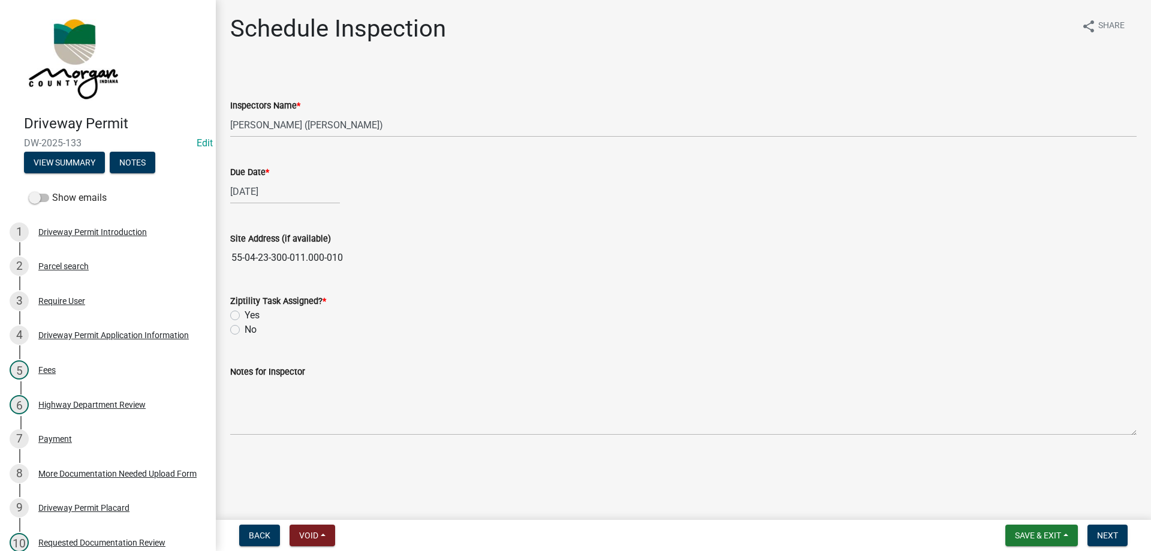
click at [245, 313] on label "Yes" at bounding box center [252, 315] width 15 height 14
click at [245, 313] on input "Yes" at bounding box center [249, 312] width 8 height 8
radio input "true"
drag, startPoint x: 77, startPoint y: 143, endPoint x: 62, endPoint y: 144, distance: 15.0
click at [62, 144] on span "DW-2025-133" at bounding box center [108, 142] width 168 height 11
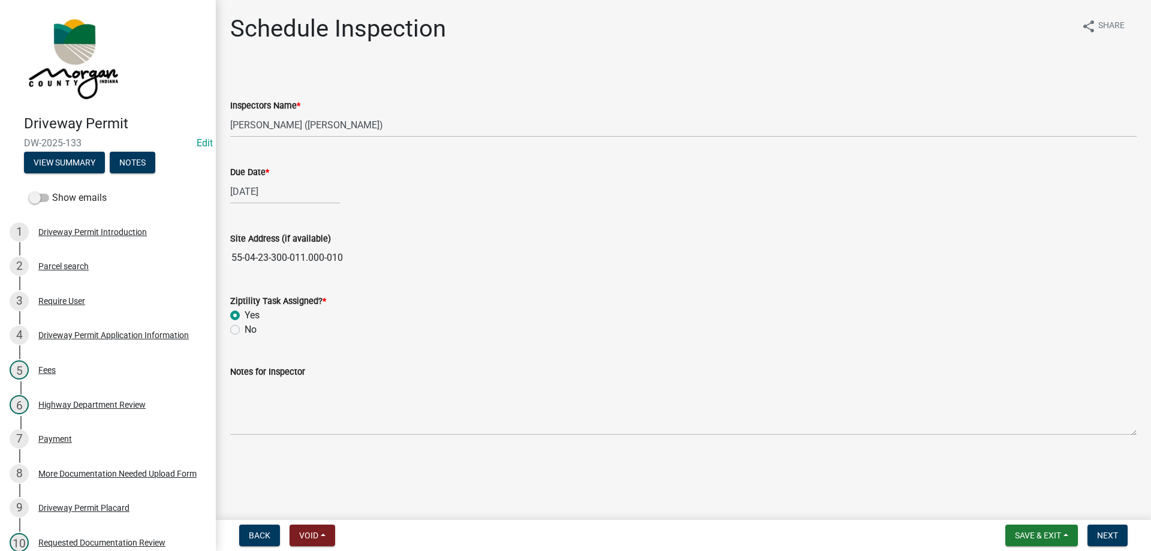
click at [91, 140] on span "DW-2025-133" at bounding box center [108, 142] width 168 height 11
drag, startPoint x: 81, startPoint y: 140, endPoint x: 24, endPoint y: 141, distance: 57.0
click at [24, 141] on span "DW-2025-133" at bounding box center [108, 142] width 168 height 11
click at [55, 162] on button "View Summary" at bounding box center [64, 163] width 81 height 22
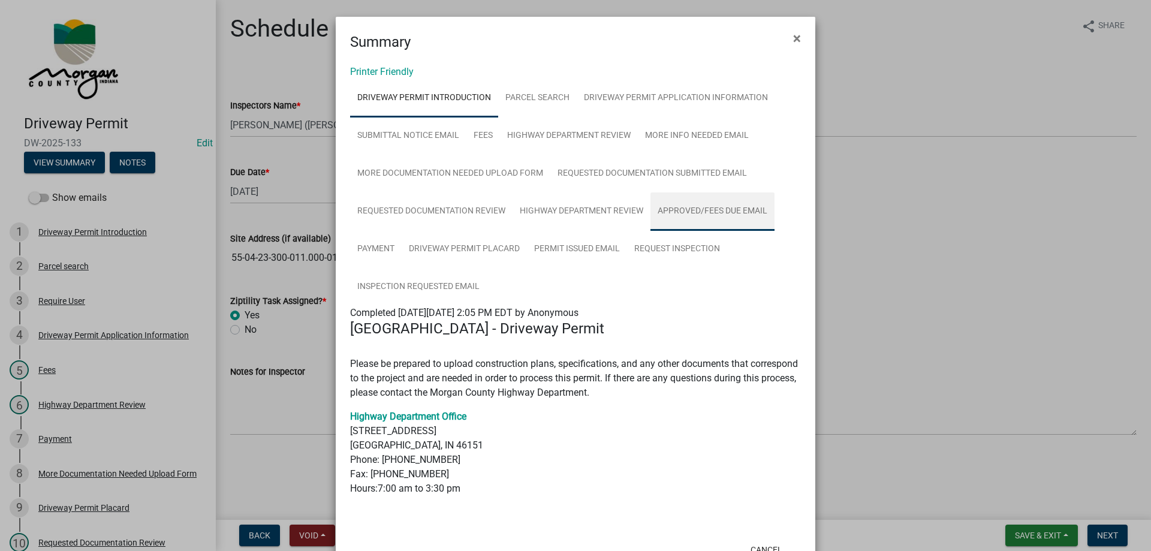
click at [670, 218] on link "Approved/Fees Due Email" at bounding box center [712, 211] width 124 height 38
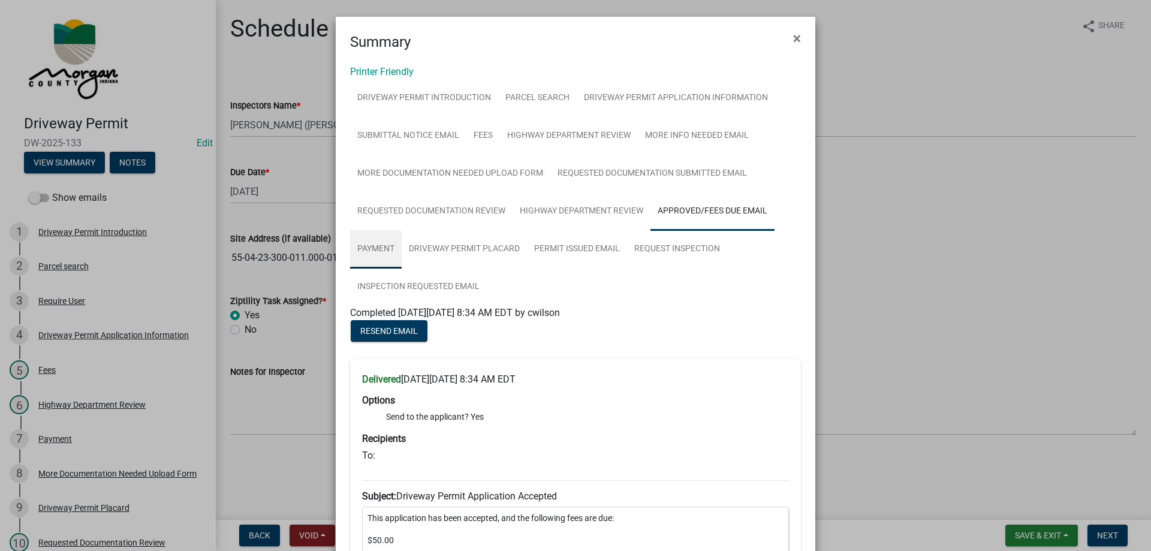
click at [369, 251] on link "Payment" at bounding box center [376, 249] width 52 height 38
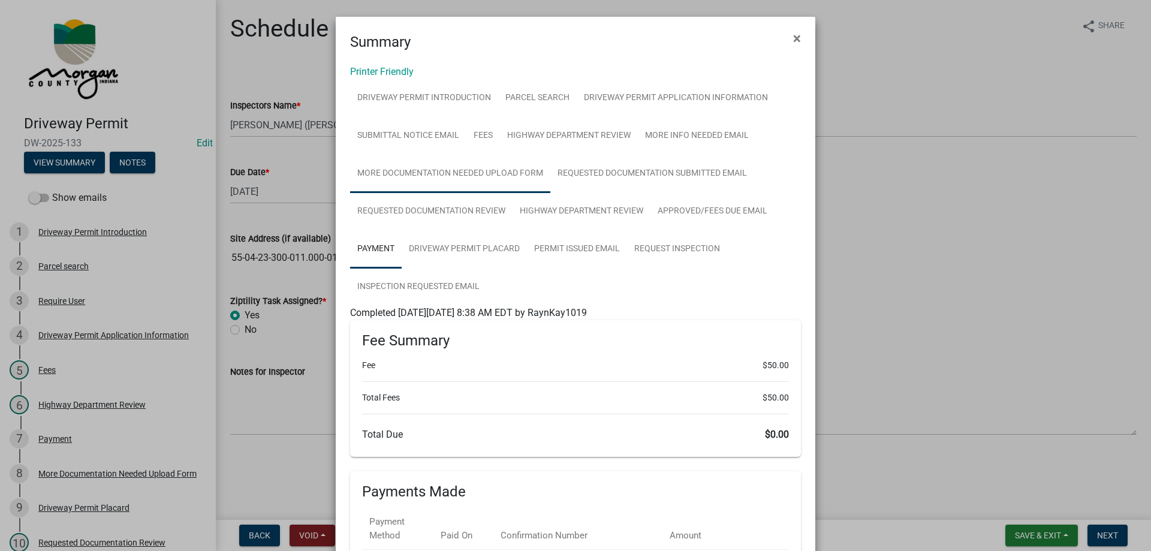
click at [516, 170] on link "More Documentation Needed Upload Form" at bounding box center [450, 174] width 200 height 38
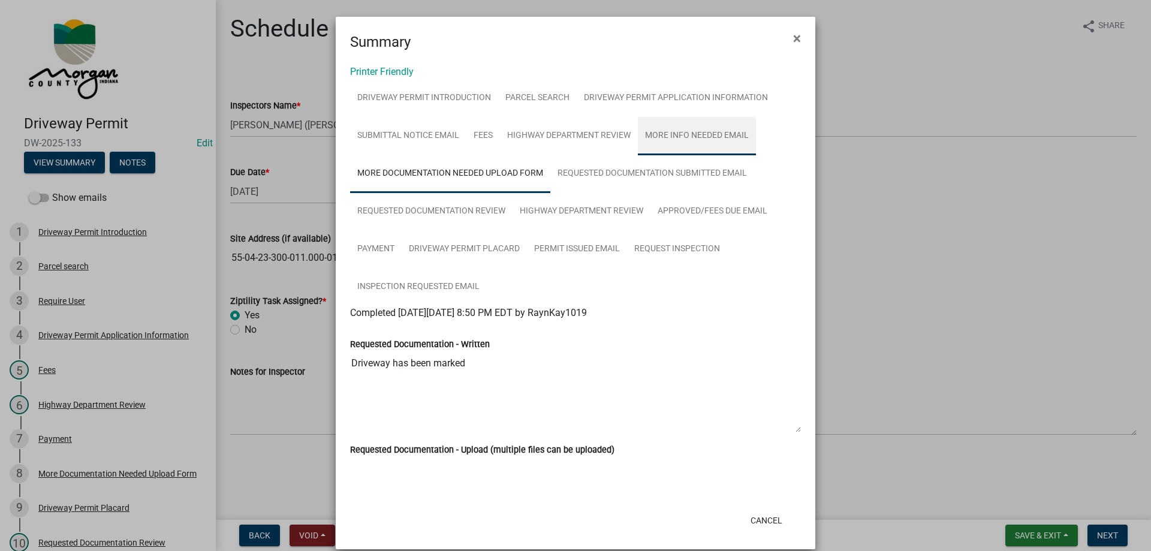
click at [701, 141] on link "More Info Needed Email" at bounding box center [697, 136] width 118 height 38
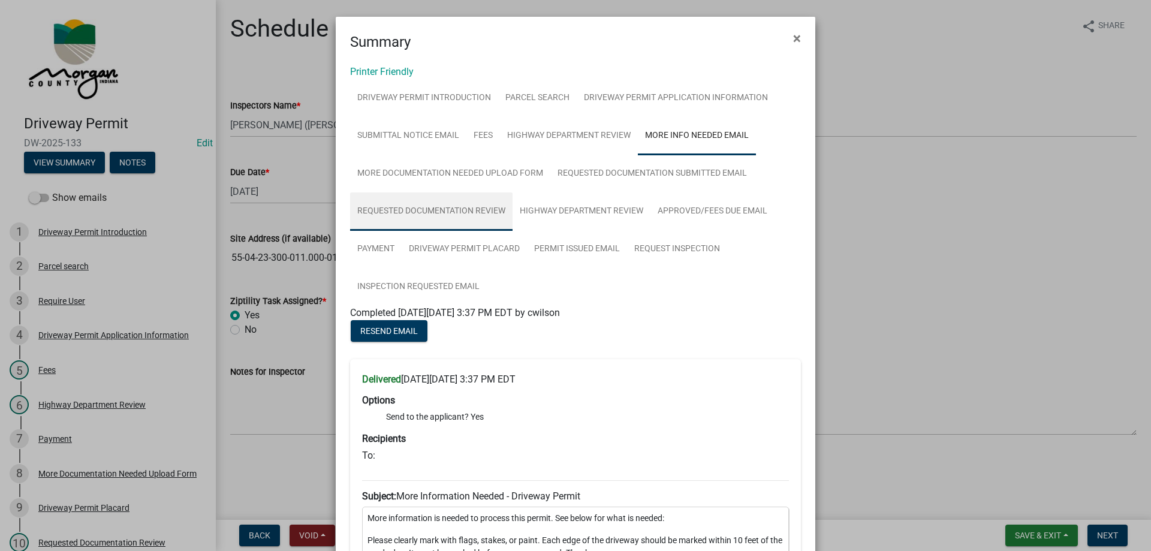
click at [468, 204] on link "Requested Documentation Review" at bounding box center [431, 211] width 162 height 38
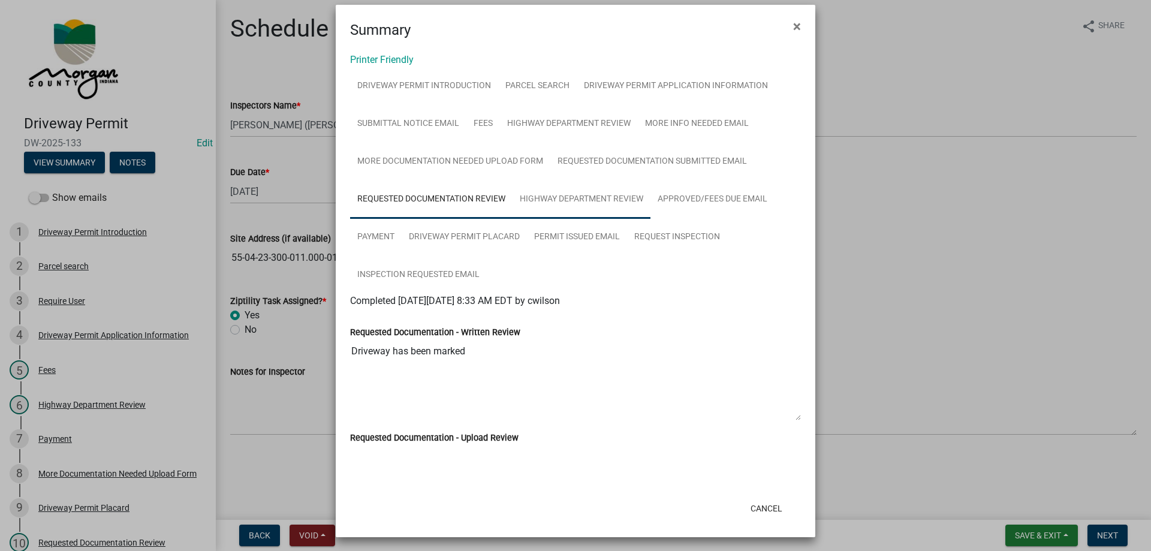
scroll to position [15, 0]
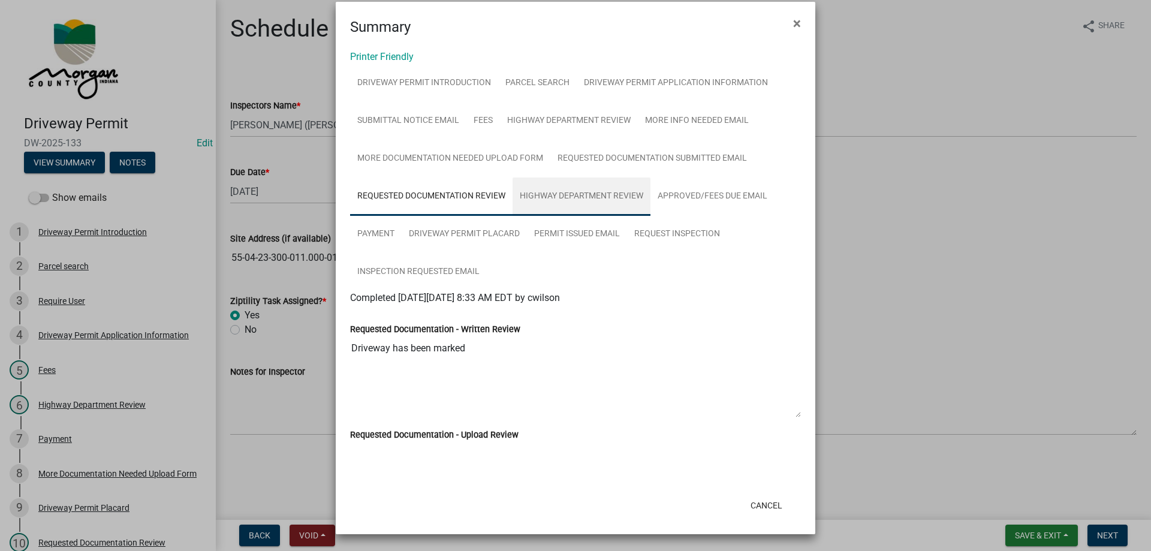
click at [608, 202] on link "Highway Department Review" at bounding box center [581, 196] width 138 height 38
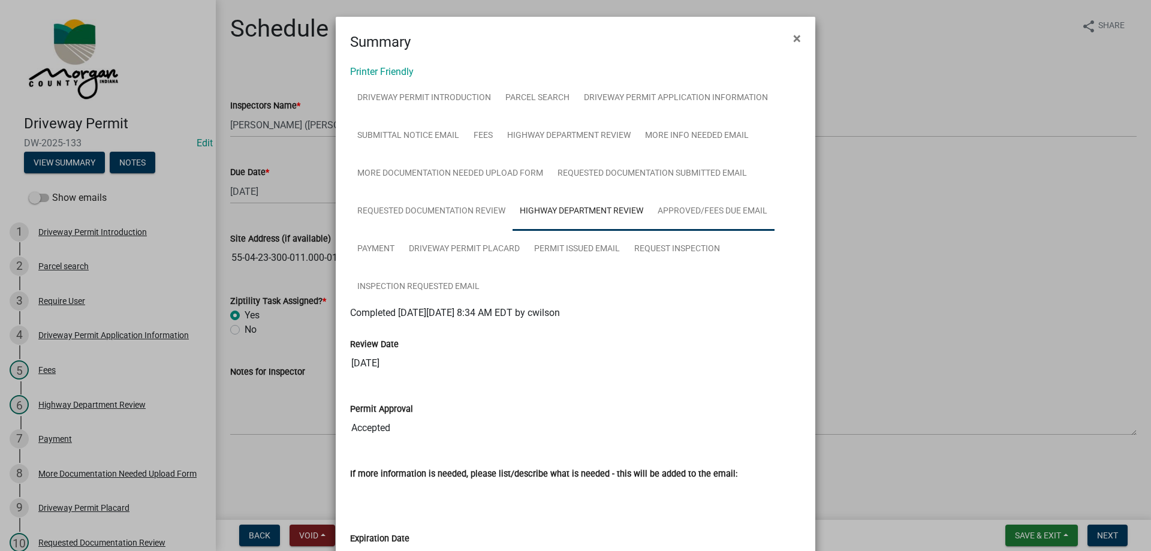
click at [699, 211] on link "Approved/Fees Due Email" at bounding box center [712, 211] width 124 height 38
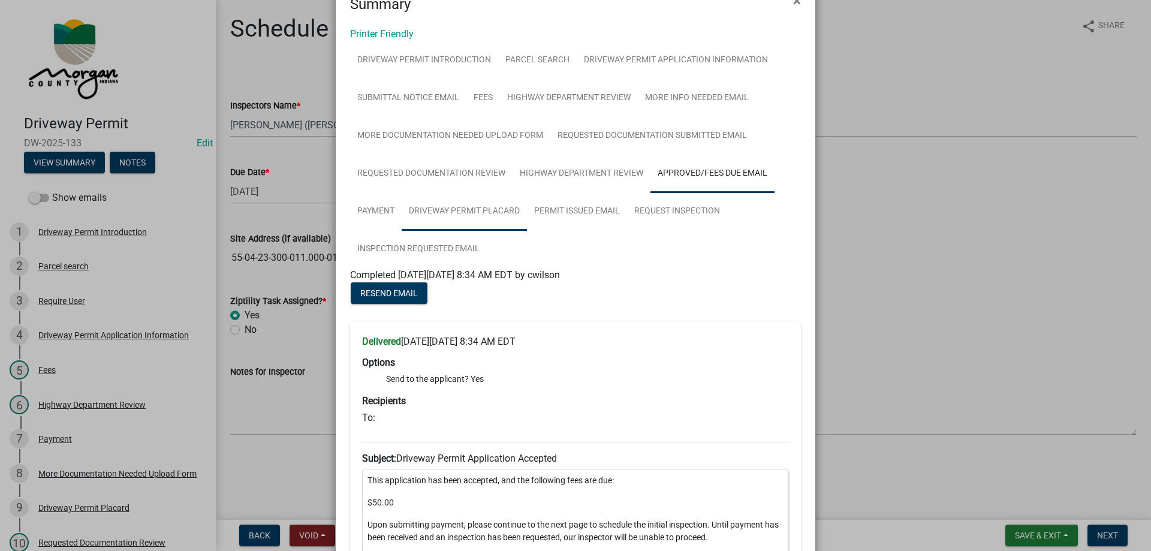
scroll to position [37, 0]
click at [671, 209] on link "Request Inspection" at bounding box center [677, 212] width 100 height 38
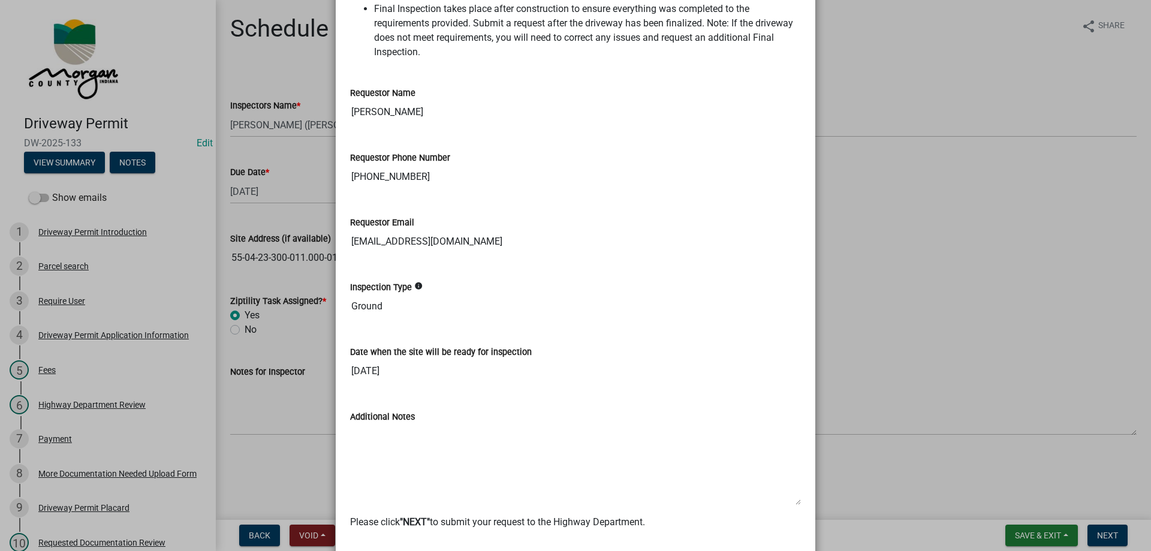
scroll to position [375, 0]
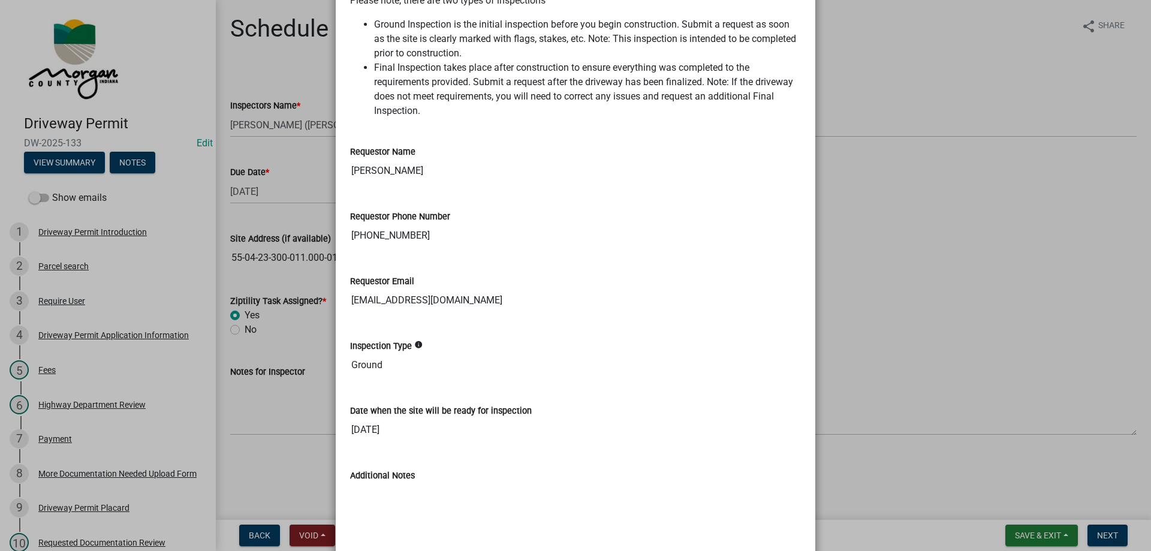
drag, startPoint x: 405, startPoint y: 189, endPoint x: 327, endPoint y: 177, distance: 79.3
click at [327, 177] on ngb-modal-window "Summary × Printer Friendly Driveway Permit Introduction Parcel search Driveway …" at bounding box center [575, 275] width 1151 height 551
click at [408, 224] on div "Requestor Phone Number" at bounding box center [575, 216] width 451 height 14
drag, startPoint x: 397, startPoint y: 245, endPoint x: 335, endPoint y: 245, distance: 62.3
click at [336, 245] on div "Printer Friendly Driveway Permit Introduction Parcel search Driveway Permit App…" at bounding box center [576, 166] width 480 height 977
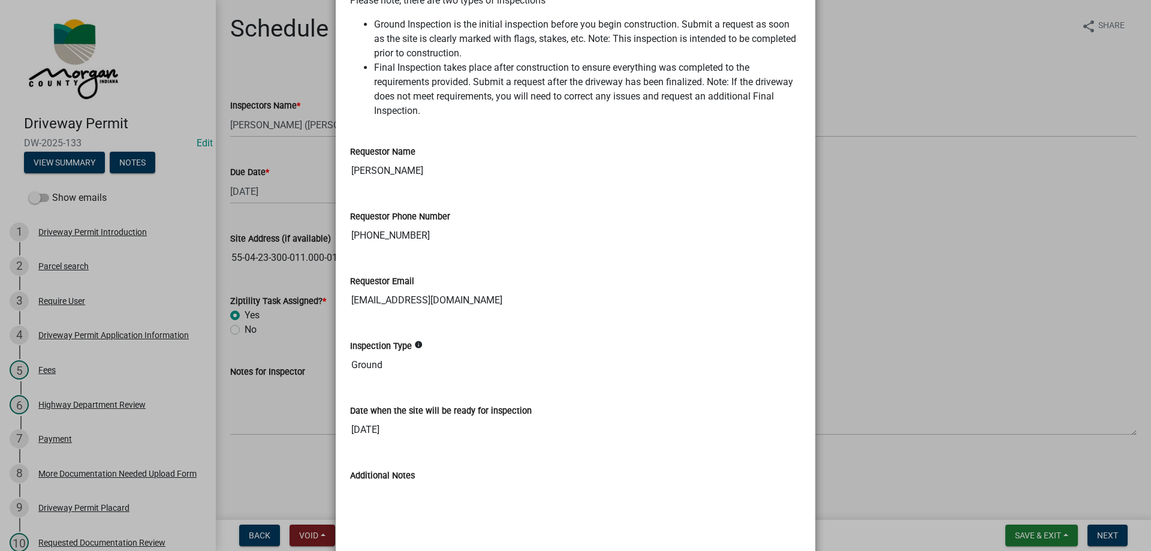
click at [456, 307] on input "kdean1019@yahoo.com" at bounding box center [575, 300] width 451 height 24
drag, startPoint x: 456, startPoint y: 311, endPoint x: 346, endPoint y: 310, distance: 109.1
click at [350, 310] on input "kdean1019@yahoo.com" at bounding box center [575, 300] width 451 height 24
click at [447, 377] on input "Ground" at bounding box center [575, 365] width 451 height 24
drag, startPoint x: 404, startPoint y: 369, endPoint x: 346, endPoint y: 385, distance: 60.4
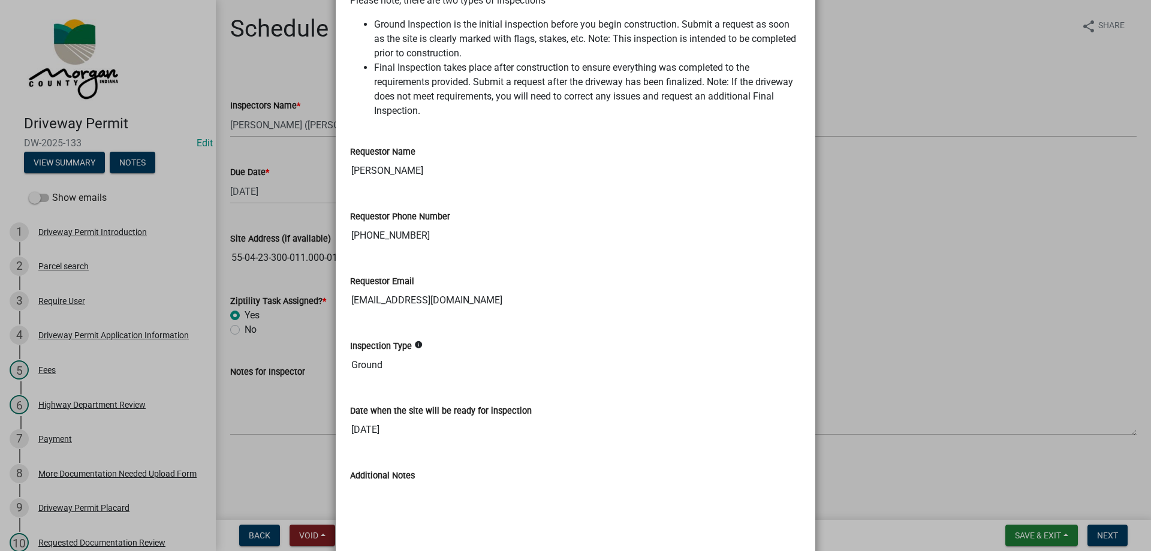
click at [350, 377] on input "Ground" at bounding box center [575, 365] width 451 height 24
click at [444, 438] on input "09/25/2025" at bounding box center [575, 430] width 451 height 24
drag, startPoint x: 428, startPoint y: 442, endPoint x: 326, endPoint y: 445, distance: 101.9
click at [326, 445] on ngb-modal-window "Summary × Printer Friendly Driveway Permit Introduction Parcel search Driveway …" at bounding box center [575, 275] width 1151 height 551
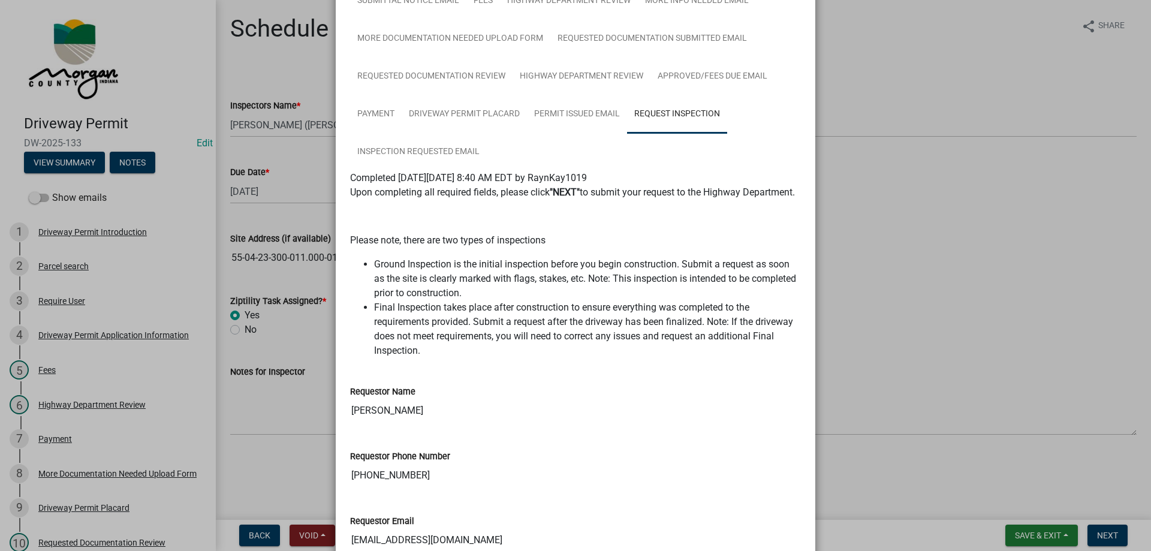
scroll to position [0, 0]
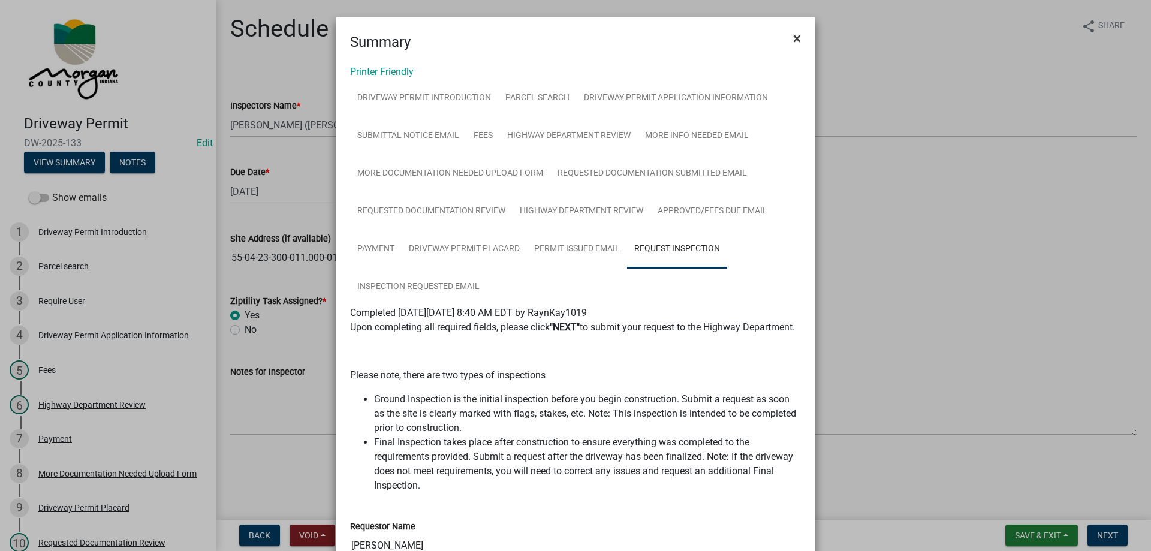
click at [793, 41] on span "×" at bounding box center [797, 38] width 8 height 17
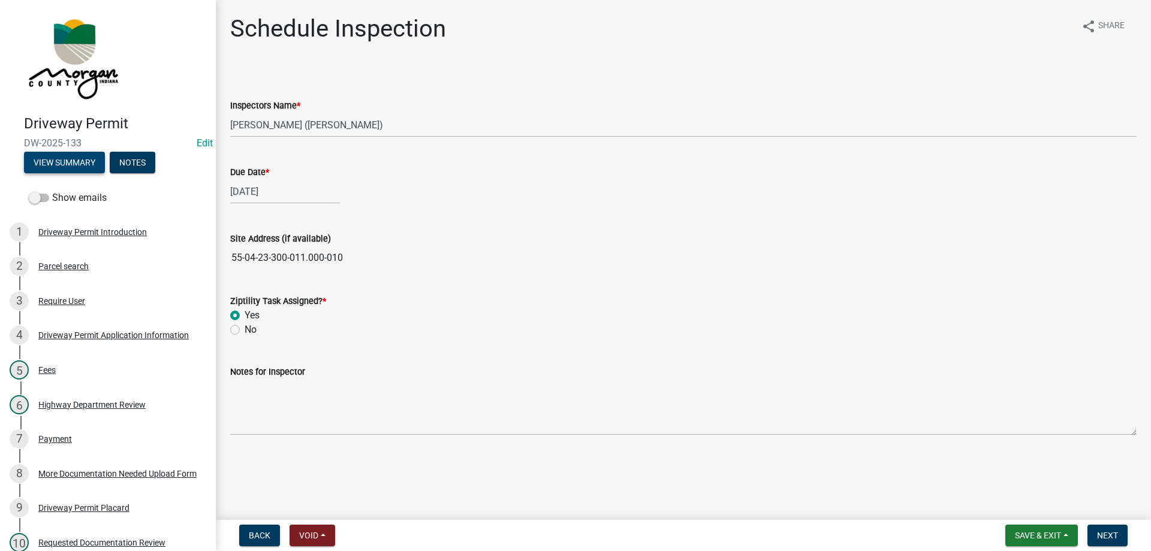
click at [75, 159] on button "View Summary" at bounding box center [64, 163] width 81 height 22
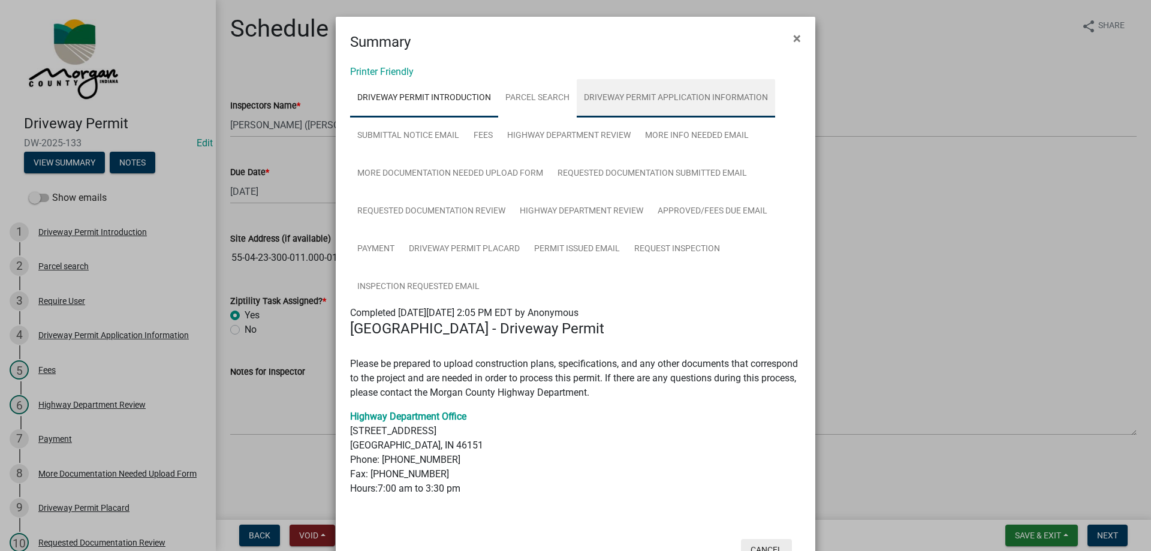
click at [731, 105] on link "Driveway Permit Application Information" at bounding box center [676, 98] width 198 height 38
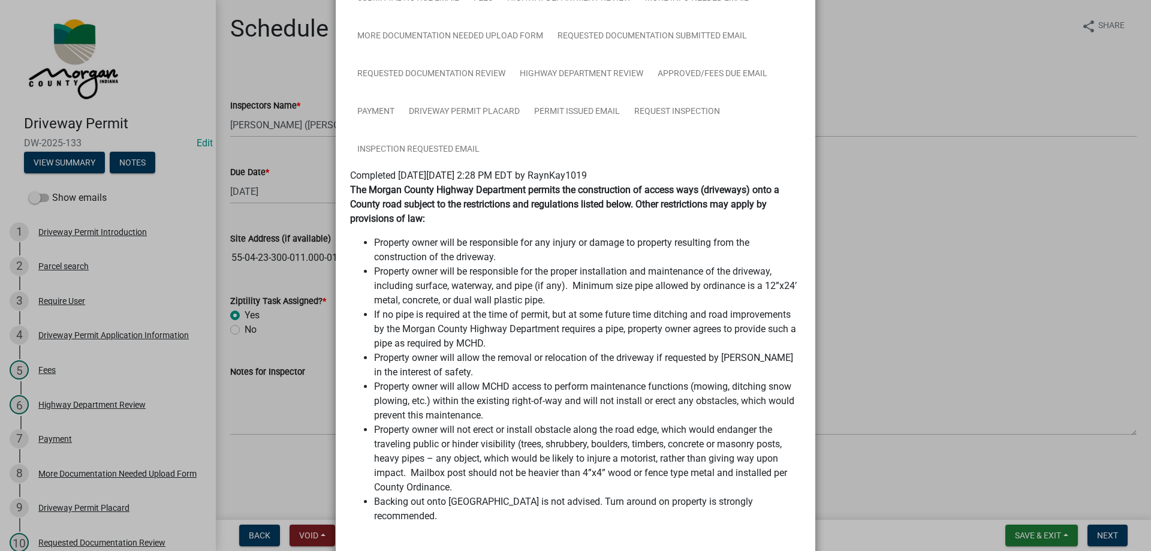
scroll to position [719, 0]
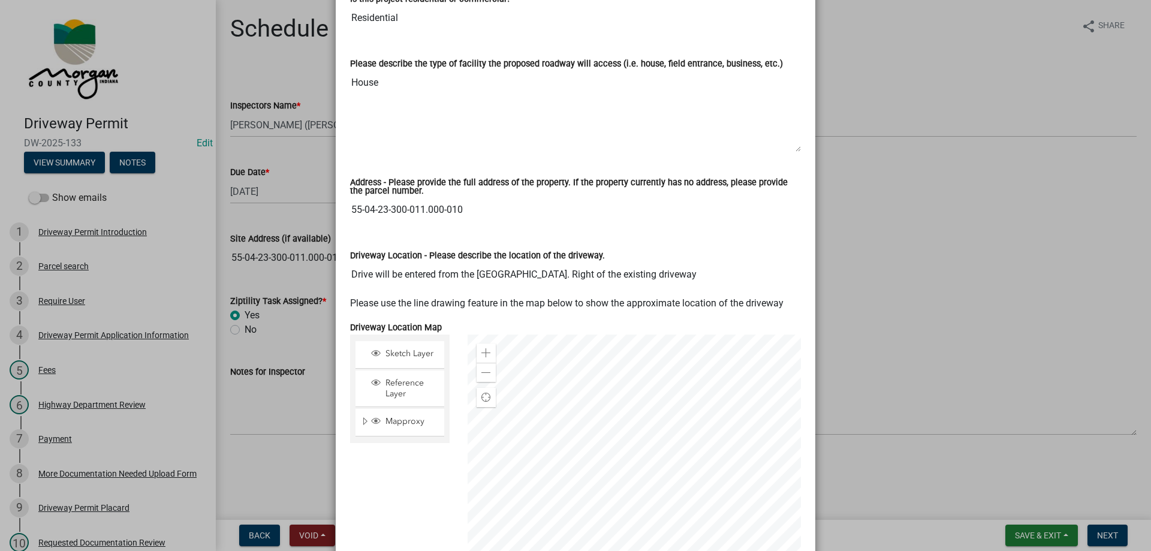
drag, startPoint x: 461, startPoint y: 195, endPoint x: 336, endPoint y: 203, distance: 125.6
click at [336, 201] on div "Printer Friendly Driveway Permit Introduction Parcel search Driveway Permit App…" at bounding box center [576, 353] width 480 height 2040
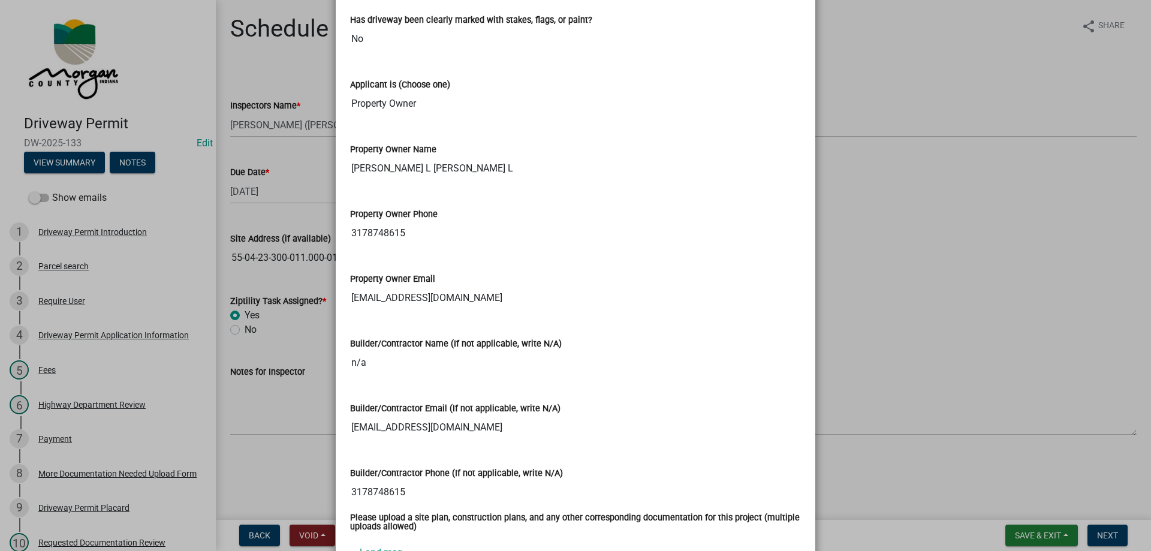
scroll to position [1410, 0]
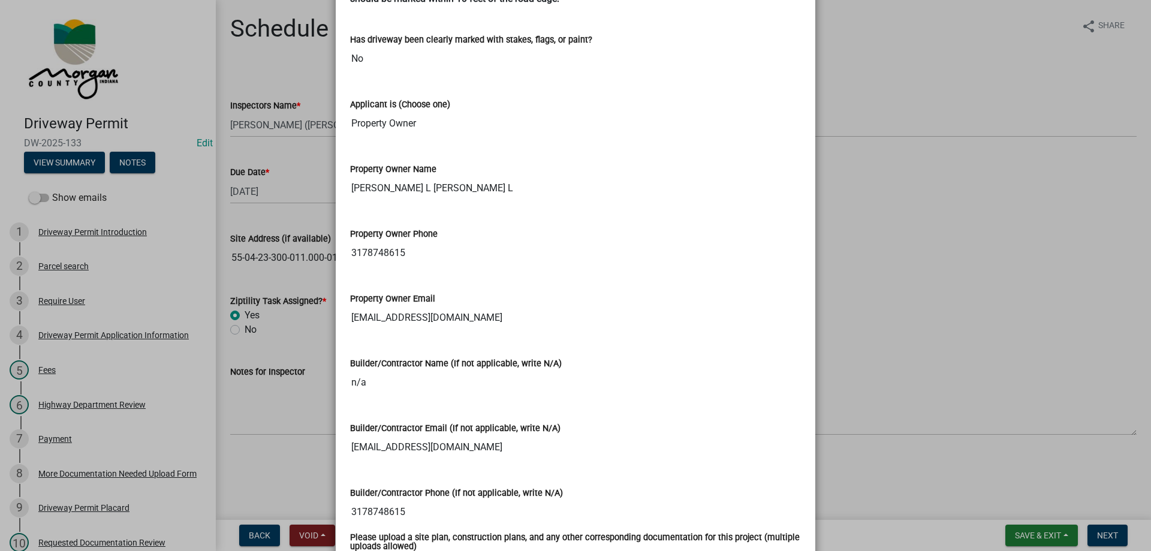
drag, startPoint x: 454, startPoint y: 174, endPoint x: 330, endPoint y: 173, distance: 124.1
click at [330, 173] on ngb-modal-window "Summary × Printer Friendly Driveway Permit Introduction Parcel search Driveway …" at bounding box center [575, 275] width 1151 height 551
click at [630, 242] on input "3178748615" at bounding box center [575, 253] width 451 height 24
click at [149, 92] on ngb-modal-window "Summary × Printer Friendly Driveway Permit Introduction Parcel search Driveway …" at bounding box center [575, 275] width 1151 height 551
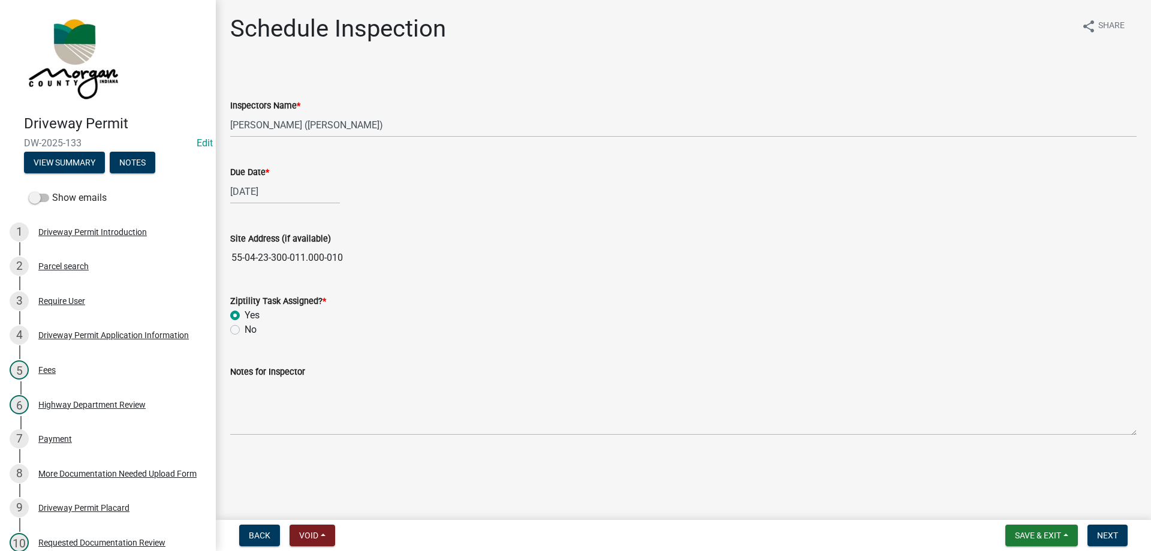
drag, startPoint x: 85, startPoint y: 140, endPoint x: 20, endPoint y: 140, distance: 64.7
click at [20, 140] on div "Driveway Permit DW-2025-133 Edit View Summary Notes" at bounding box center [108, 140] width 197 height 71
copy span "DW-2025-133"
click at [153, 115] on h4 "Driveway Permit" at bounding box center [115, 123] width 182 height 17
click at [1112, 531] on span "Next" at bounding box center [1107, 535] width 21 height 10
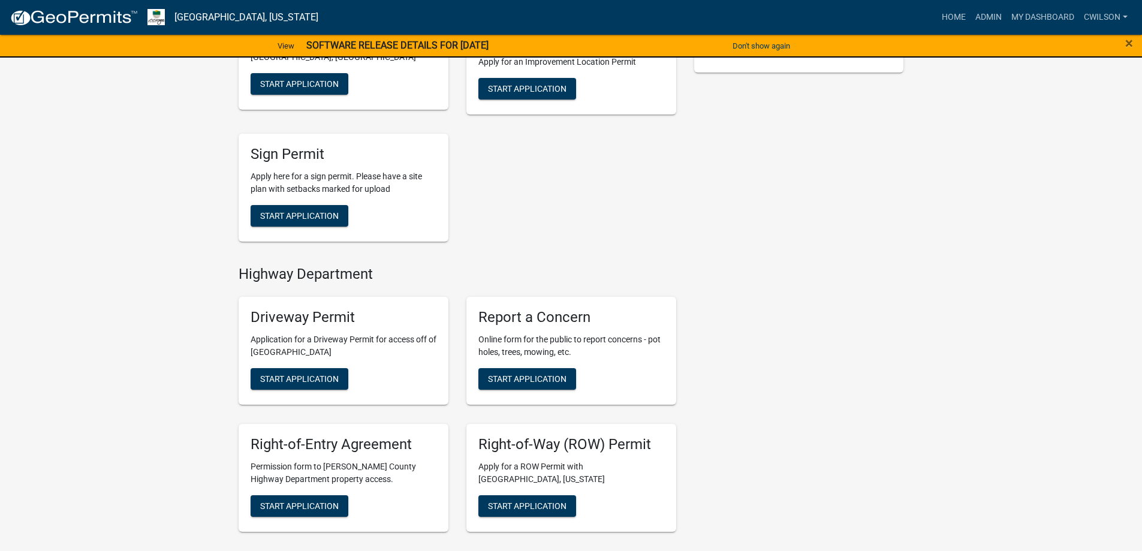
scroll to position [360, 0]
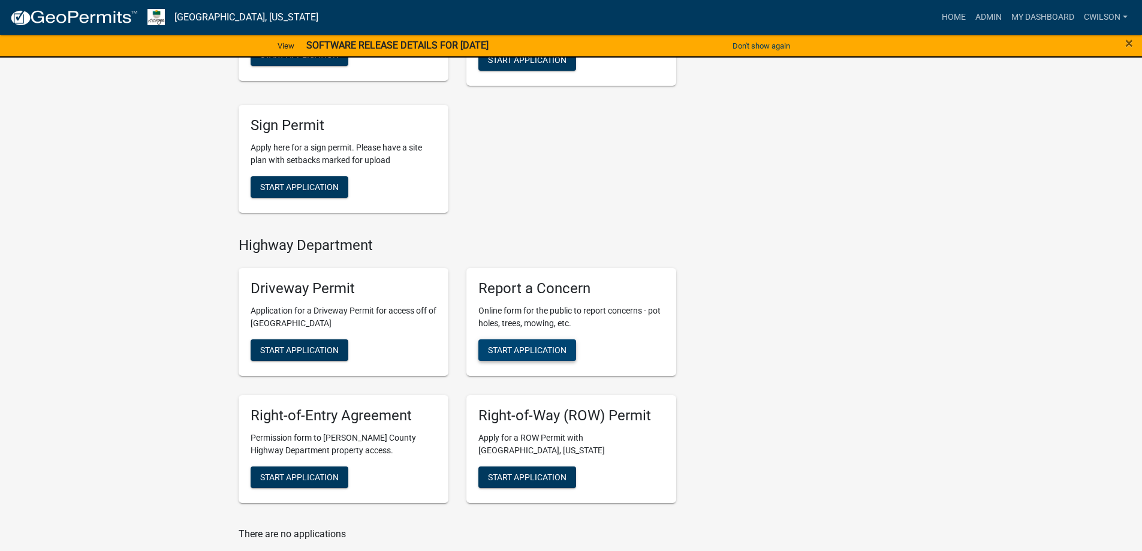
click at [540, 349] on span "Start Application" at bounding box center [527, 350] width 79 height 10
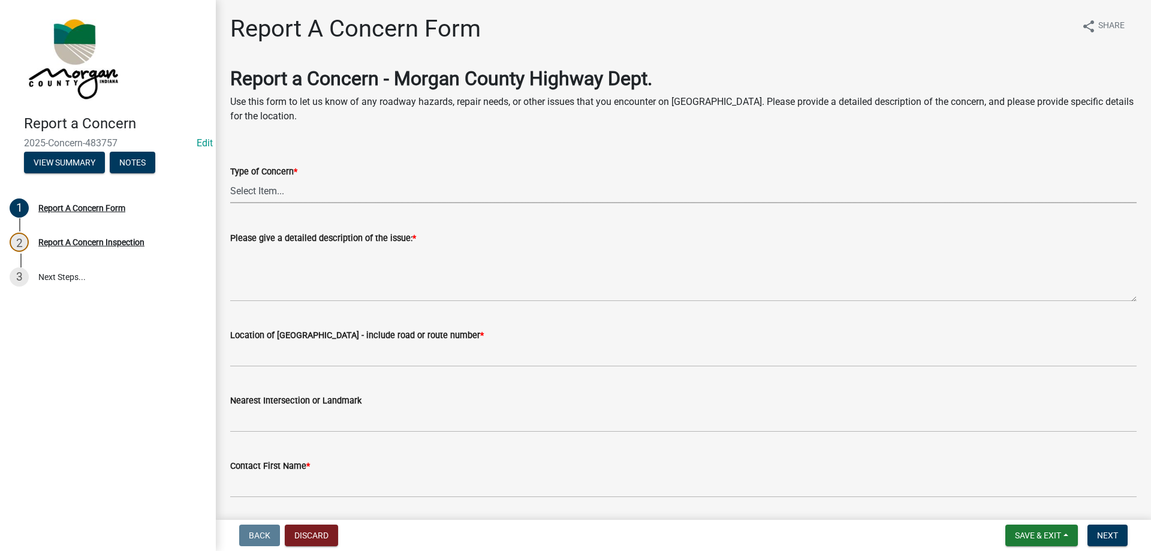
click at [300, 186] on select "Select Item... Pot Hole Patching Ditch Tree Sign Mowing Culvert Other" at bounding box center [683, 191] width 906 height 25
click at [230, 179] on select "Select Item... Pot Hole Patching Ditch Tree Sign Mowing Culvert Other" at bounding box center [683, 191] width 906 height 25
select select "f58357d3-2fcc-42b6-bd16-bc1d6cecba7a"
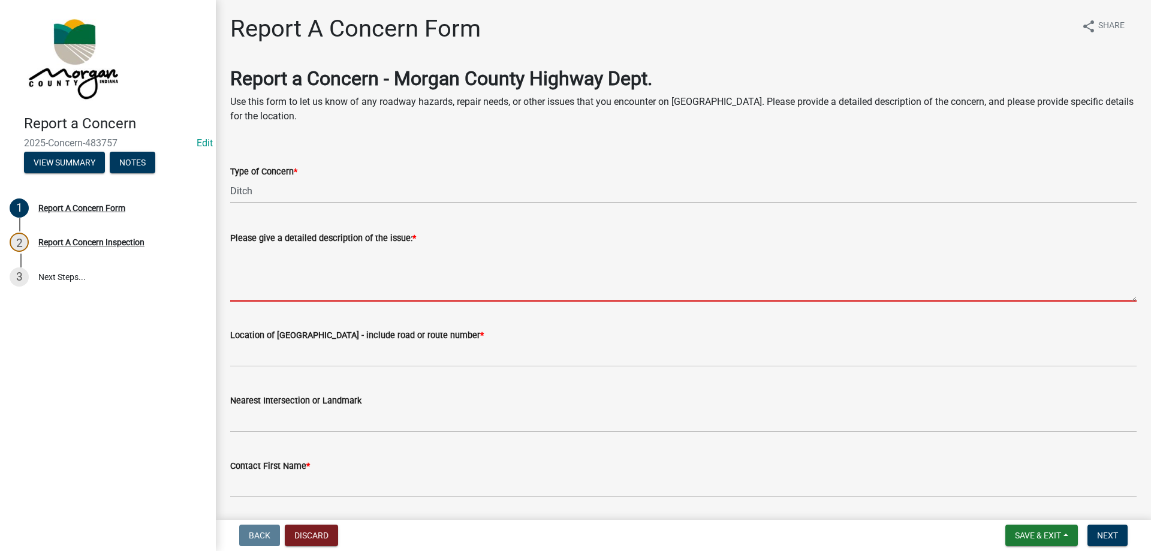
click at [265, 253] on textarea "Please give a detailed description of the issue: *" at bounding box center [683, 273] width 906 height 56
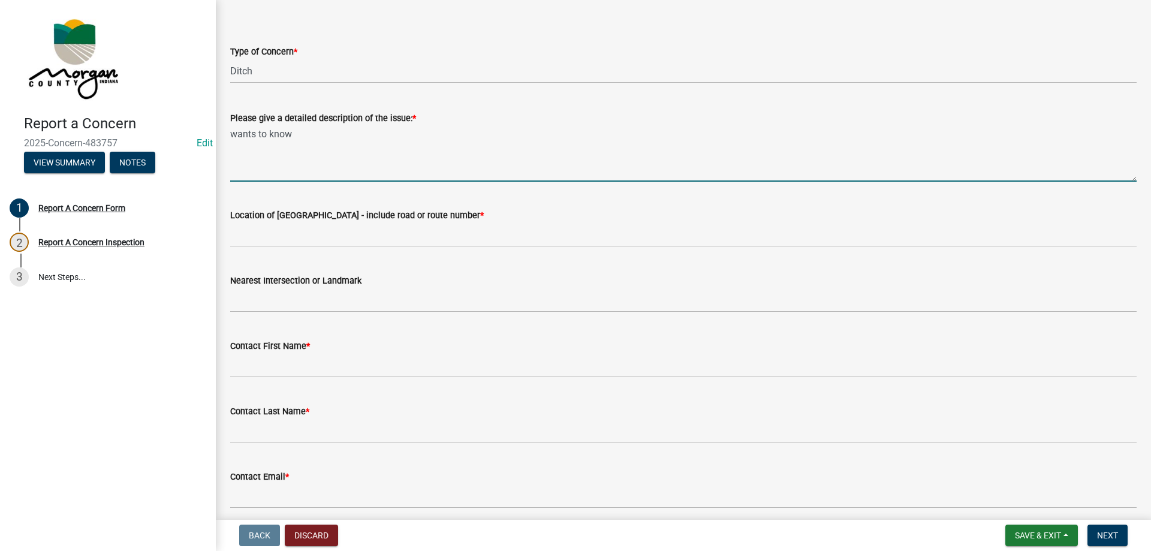
scroll to position [180, 0]
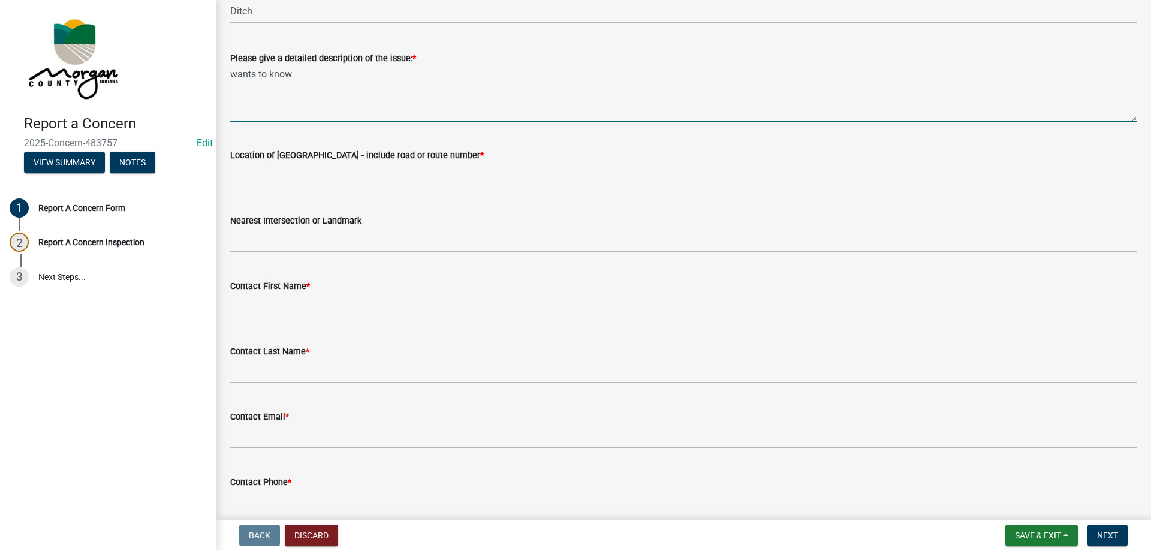
click at [425, 117] on textarea "wants to know" at bounding box center [683, 93] width 906 height 56
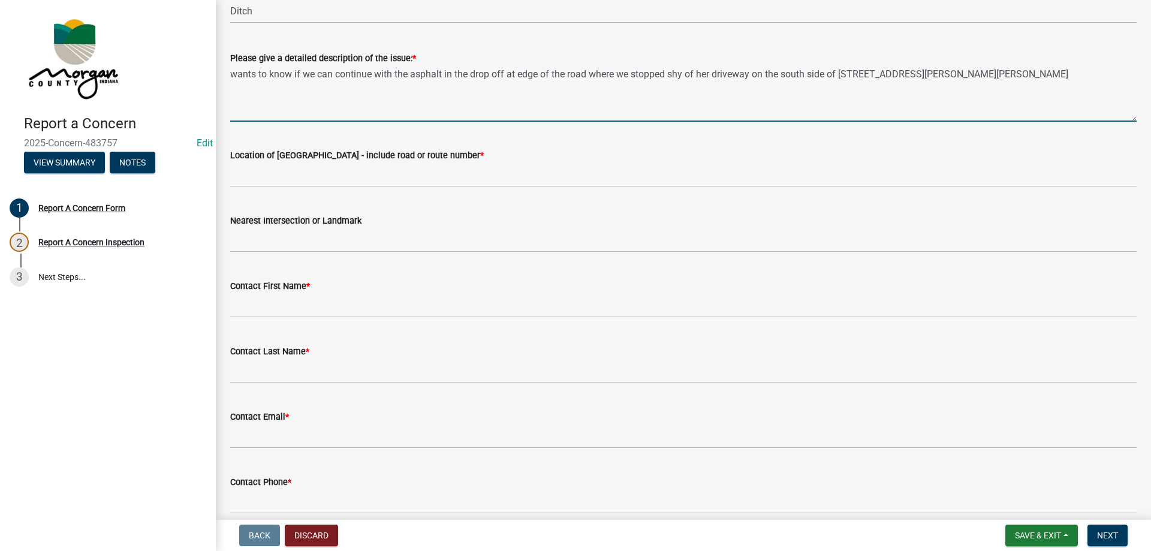
click at [967, 81] on textarea "wants to know if we can continue with the asphalt in the drop off at edge of th…" at bounding box center [683, 93] width 906 height 56
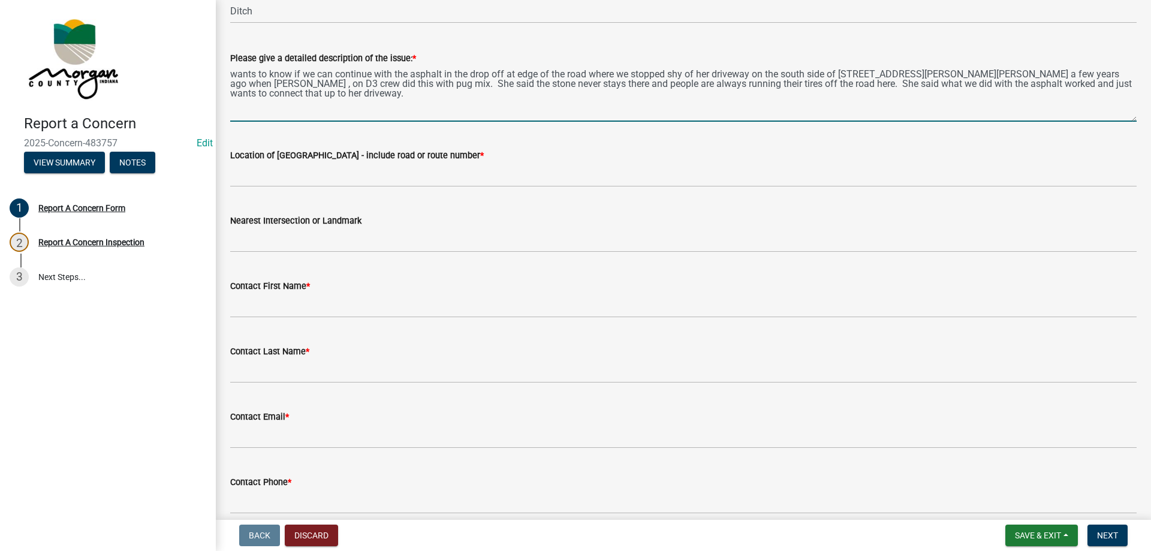
click at [237, 74] on textarea "wants to know if we can continue with the asphalt in the drop off at edge of th…" at bounding box center [683, 93] width 906 height 56
click at [928, 78] on textarea "Wants to know if we can continue with the asphalt in the drop off at edge of th…" at bounding box center [683, 93] width 906 height 56
click at [924, 83] on textarea "Wants to know if we can continue with the asphalt in the drop off at edge of th…" at bounding box center [683, 93] width 906 height 56
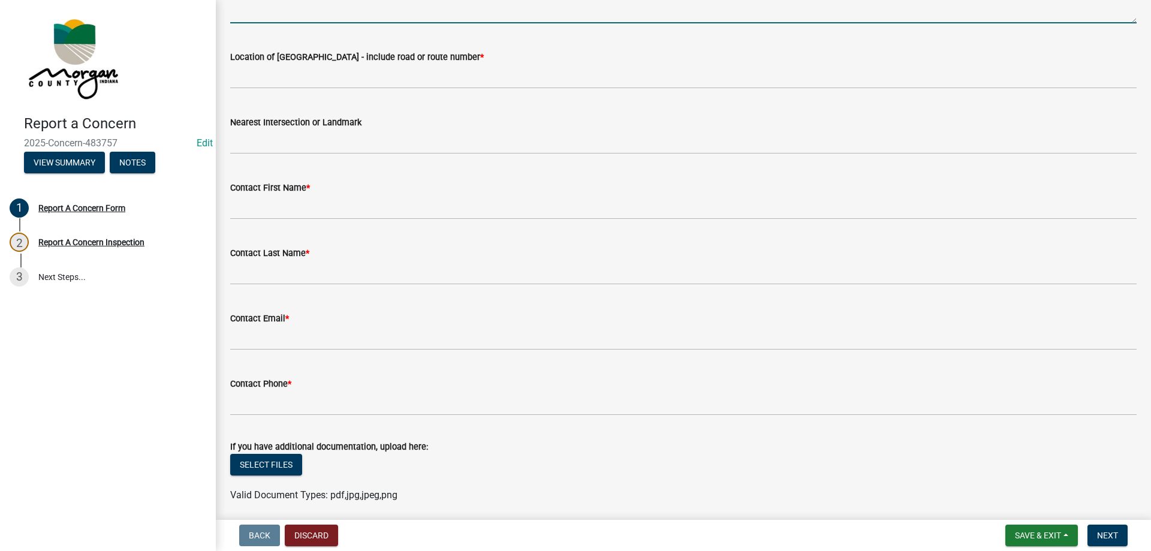
scroll to position [300, 0]
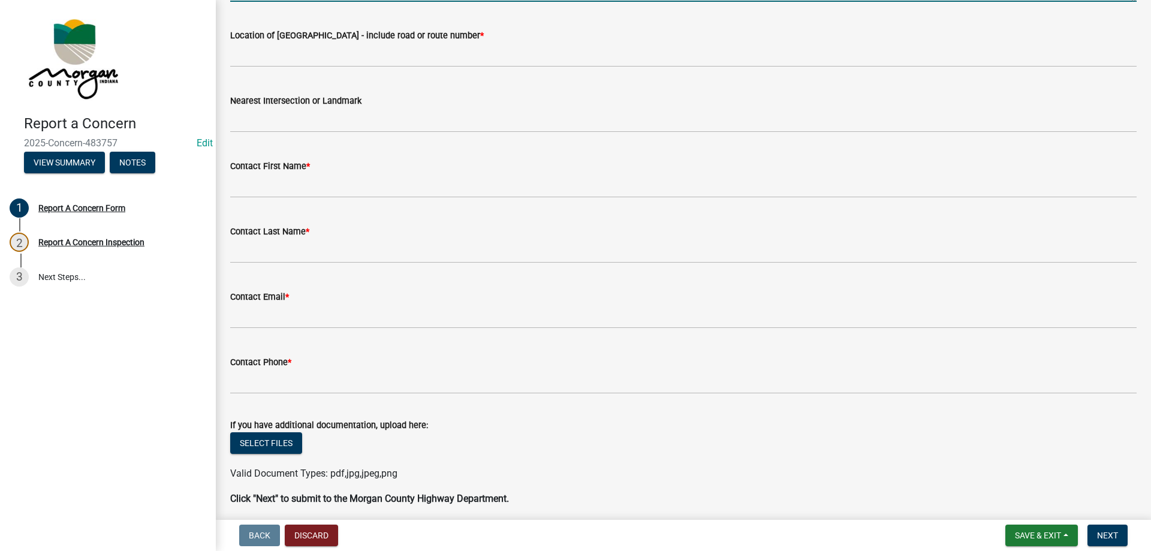
type textarea "Wants to know if we can continue with the asphalt in the drop off at edge of th…"
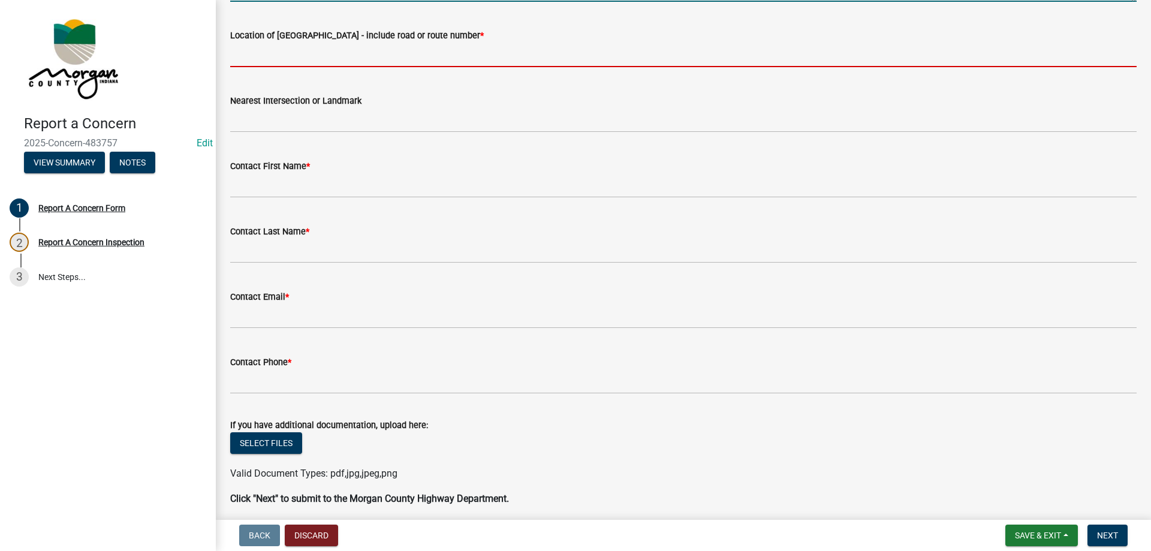
click at [296, 44] on input "Location of [GEOGRAPHIC_DATA] - include road or route number *" at bounding box center [683, 55] width 906 height 25
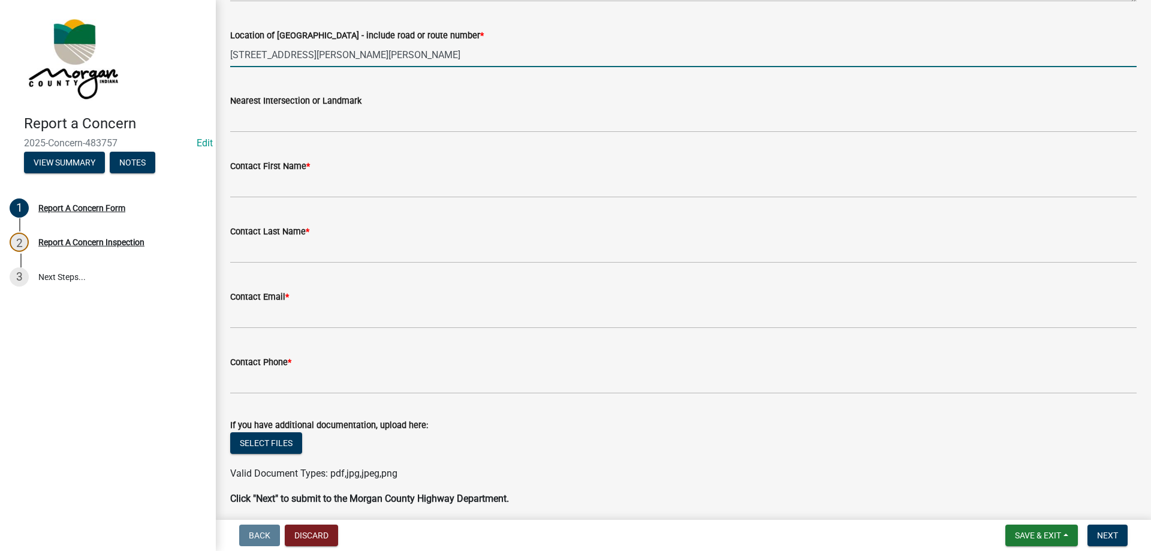
type input "[STREET_ADDRESS][PERSON_NAME][PERSON_NAME]"
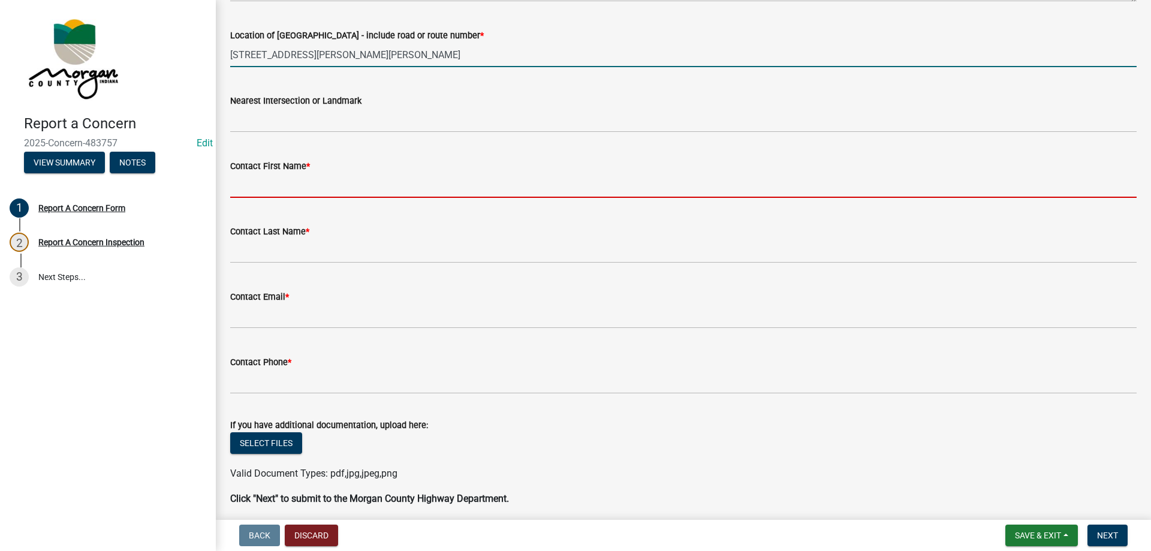
click at [316, 180] on input "Contact First Name *" at bounding box center [683, 185] width 906 height 25
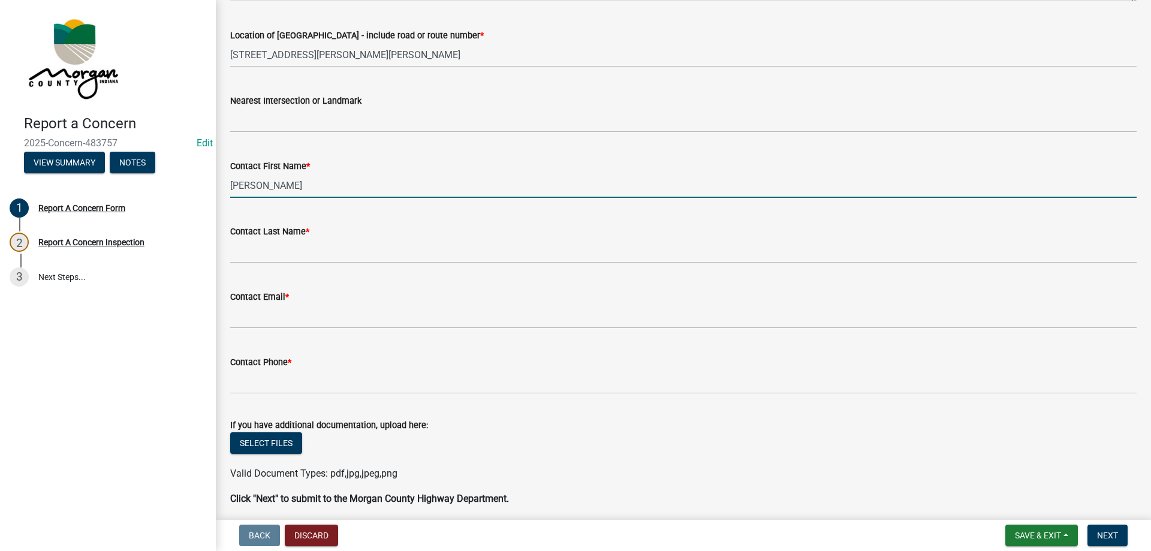
type input "[PERSON_NAME]"
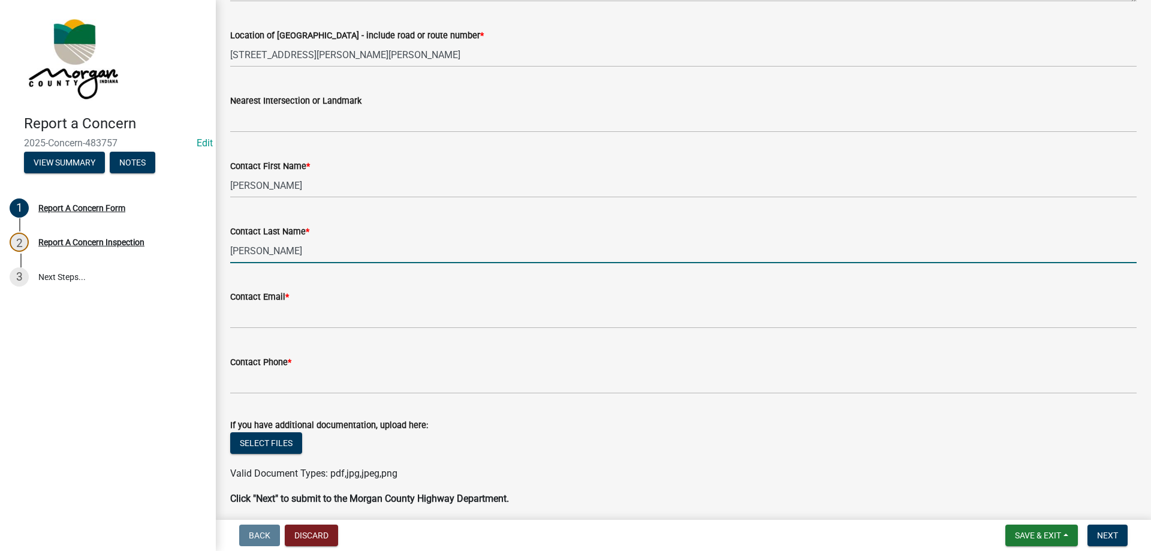
type input "[PERSON_NAME]"
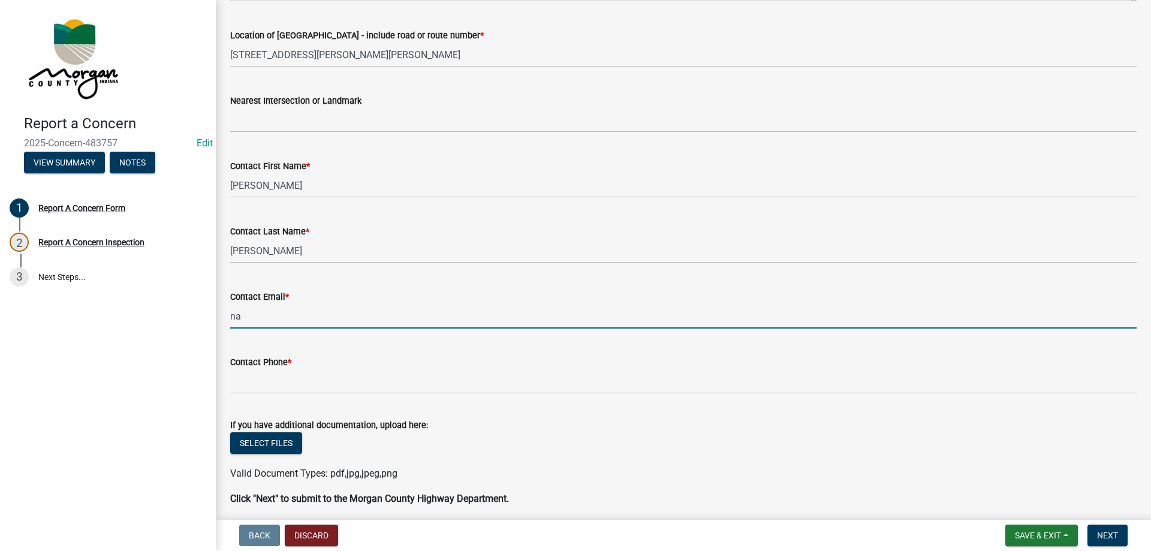
type input "[EMAIL_ADDRESS][DOMAIN_NAME]"
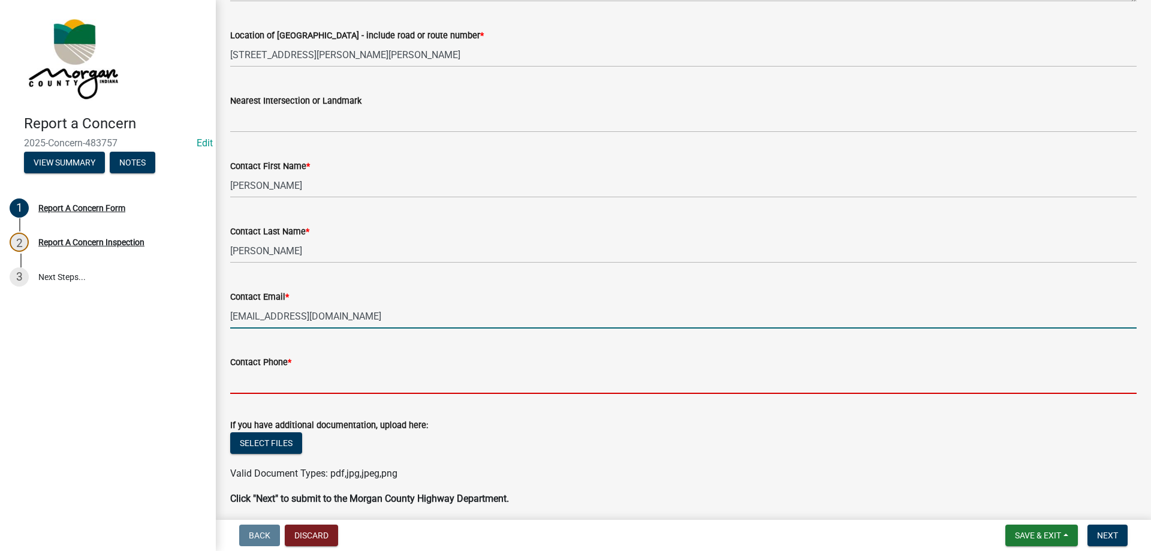
click at [293, 379] on input "Contact Phone *" at bounding box center [683, 381] width 906 height 25
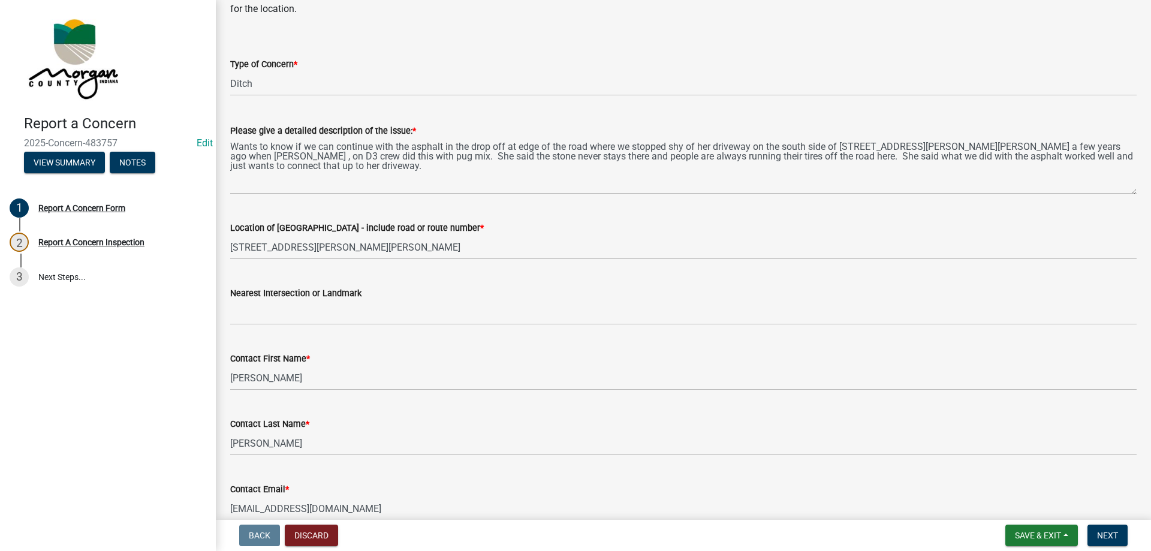
scroll to position [0, 0]
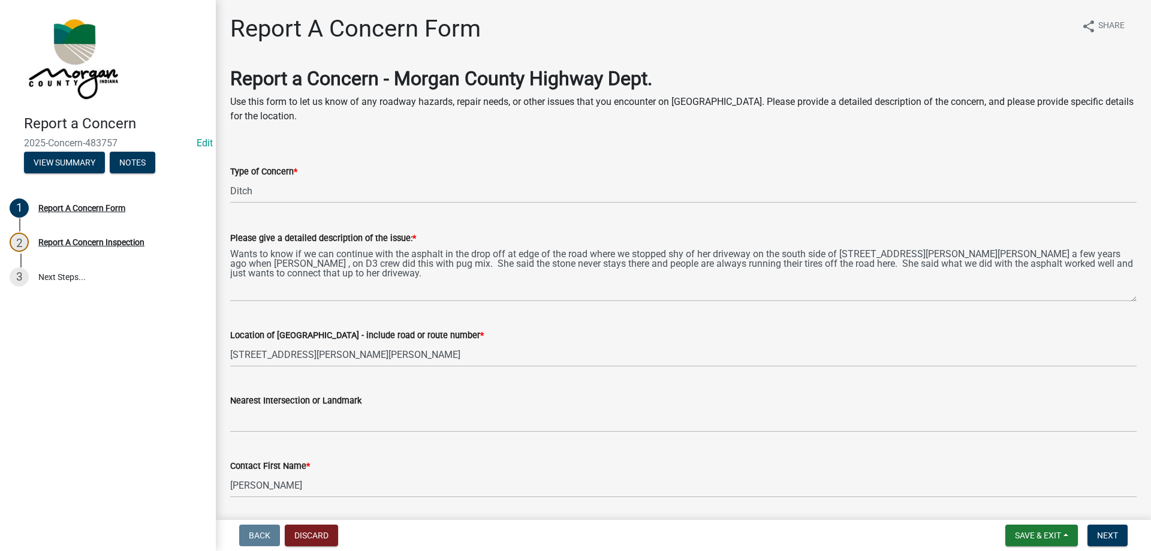
type input "[PHONE_NUMBER]"
click at [275, 193] on select "Select Item... Pot Hole Patching Ditch Tree Sign Mowing Culvert Other" at bounding box center [683, 191] width 906 height 25
click at [230, 179] on select "Select Item... Pot Hole Patching Ditch Tree Sign Mowing Culvert Other" at bounding box center [683, 191] width 906 height 25
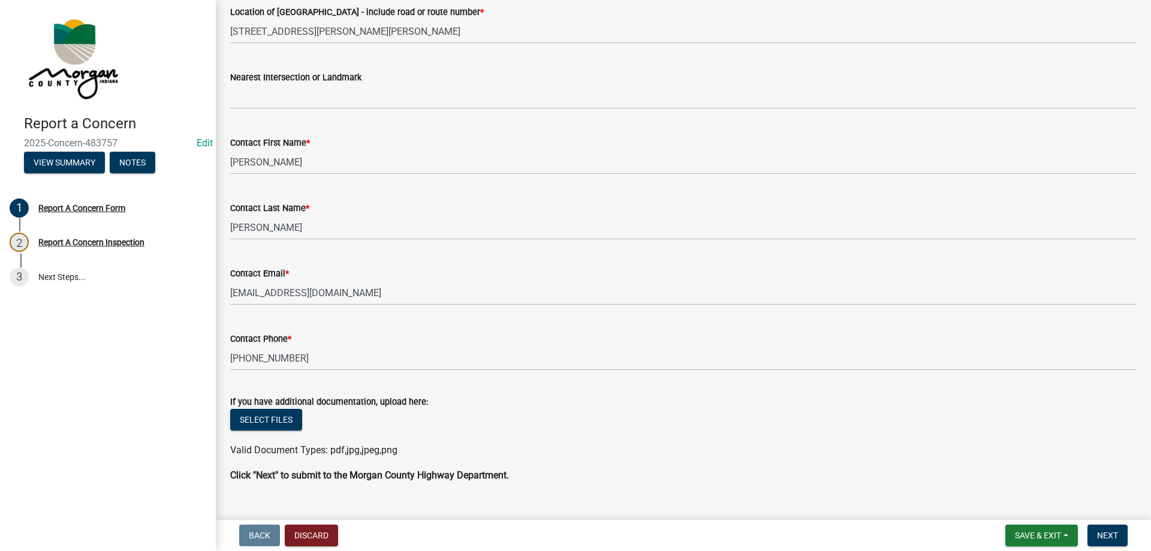
scroll to position [347, 0]
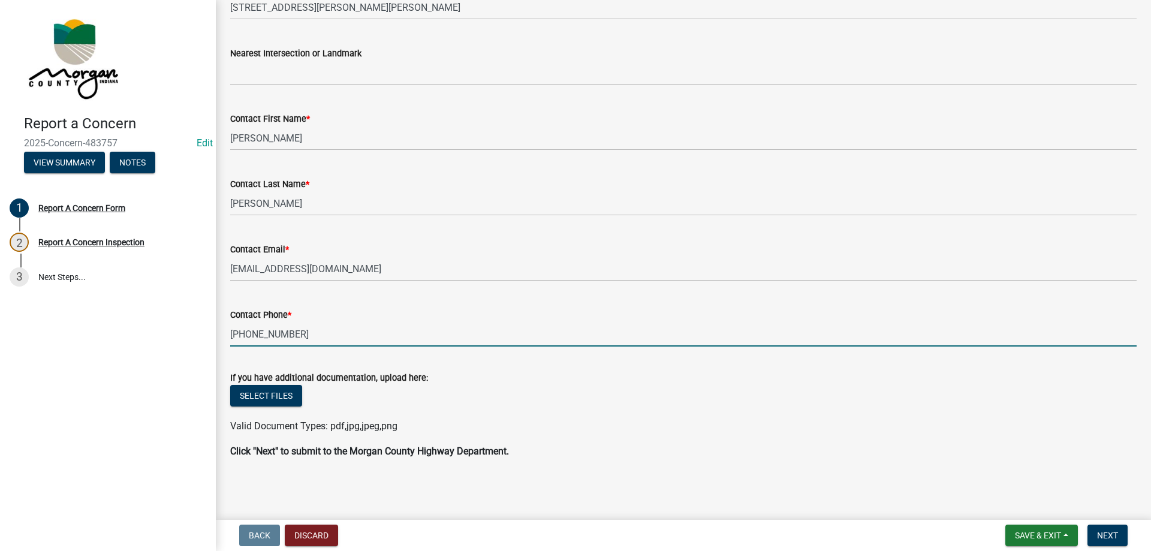
drag, startPoint x: 288, startPoint y: 332, endPoint x: 220, endPoint y: 334, distance: 67.8
click at [220, 334] on div "Report A Concern Form share Share Report a Concern - Morgan County Highway Dept…" at bounding box center [683, 73] width 935 height 812
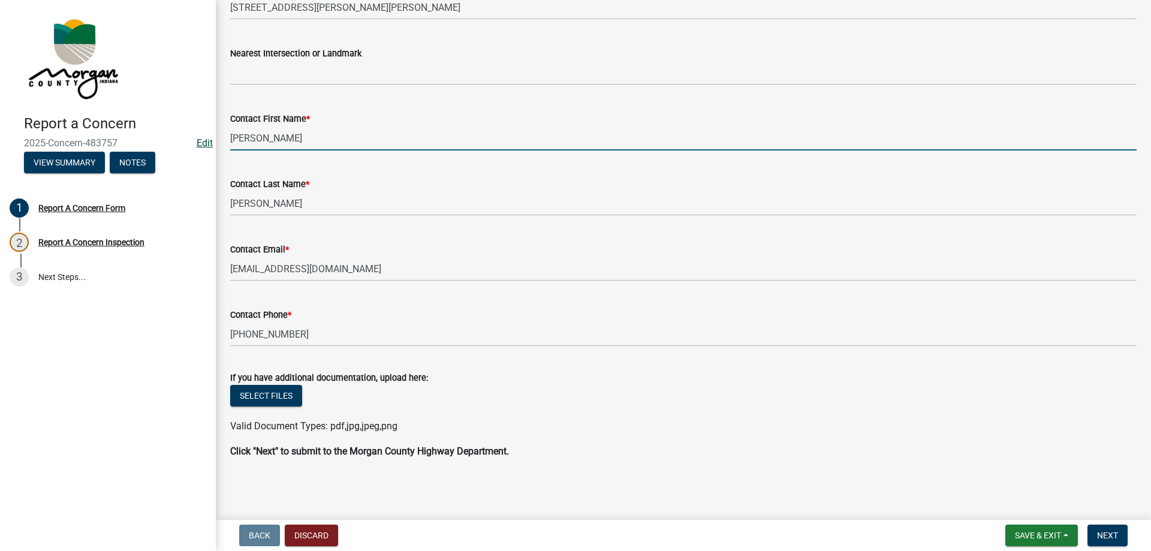
drag, startPoint x: 263, startPoint y: 138, endPoint x: 212, endPoint y: 138, distance: 51.6
click at [212, 138] on div "Report a Concern 2025-Concern-483757 Edit View Summary Notes 1 Report A Concern…" at bounding box center [575, 275] width 1151 height 551
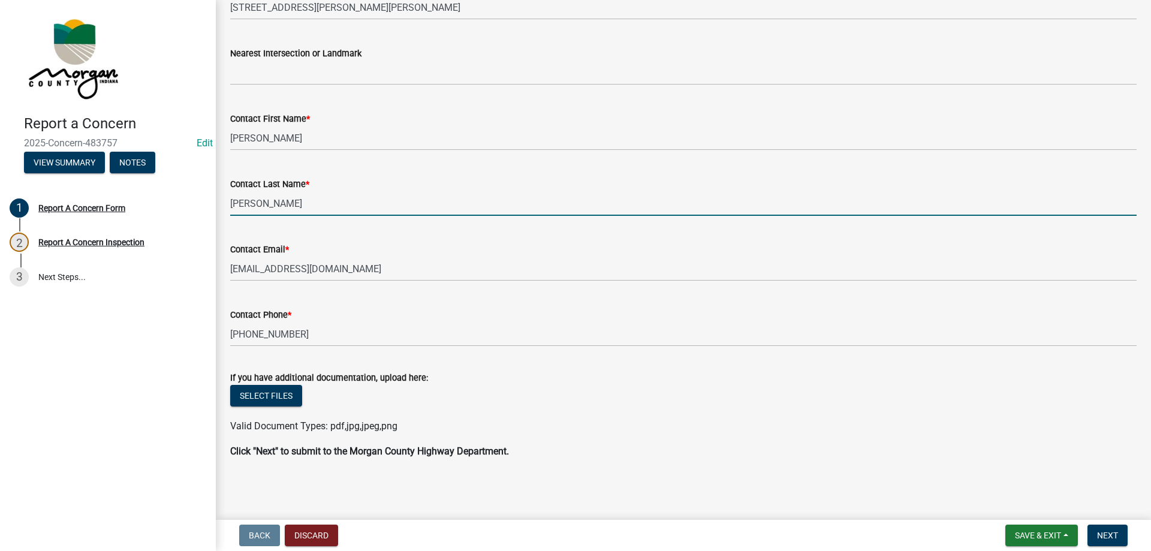
drag, startPoint x: 287, startPoint y: 198, endPoint x: 227, endPoint y: 200, distance: 60.6
click at [227, 200] on div "Contact Last Name * Drake" at bounding box center [683, 188] width 924 height 56
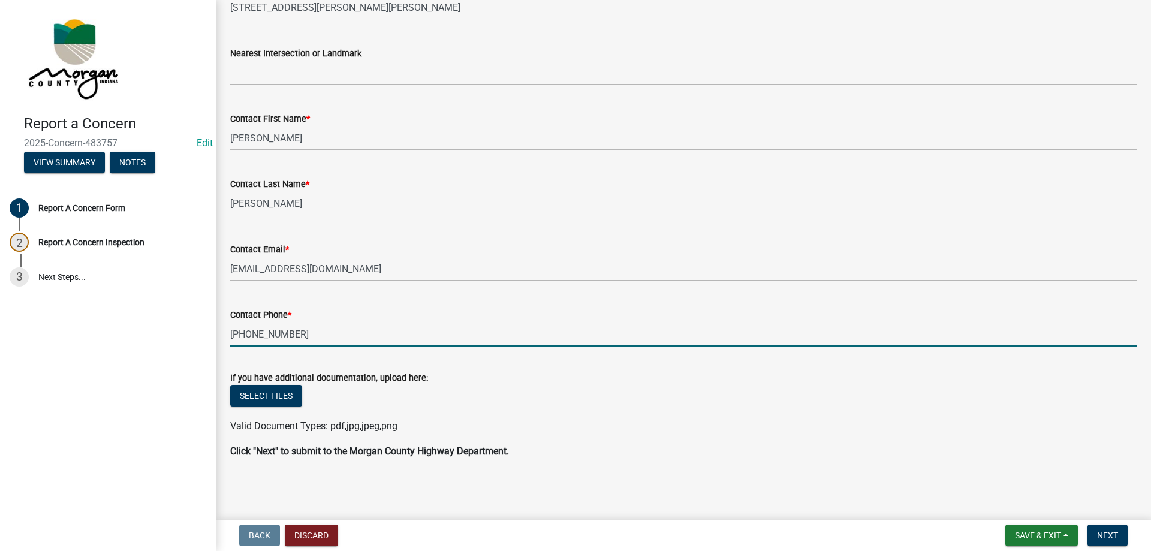
drag, startPoint x: 309, startPoint y: 328, endPoint x: 210, endPoint y: 345, distance: 99.7
click at [210, 345] on div "Report a Concern 2025-Concern-483757 Edit View Summary Notes 1 Report A Concern…" at bounding box center [575, 275] width 1151 height 551
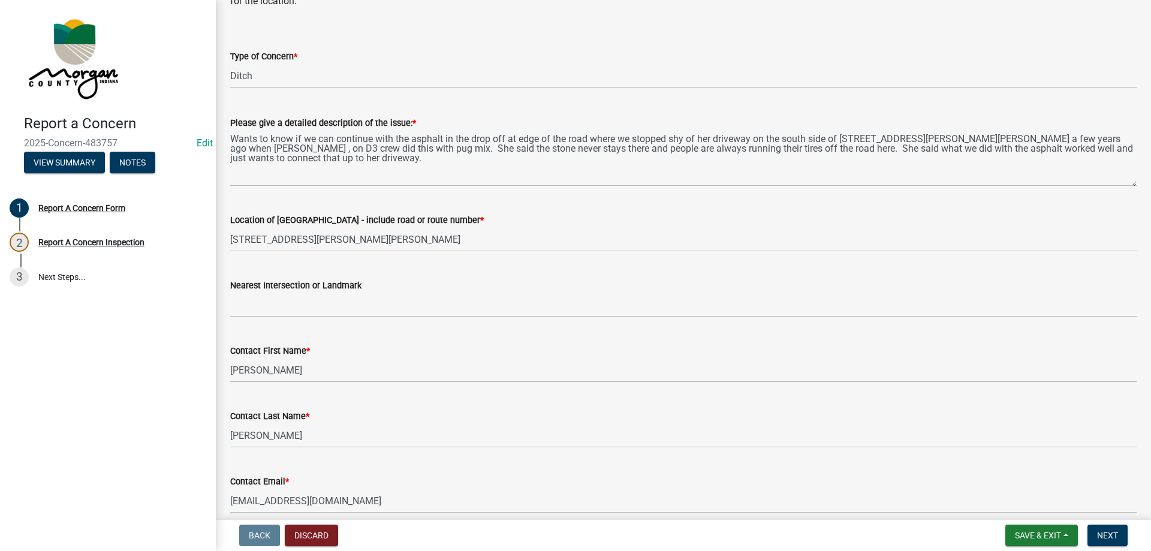
scroll to position [107, 0]
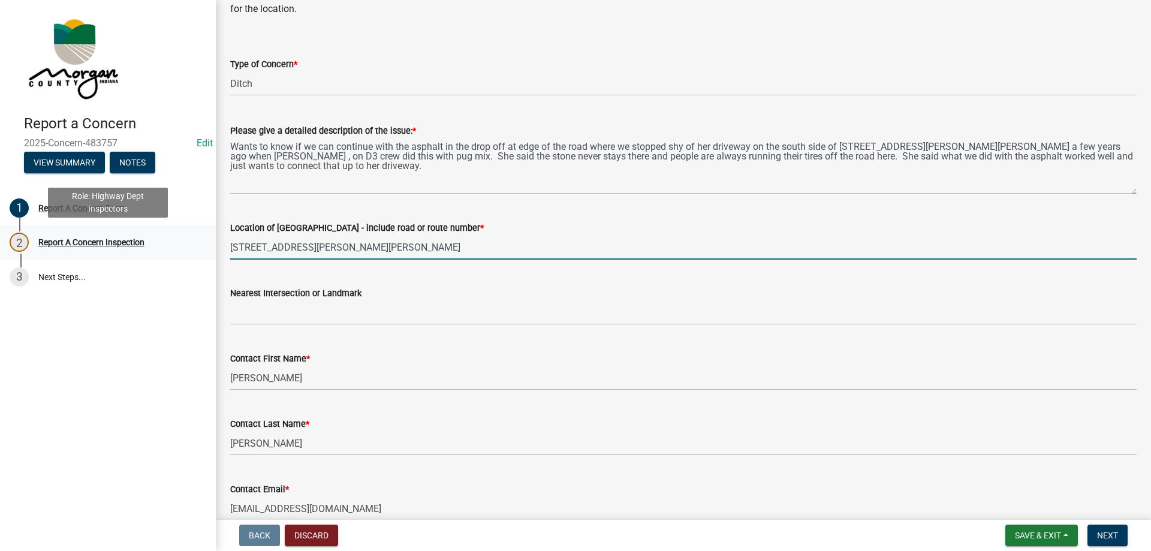
drag, startPoint x: 370, startPoint y: 245, endPoint x: 187, endPoint y: 248, distance: 182.8
click at [187, 248] on div "Report a Concern 2025-Concern-483757 Edit View Summary Notes 1 Report A Concern…" at bounding box center [575, 275] width 1151 height 551
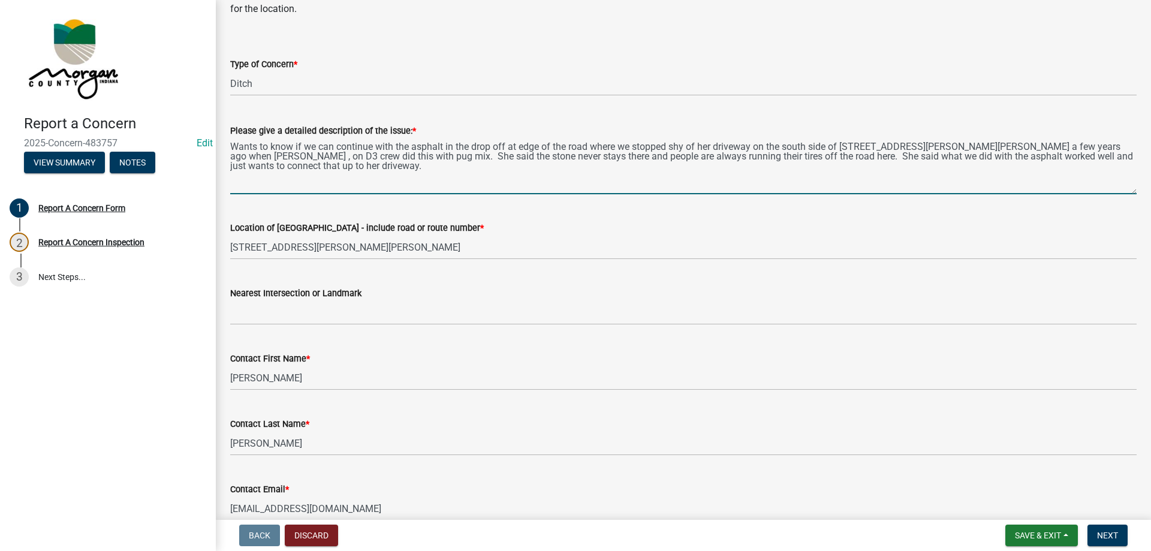
click at [374, 152] on textarea "Wants to know if we can continue with the asphalt in the drop off at edge of th…" at bounding box center [683, 166] width 906 height 56
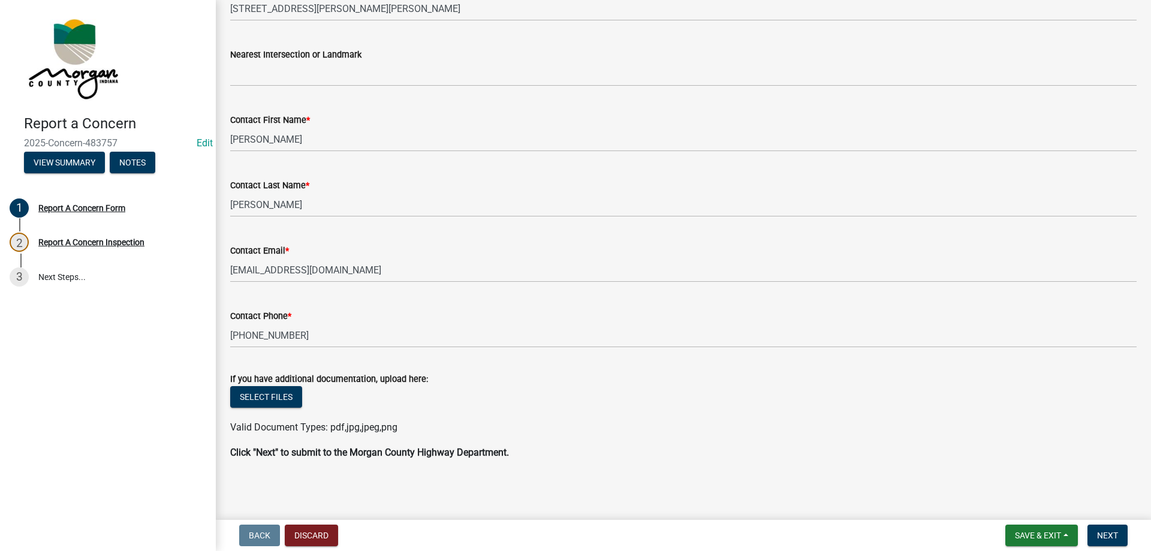
scroll to position [347, 0]
click at [1112, 536] on span "Next" at bounding box center [1107, 535] width 21 height 10
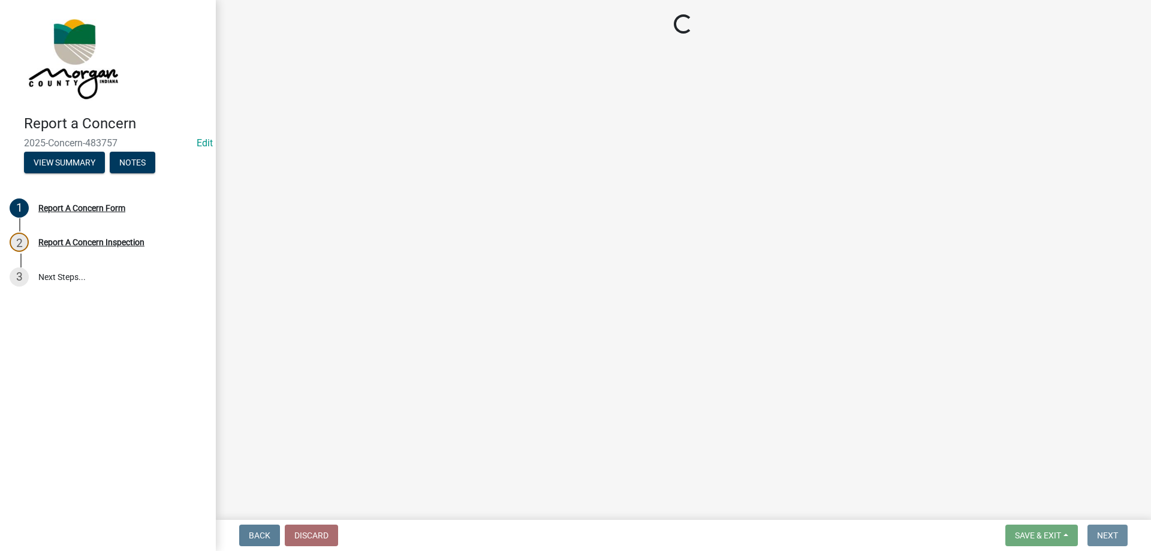
scroll to position [0, 0]
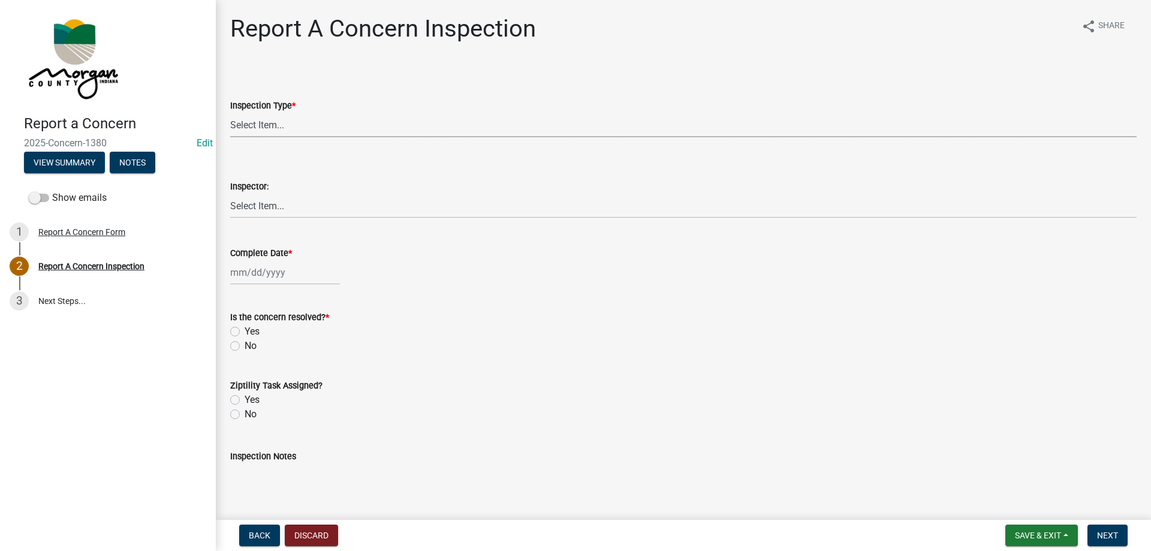
click at [334, 116] on select "Select Item... Pot Hole Patching Ditch Tree Sign Mowing Culvert Other" at bounding box center [683, 125] width 906 height 25
click at [230, 113] on select "Select Item... Pot Hole Patching Ditch Tree Sign Mowing Culvert Other" at bounding box center [683, 125] width 906 height 25
select select "f58357d3-2fcc-42b6-bd16-bc1d6cecba7a"
click at [272, 208] on select "Select Item... [PERSON_NAME] [PERSON_NAME] [PERSON_NAME] [PERSON_NAME] [PERSON_…" at bounding box center [683, 206] width 906 height 25
click at [230, 194] on select "Select Item... [PERSON_NAME] [PERSON_NAME] [PERSON_NAME] [PERSON_NAME] [PERSON_…" at bounding box center [683, 206] width 906 height 25
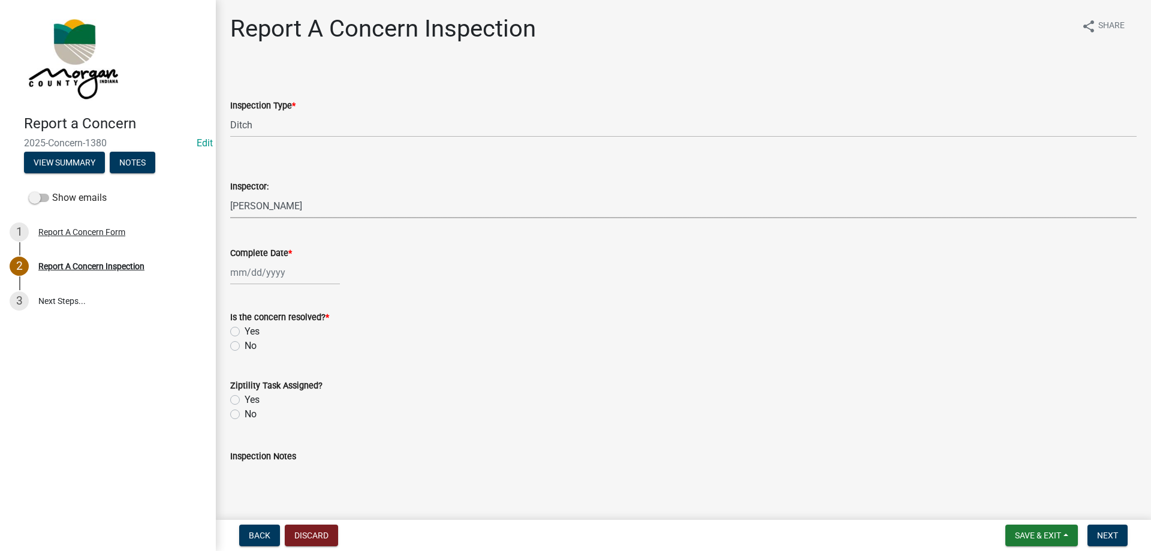
select select "8bda91b2-ac7b-41e2-ae5b-cef6dd645a83"
click at [253, 273] on div at bounding box center [285, 272] width 110 height 25
select select "9"
select select "2025"
click at [299, 397] on div "25" at bounding box center [299, 393] width 19 height 19
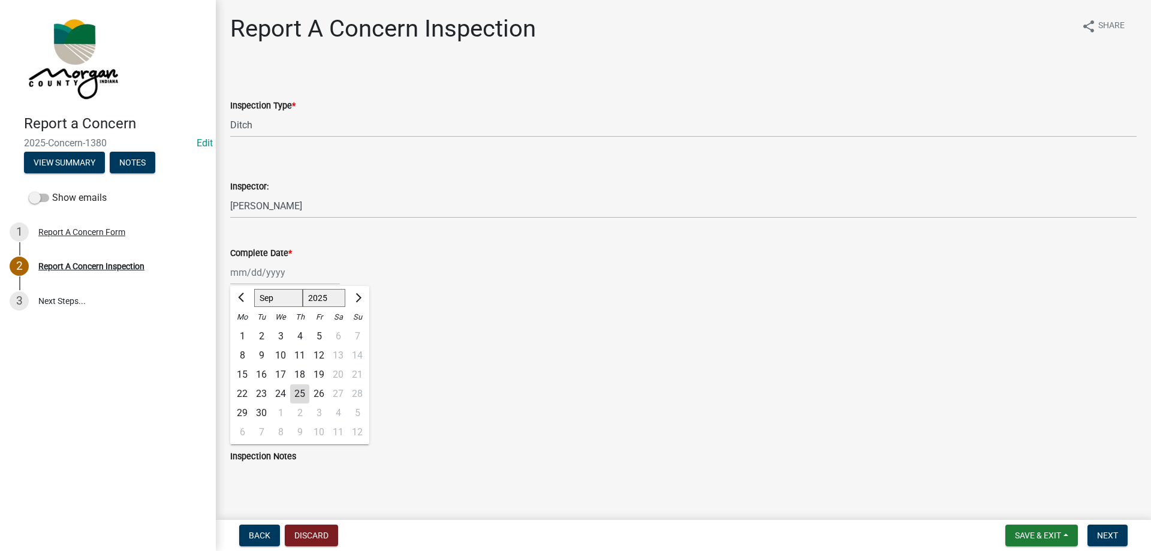
type input "[DATE]"
click at [245, 330] on label "Yes" at bounding box center [252, 331] width 15 height 14
click at [245, 330] on input "Yes" at bounding box center [249, 328] width 8 height 8
radio input "true"
click at [245, 399] on label "Yes" at bounding box center [252, 400] width 15 height 14
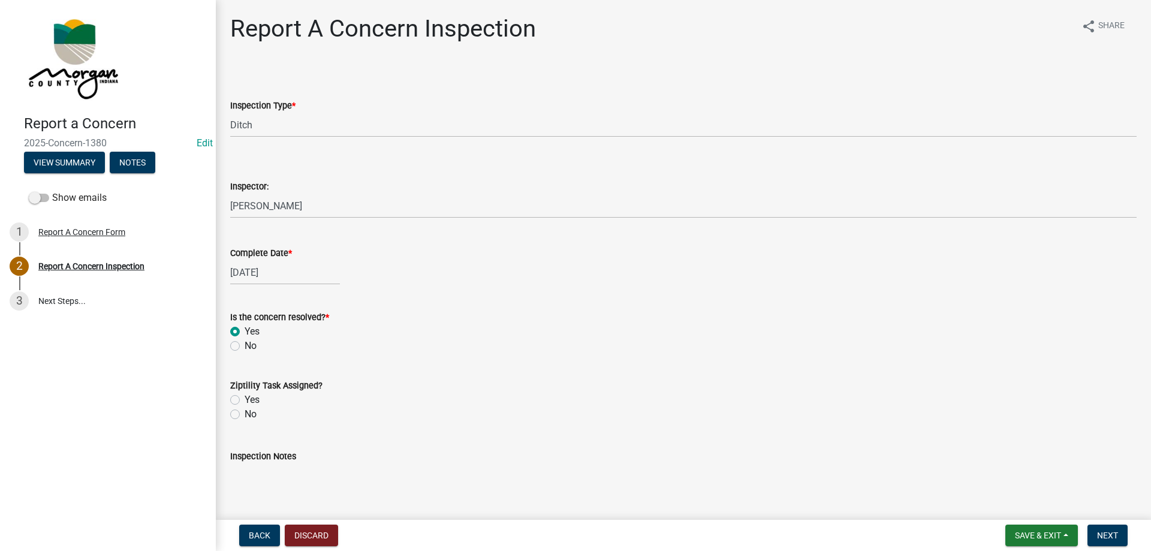
click at [245, 399] on input "Yes" at bounding box center [249, 397] width 8 height 8
radio input "true"
drag, startPoint x: 297, startPoint y: 490, endPoint x: 316, endPoint y: 480, distance: 21.2
click at [300, 488] on textarea "Inspection Notes" at bounding box center [683, 491] width 906 height 56
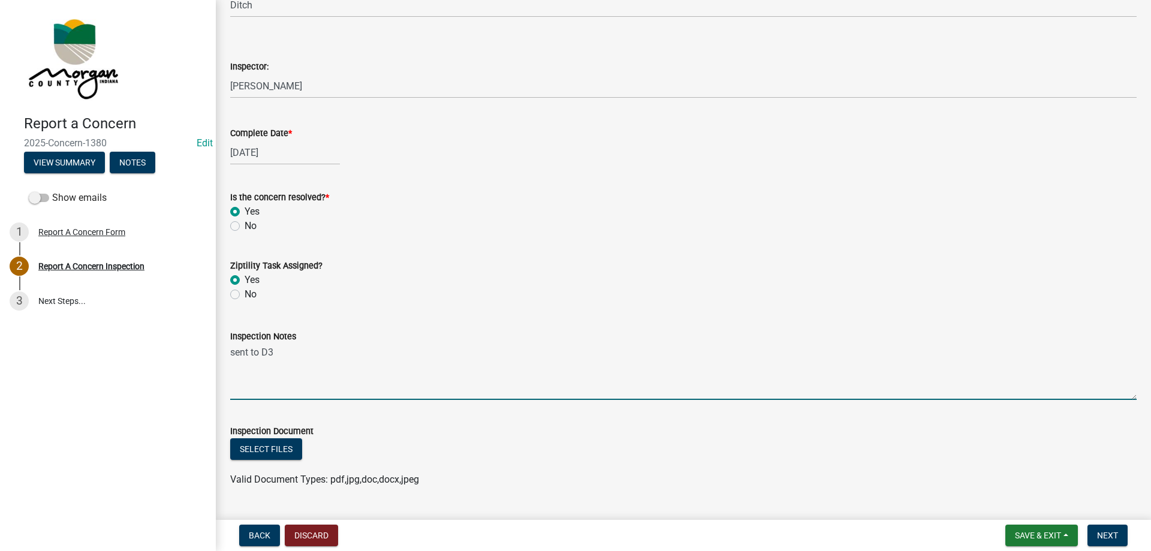
scroll to position [149, 0]
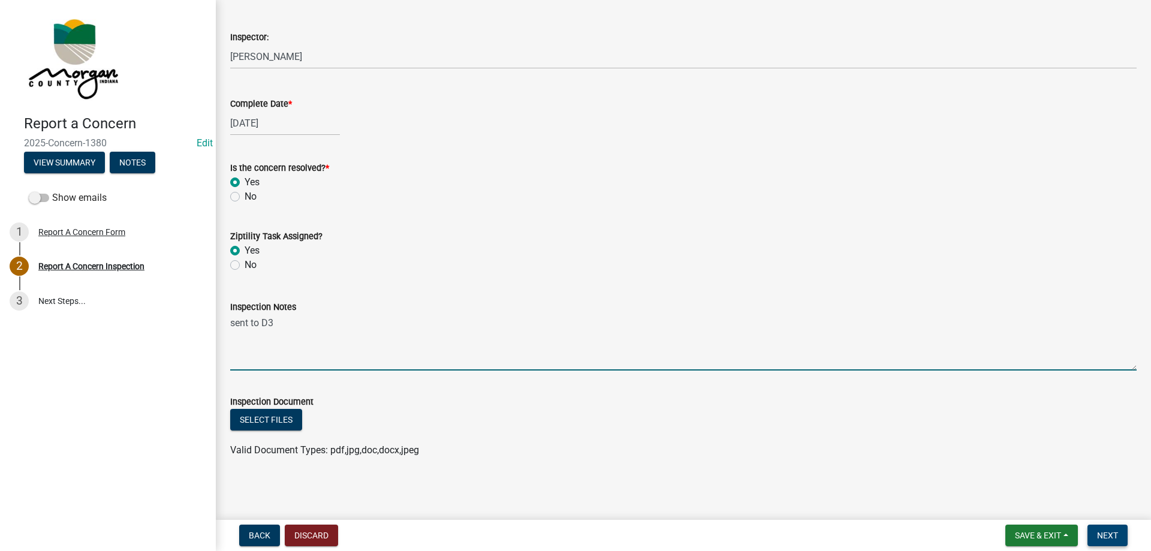
type textarea "sent to D3"
click at [1104, 529] on button "Next" at bounding box center [1107, 535] width 40 height 22
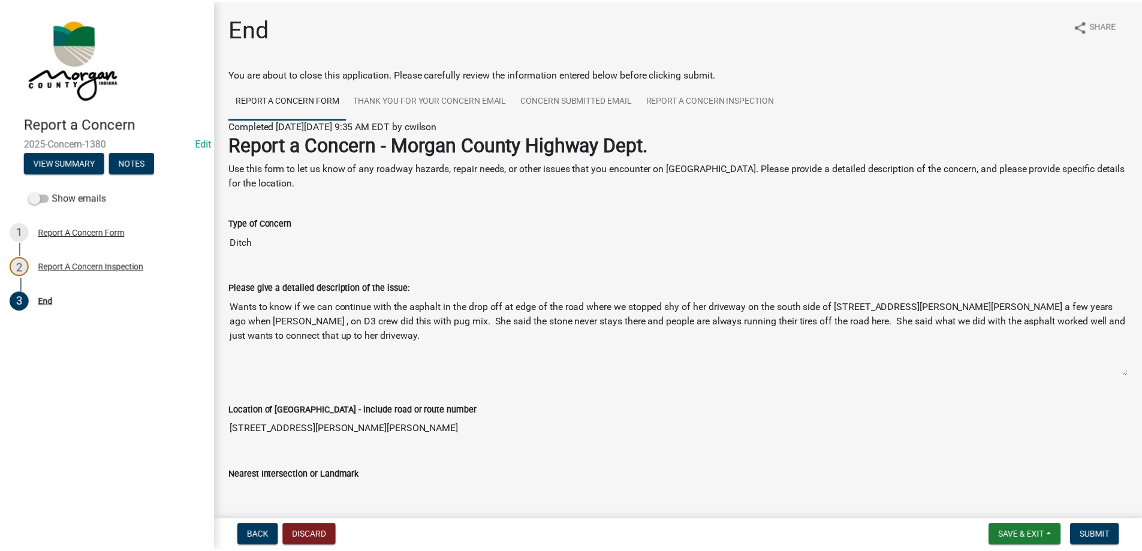
scroll to position [0, 0]
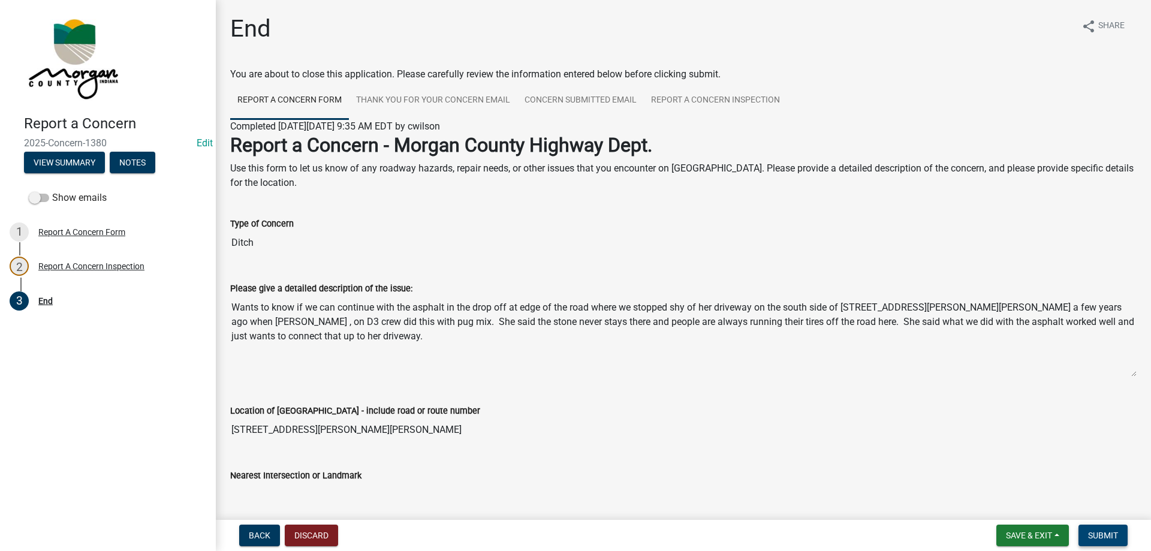
click at [1113, 536] on span "Submit" at bounding box center [1103, 535] width 30 height 10
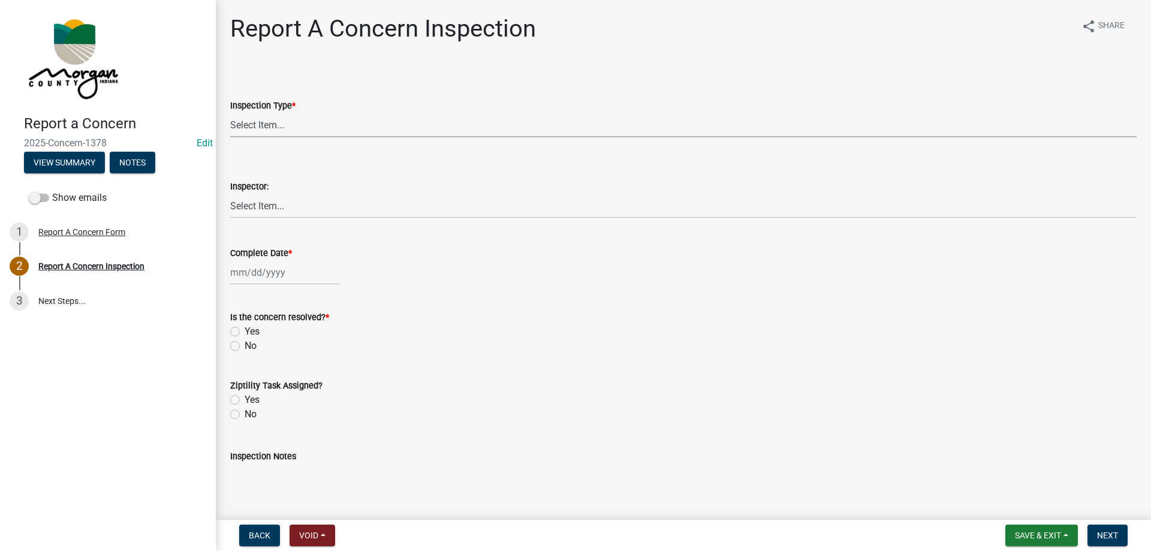
click at [315, 125] on select "Select Item... Pot Hole Patching Ditch Tree Sign Mowing Culvert Other" at bounding box center [683, 125] width 906 height 25
click at [267, 122] on select "Select Item... Pot Hole Patching Ditch Tree Sign Mowing Culvert Other" at bounding box center [683, 125] width 906 height 25
click at [230, 113] on select "Select Item... Pot Hole Patching Ditch Tree Sign Mowing Culvert Other" at bounding box center [683, 125] width 906 height 25
select select "05549d27-706b-4fc5-87d5-786b3b3055f9"
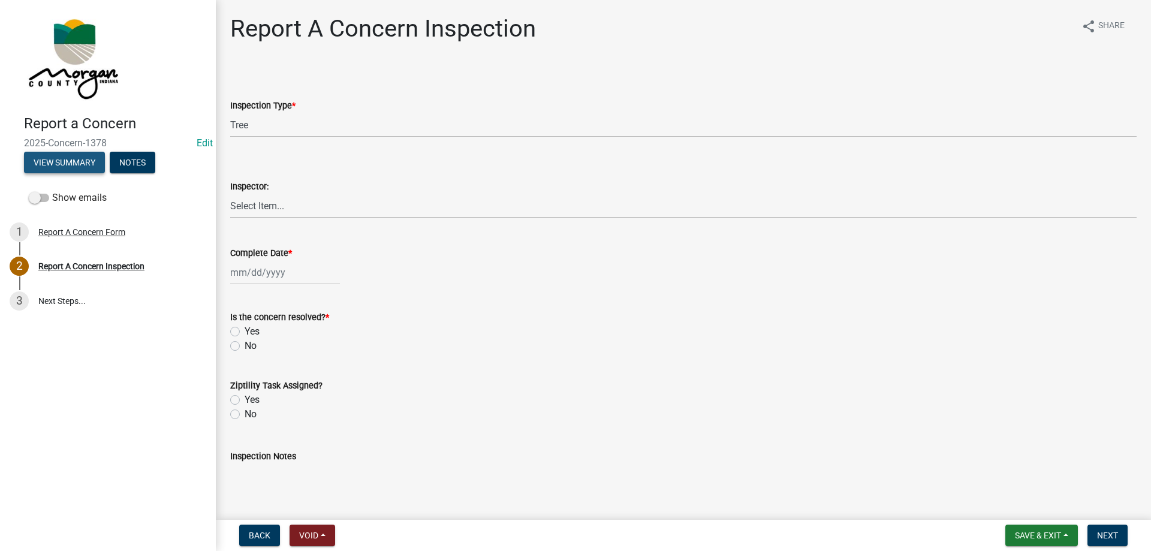
click at [85, 158] on button "View Summary" at bounding box center [64, 163] width 81 height 22
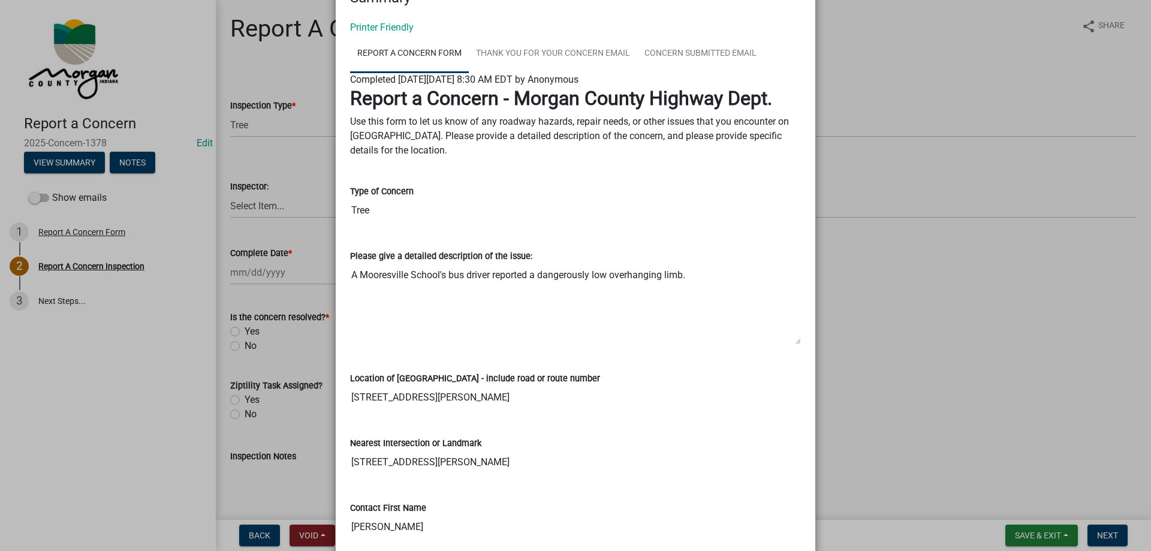
scroll to position [24, 0]
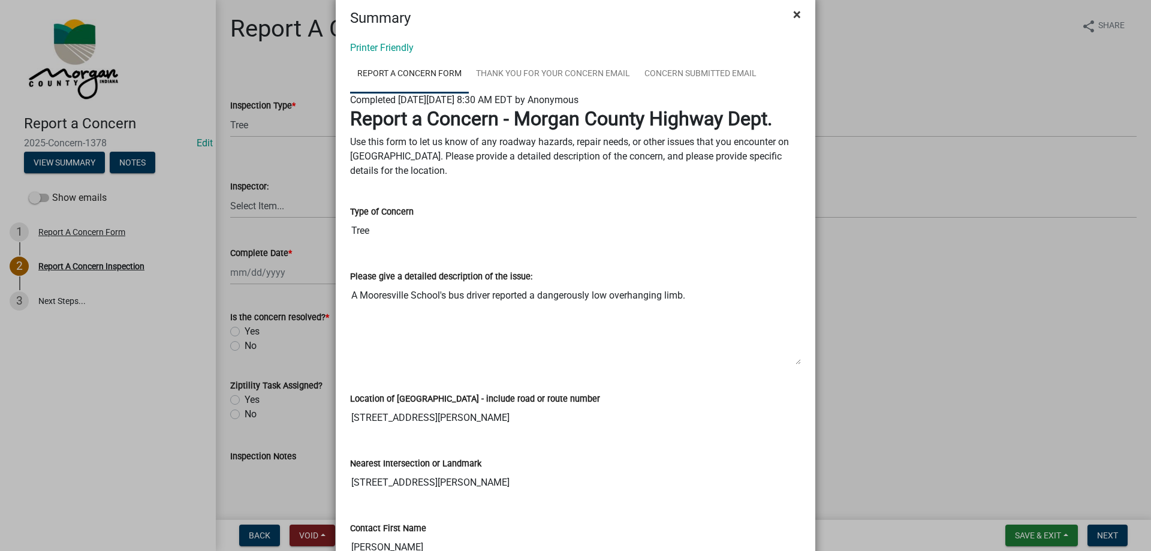
click at [793, 17] on span "×" at bounding box center [797, 14] width 8 height 17
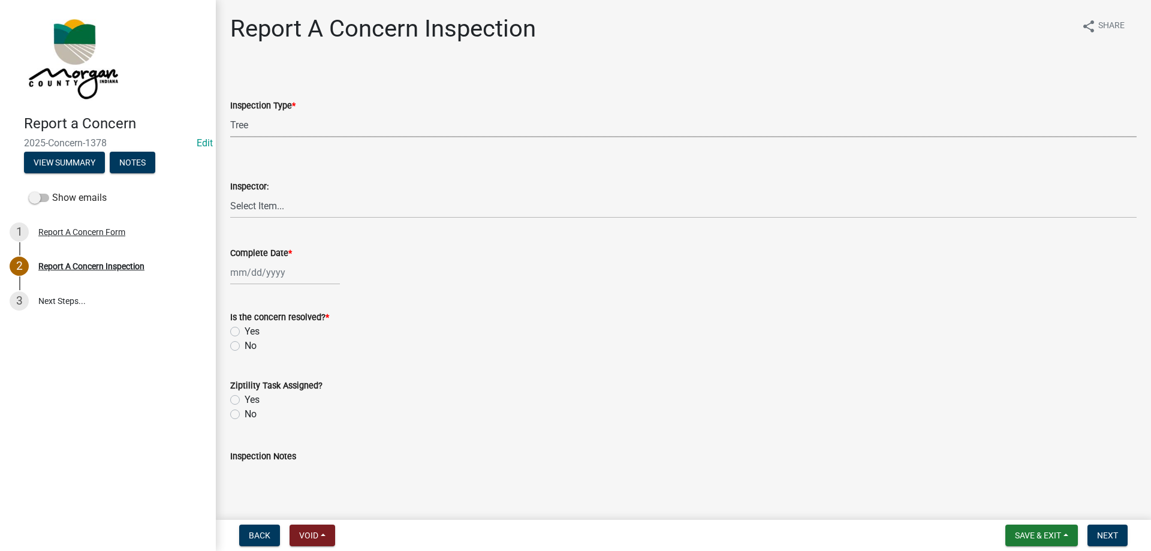
click at [257, 125] on select "Select Item... Pot Hole Patching Ditch Tree Sign Mowing Culvert Other" at bounding box center [683, 125] width 906 height 25
drag, startPoint x: 267, startPoint y: 100, endPoint x: 266, endPoint y: 105, distance: 6.0
click at [267, 100] on div "Inspection Type *" at bounding box center [683, 105] width 906 height 14
click at [262, 199] on select "Select Item... [PERSON_NAME] [PERSON_NAME] [PERSON_NAME] [PERSON_NAME] [PERSON_…" at bounding box center [683, 206] width 906 height 25
click at [230, 194] on select "Select Item... [PERSON_NAME] [PERSON_NAME] [PERSON_NAME] [PERSON_NAME] [PERSON_…" at bounding box center [683, 206] width 906 height 25
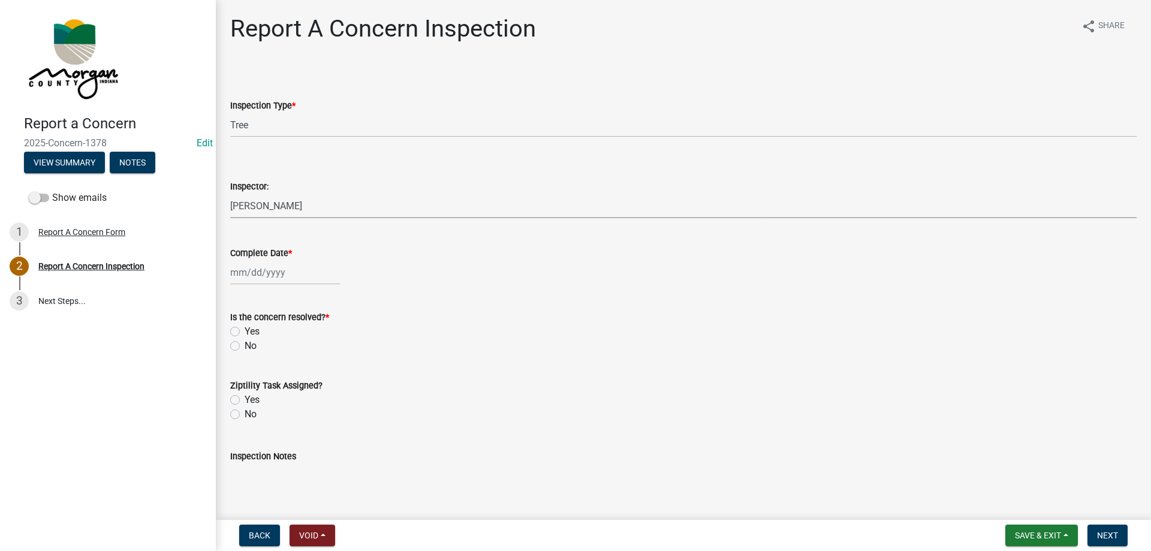
select select "8bda91b2-ac7b-41e2-ae5b-cef6dd645a83"
select select "9"
select select "2025"
click at [276, 275] on div "[PERSON_NAME] Feb Mar Apr [PERSON_NAME][DATE] Oct Nov [DATE] 1526 1527 1528 152…" at bounding box center [285, 272] width 110 height 25
click at [296, 391] on div "25" at bounding box center [299, 393] width 19 height 19
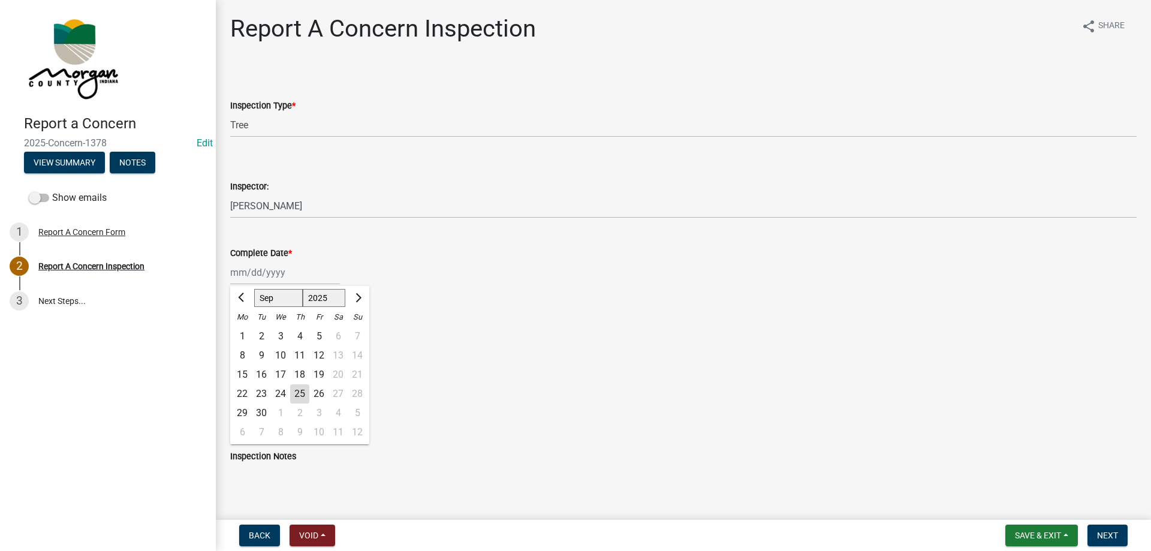
type input "[DATE]"
click at [245, 332] on label "Yes" at bounding box center [252, 331] width 15 height 14
click at [245, 332] on input "Yes" at bounding box center [249, 328] width 8 height 8
radio input "true"
click at [240, 417] on div "No" at bounding box center [683, 414] width 906 height 14
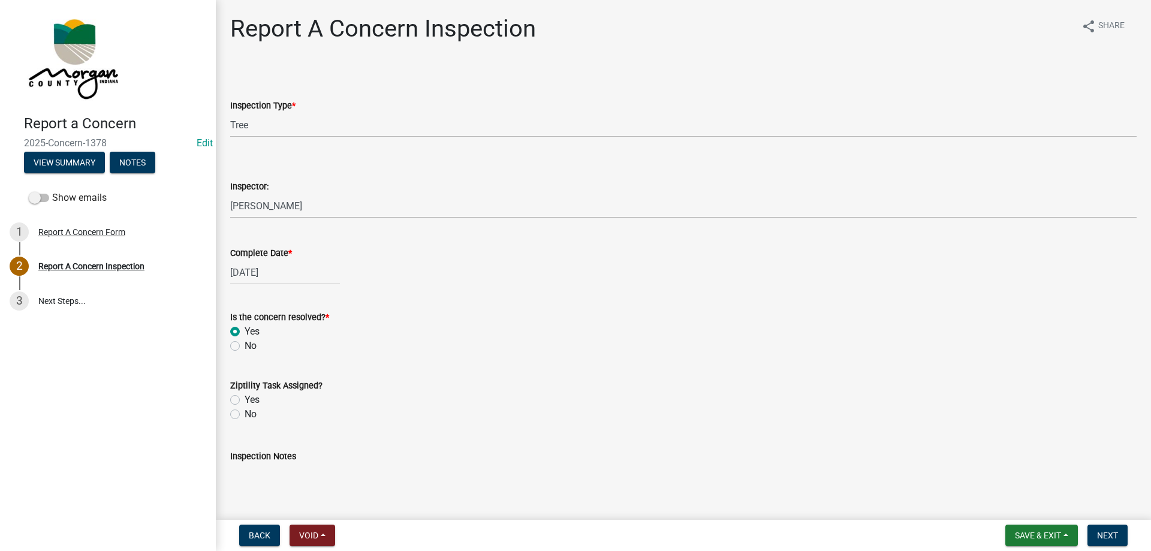
click at [245, 416] on label "No" at bounding box center [251, 414] width 12 height 14
click at [245, 415] on input "No" at bounding box center [249, 411] width 8 height 8
radio input "true"
click at [299, 478] on textarea "Inspection Notes" at bounding box center [683, 491] width 906 height 56
click at [382, 470] on textarea "This will get looked at and taken c" at bounding box center [683, 491] width 906 height 56
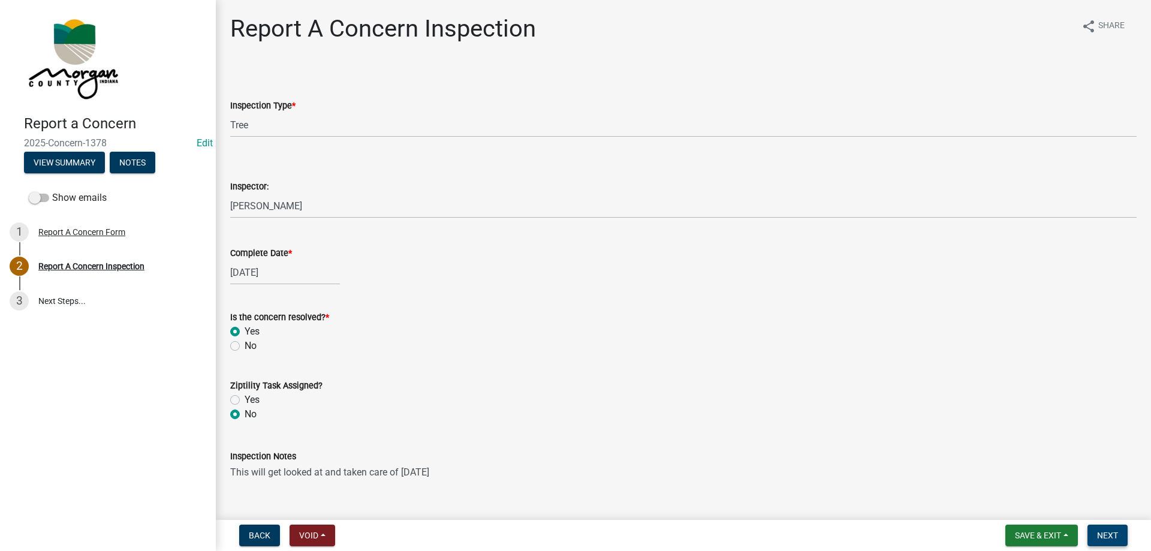
type textarea "This will get looked at and taken care of [DATE]"
click at [1117, 533] on span "Next" at bounding box center [1107, 535] width 21 height 10
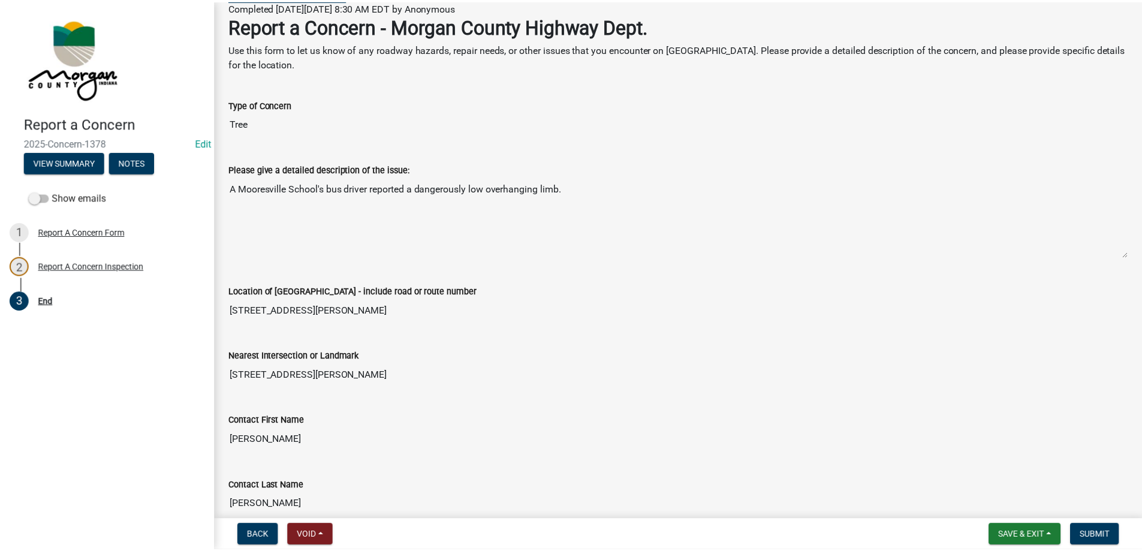
scroll to position [0, 0]
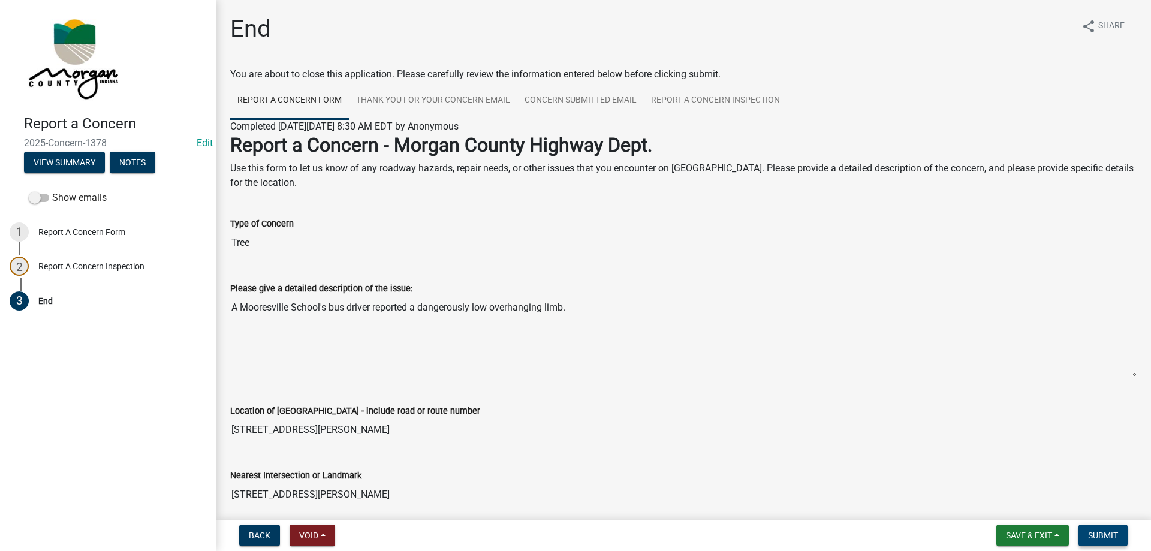
click at [1103, 530] on span "Submit" at bounding box center [1103, 535] width 30 height 10
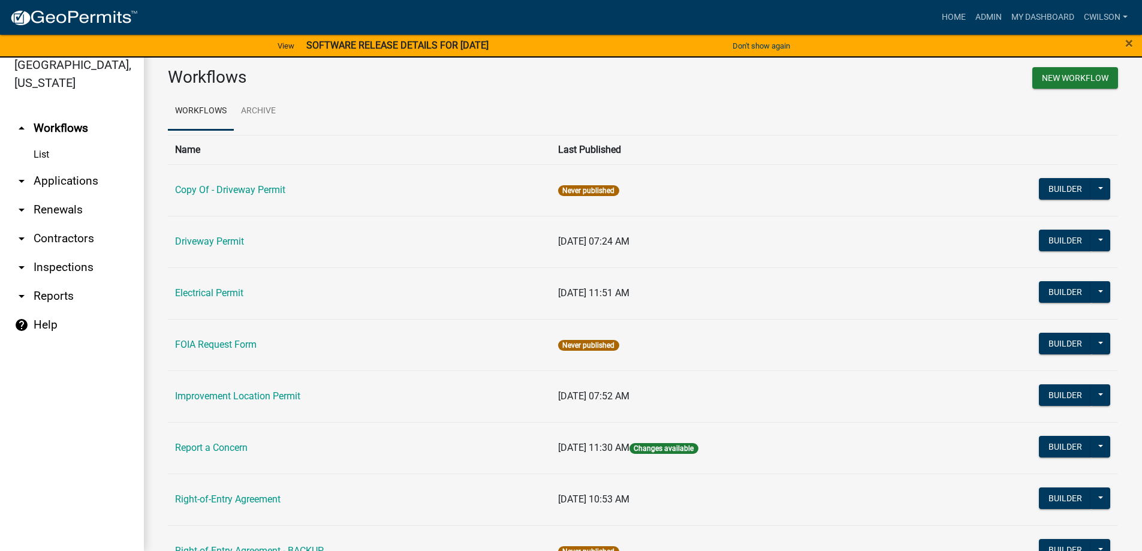
scroll to position [120, 0]
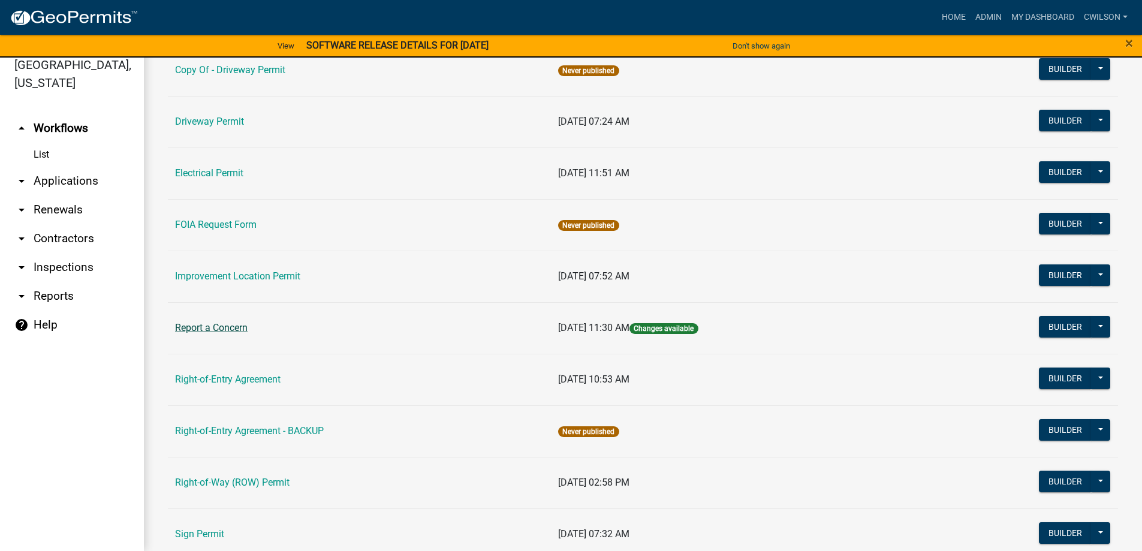
click at [207, 327] on link "Report a Concern" at bounding box center [211, 327] width 73 height 11
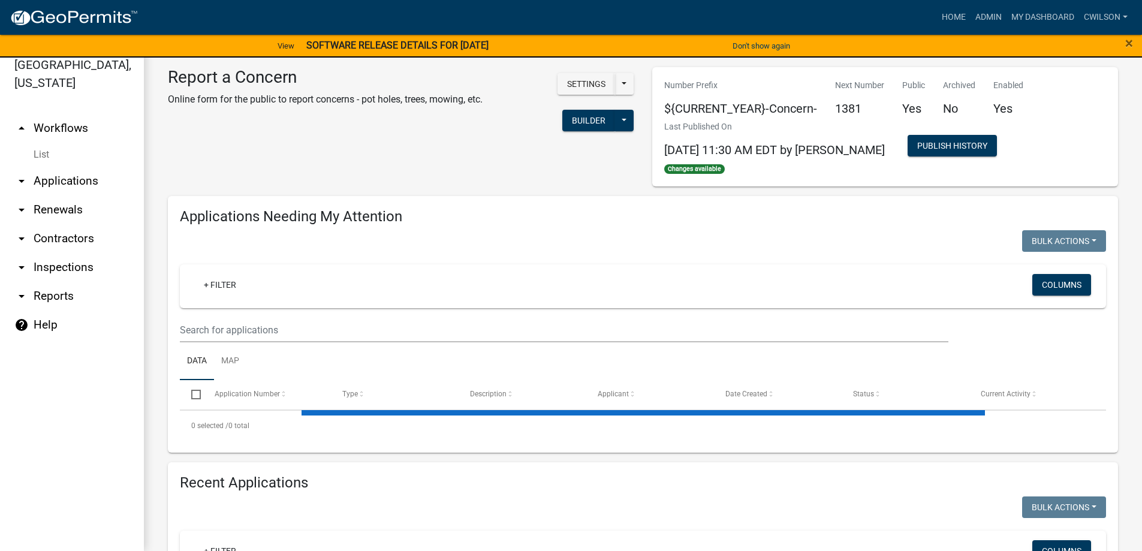
select select "2: 50"
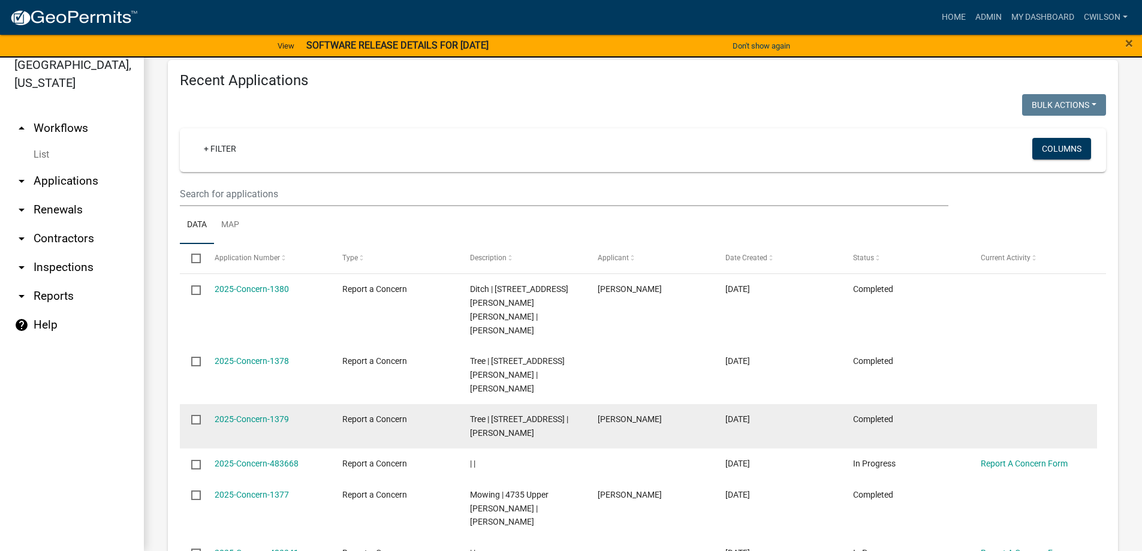
scroll to position [899, 0]
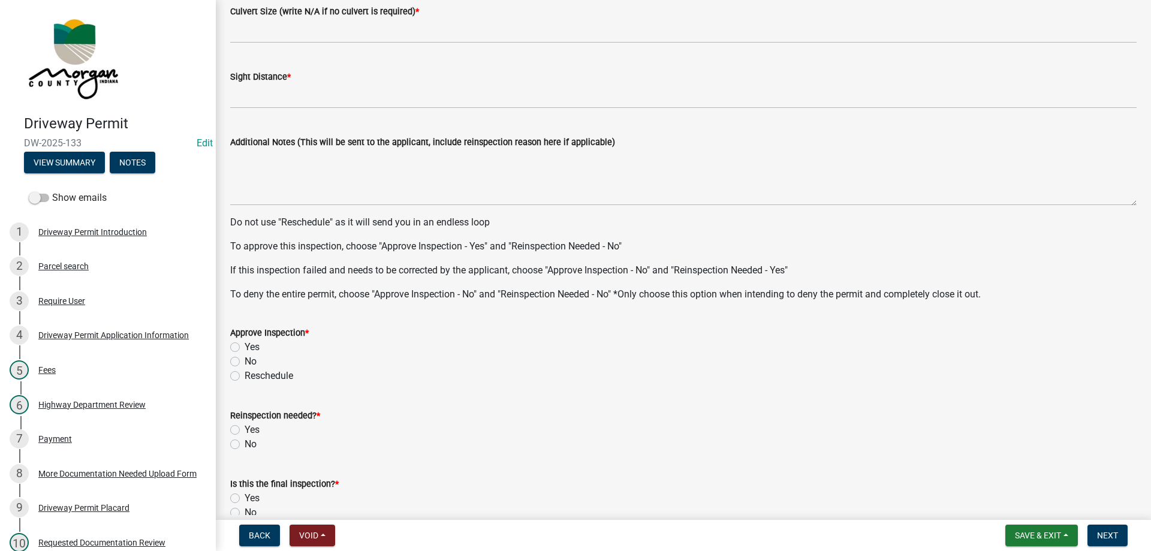
scroll to position [552, 0]
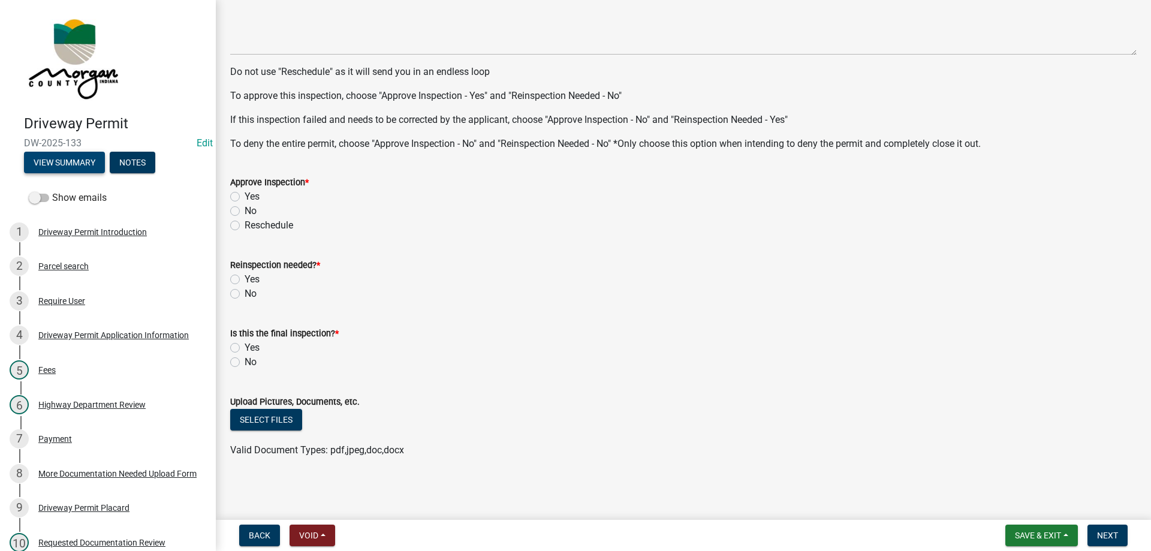
click at [68, 165] on button "View Summary" at bounding box center [64, 163] width 81 height 22
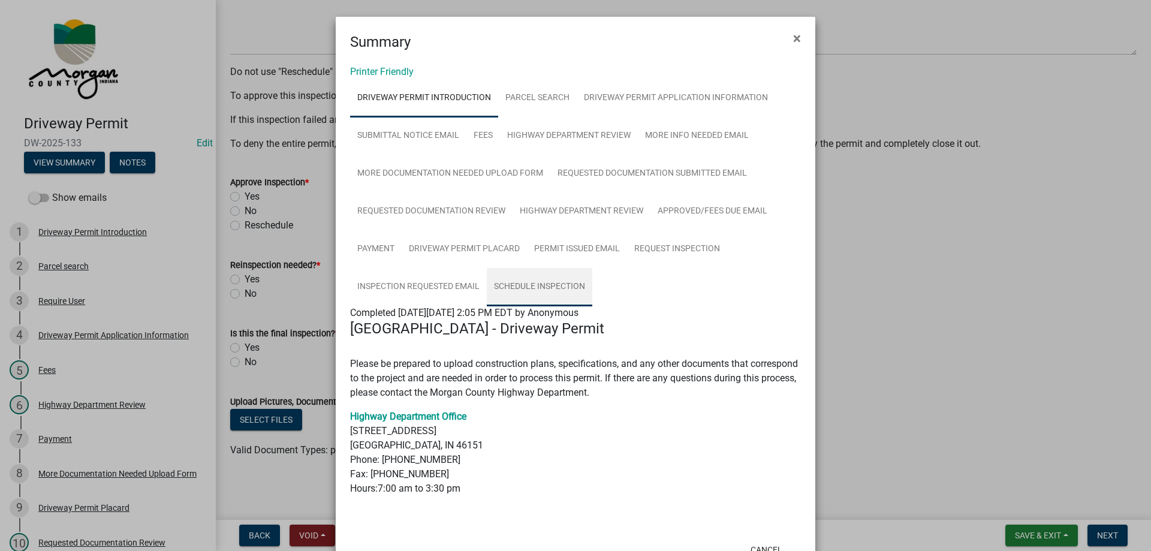
click at [542, 286] on link "Schedule Inspection" at bounding box center [539, 287] width 105 height 38
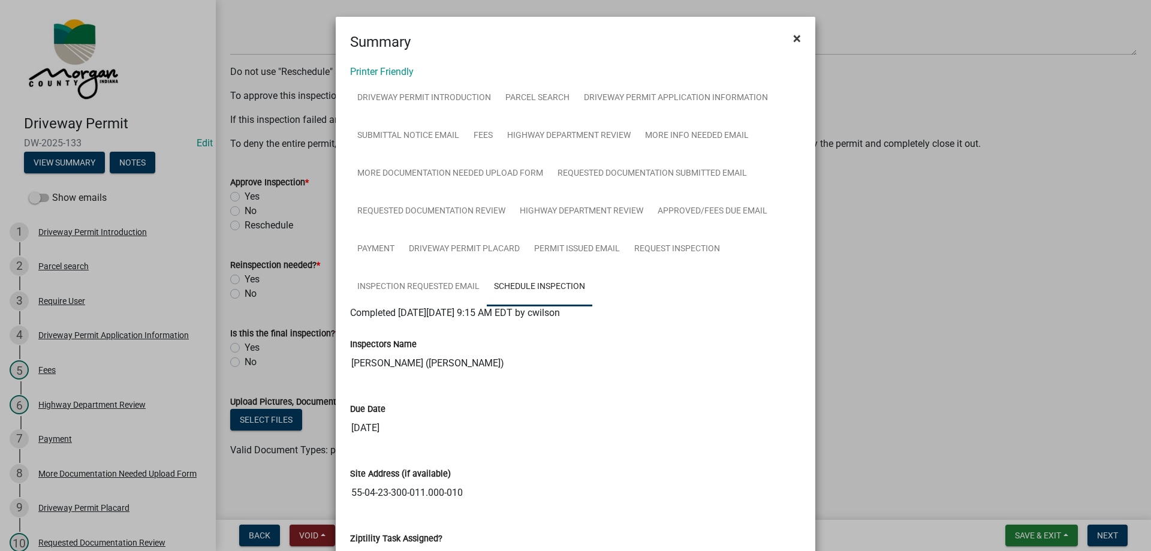
click at [788, 38] on button "×" at bounding box center [796, 39] width 27 height 34
